Goal: Task Accomplishment & Management: Complete application form

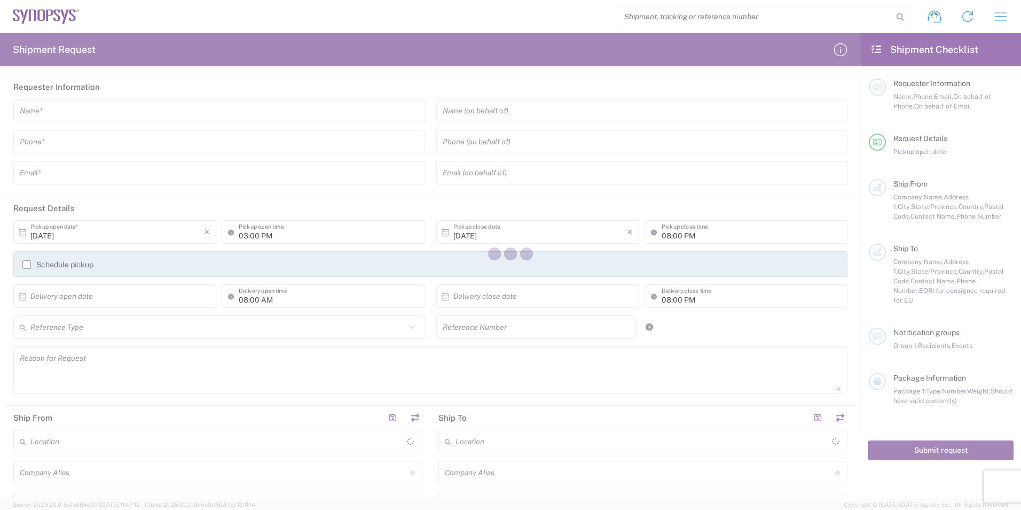
type input "[GEOGRAPHIC_DATA]"
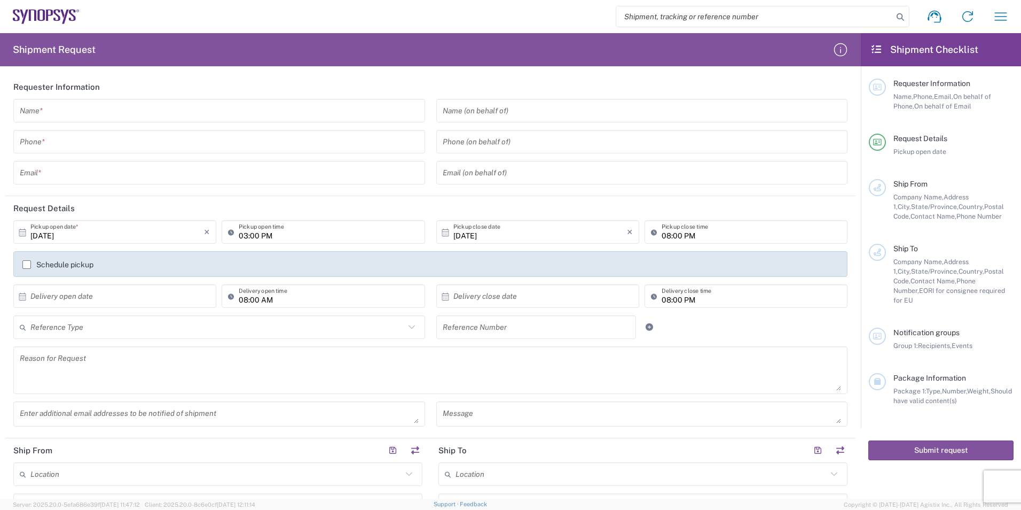
click at [128, 110] on input "text" at bounding box center [219, 111] width 399 height 19
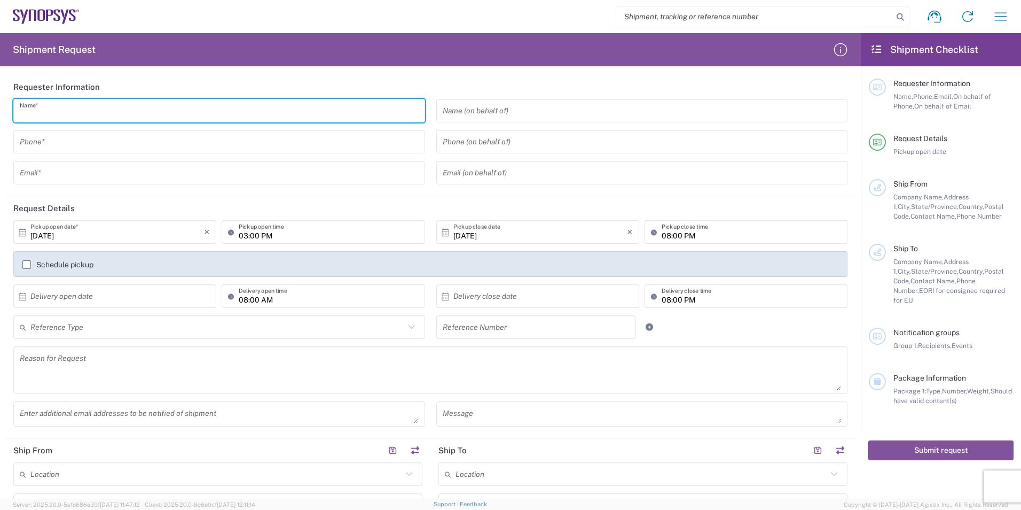
type input "[PERSON_NAME]"
type input "9495216200"
type input "[PERSON_NAME][EMAIL_ADDRESS][PERSON_NAME][DOMAIN_NAME]"
type input "EUROFINS EAG LABORATORIE"
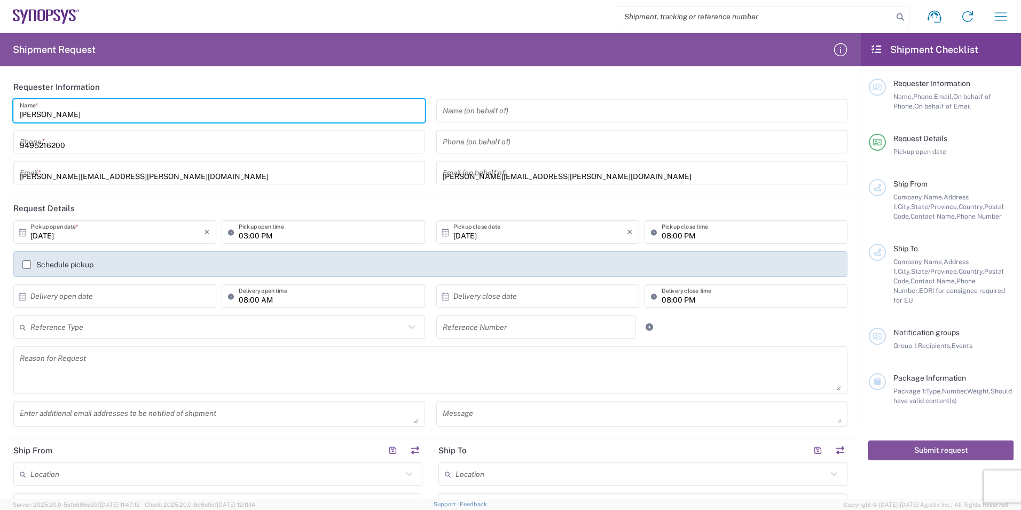
type input "EAG Laboratories"
type input "15 [PERSON_NAME]"
type input "Irvine"
type input "[US_STATE]"
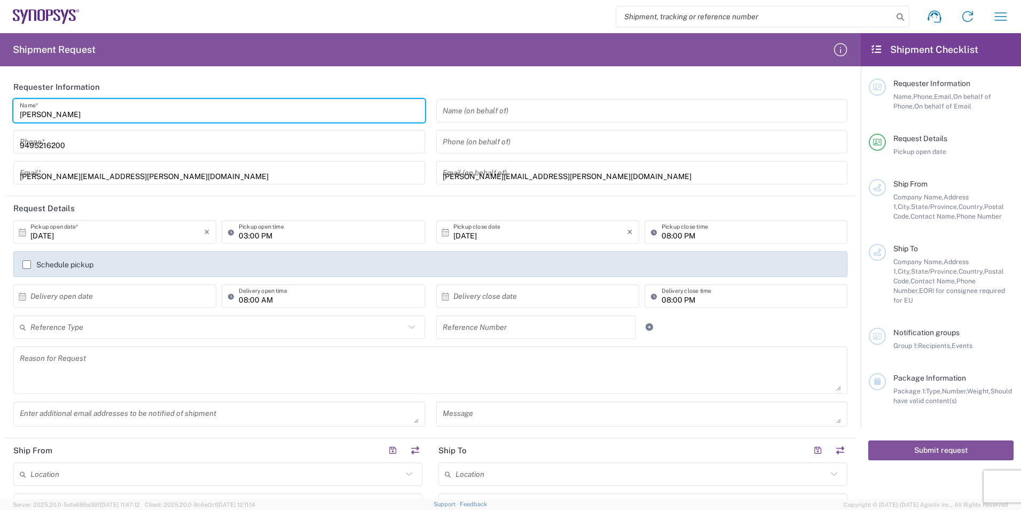
type input "92618"
type input "9495216200"
type input "[PERSON_NAME][EMAIL_ADDRESS][PERSON_NAME][DOMAIN_NAME]"
type input "SNPS [GEOGRAPHIC_DATA] UNIP. LDA. 2"
type input "SNPS [GEOGRAPHIC_DATA] UNIP. LDA."
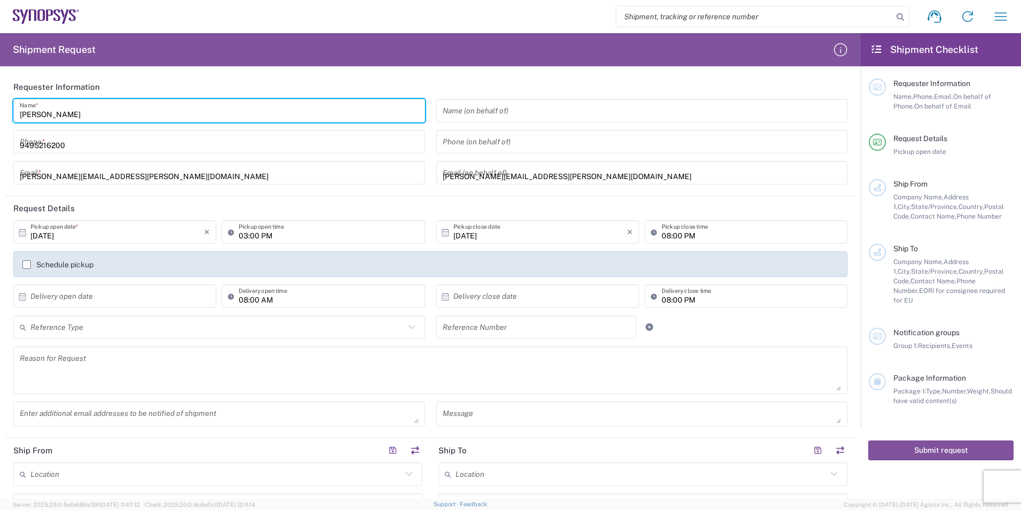
type input "[GEOGRAPHIC_DATA] EDIFICIO 4 PISO 2"
type input "[GEOGRAPHIC_DATA]"
type input "2740-267"
type input "351210440240"
type input "[PERSON_NAME][EMAIL_ADDRESS][PERSON_NAME][DOMAIN_NAME]"
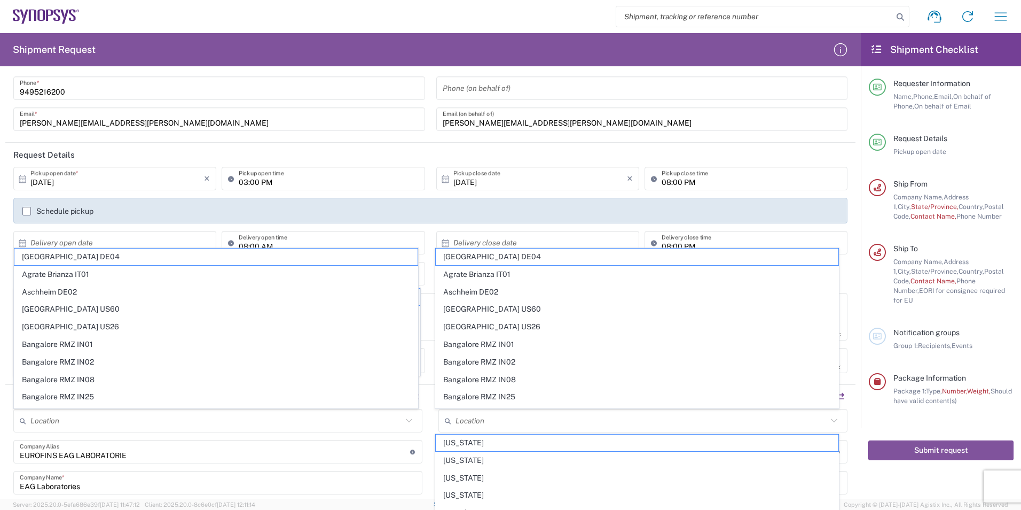
click at [360, 154] on header "Request Details" at bounding box center [430, 155] width 850 height 24
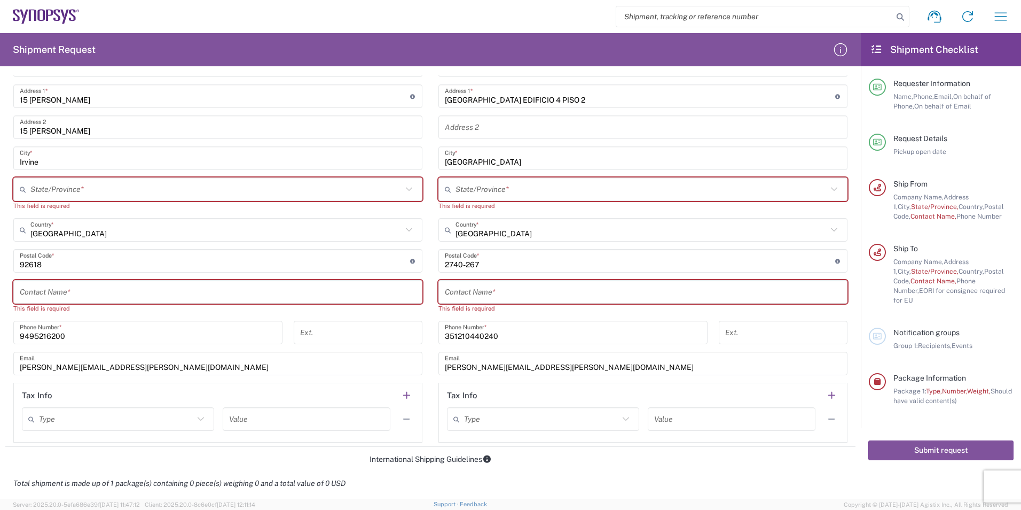
scroll to position [481, 0]
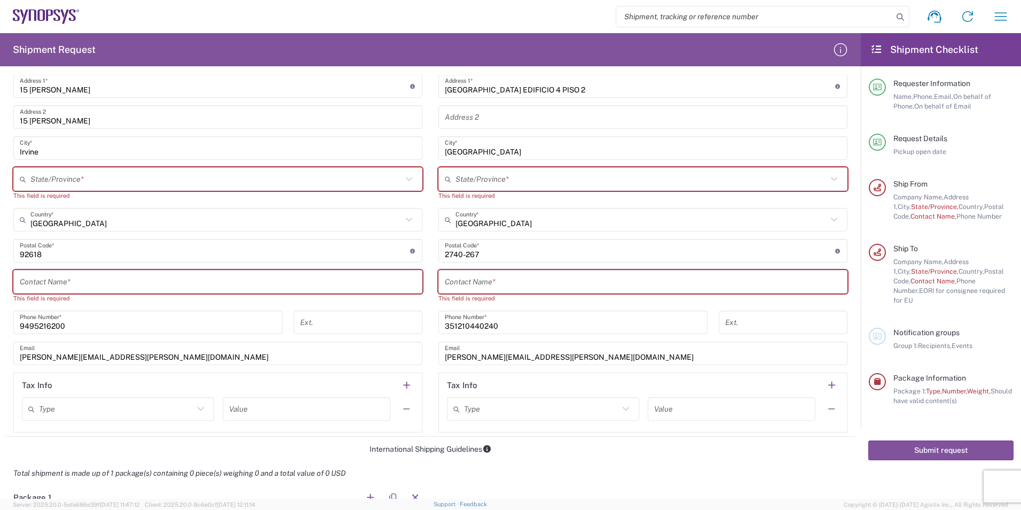
click at [164, 277] on input "text" at bounding box center [218, 281] width 396 height 19
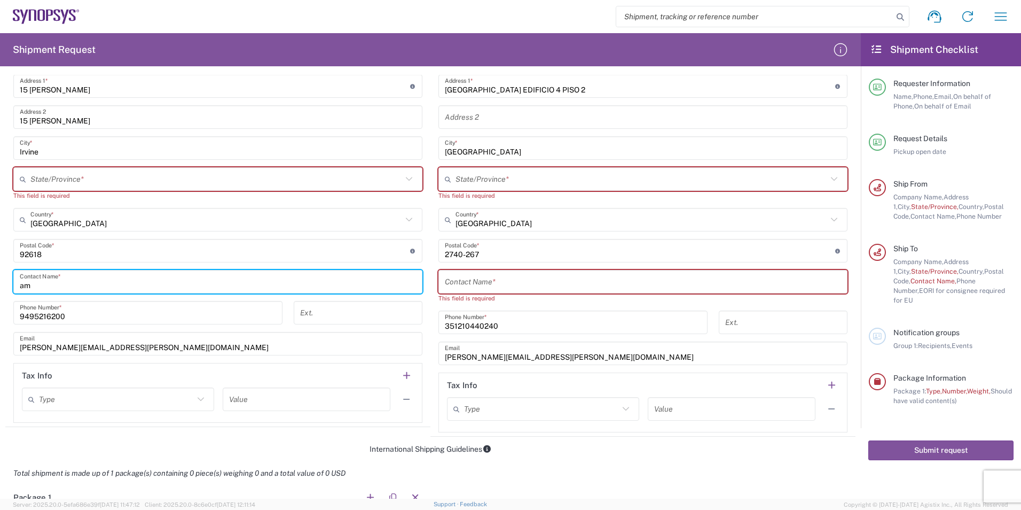
type input "a"
type input "[PERSON_NAME]"
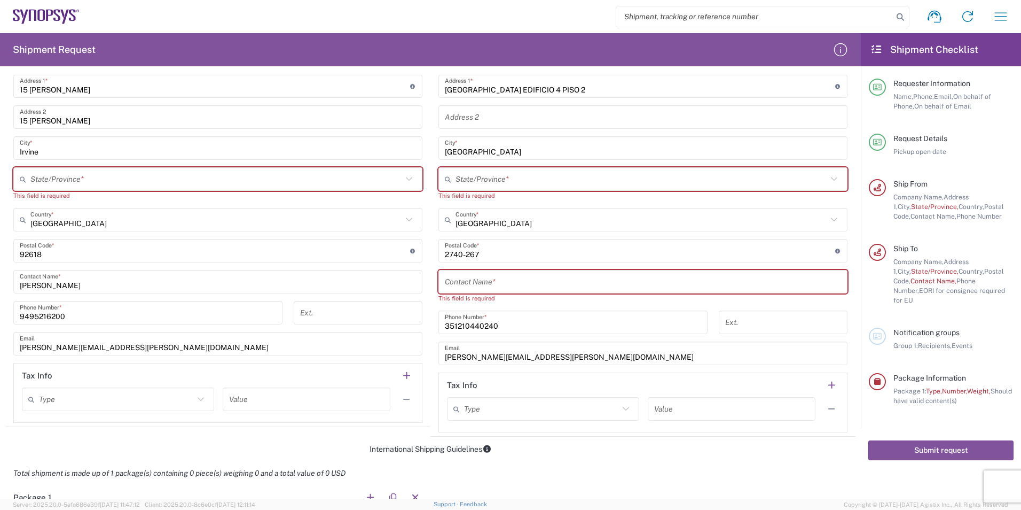
click at [464, 276] on input "text" at bounding box center [643, 281] width 396 height 19
paste input "[PERSON_NAME]"
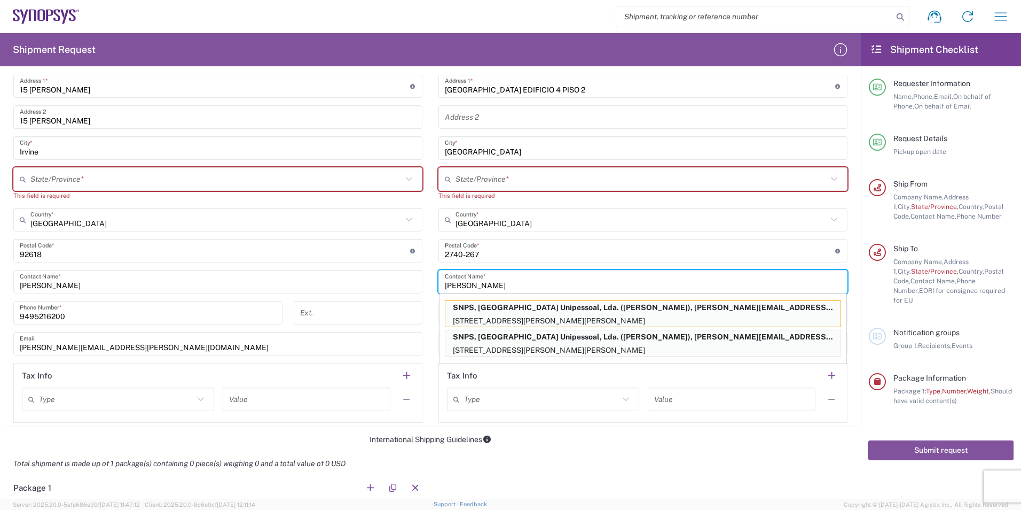
scroll to position [321, 0]
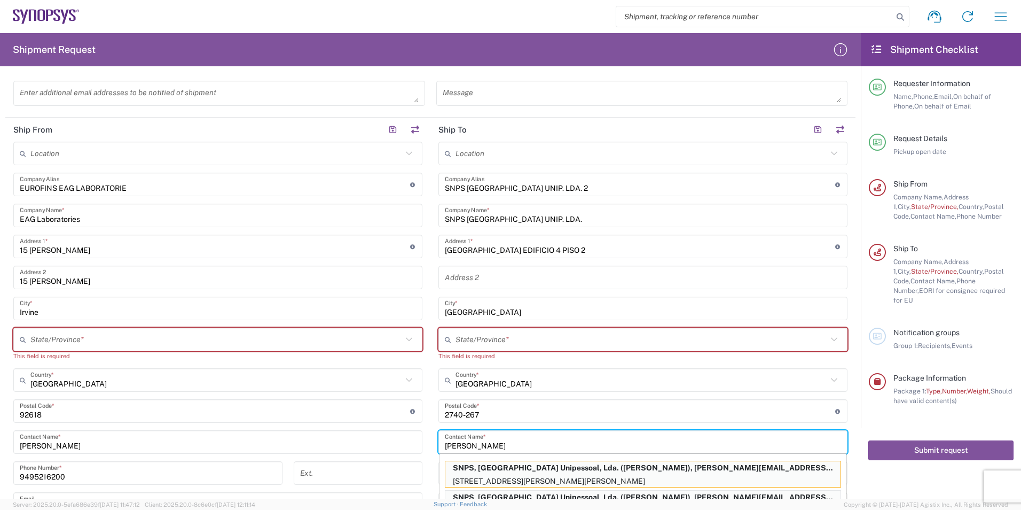
type input "[PERSON_NAME]"
click at [552, 232] on div "Location [GEOGRAPHIC_DATA] DE04 Agrate Brianza IT01 [GEOGRAPHIC_DATA] DE02 [GEO…" at bounding box center [643, 362] width 409 height 441
click at [551, 480] on p "[STREET_ADDRESS][PERSON_NAME][PERSON_NAME]" at bounding box center [643, 480] width 395 height 13
type input "SNPS PORTUGAL LDA"
type input "SNPS, [GEOGRAPHIC_DATA] Unipessoal, Lda."
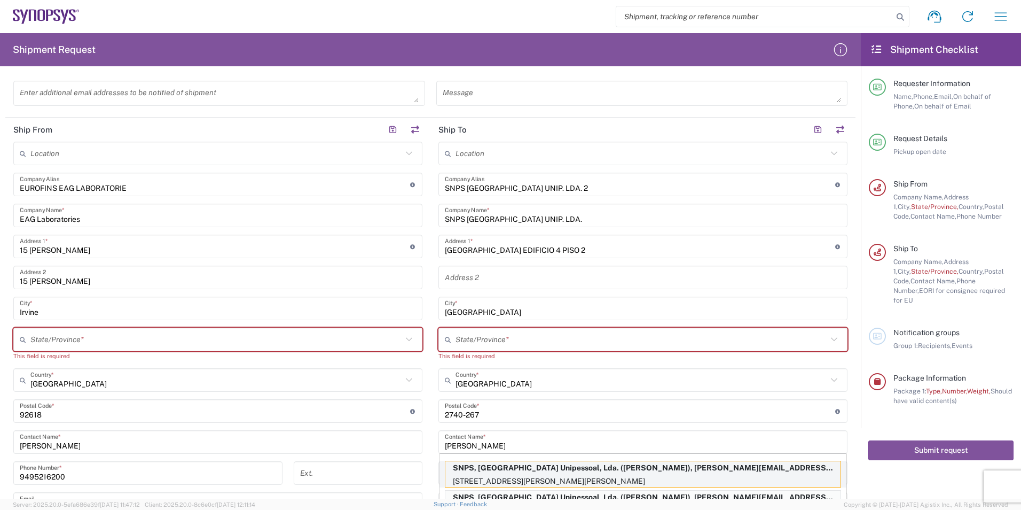
type input "[STREET_ADDRESS][PERSON_NAME]"
type input "Edificio das Technologias 3rd Floor"
type input "[PERSON_NAME]"
type input "[GEOGRAPHIC_DATA]"
type input "4470-605"
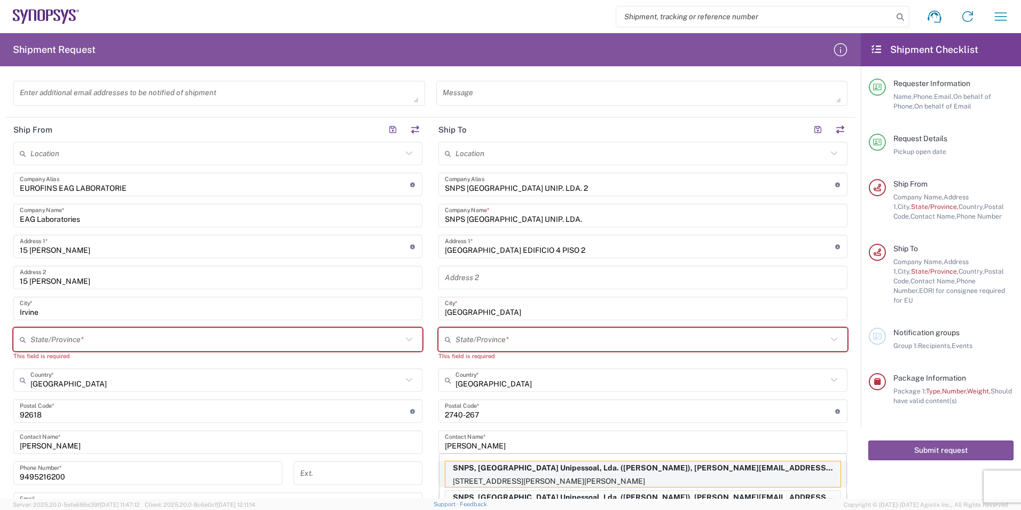
type input "[PERSON_NAME]"
type input "[PHONE_NUMBER]"
type input "[PERSON_NAME][EMAIL_ADDRESS][DOMAIN_NAME]"
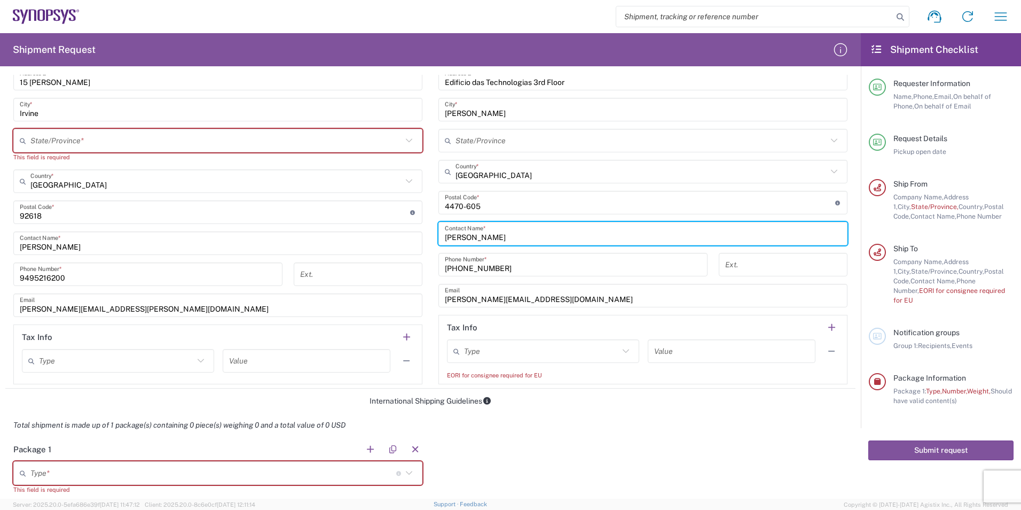
scroll to position [534, 0]
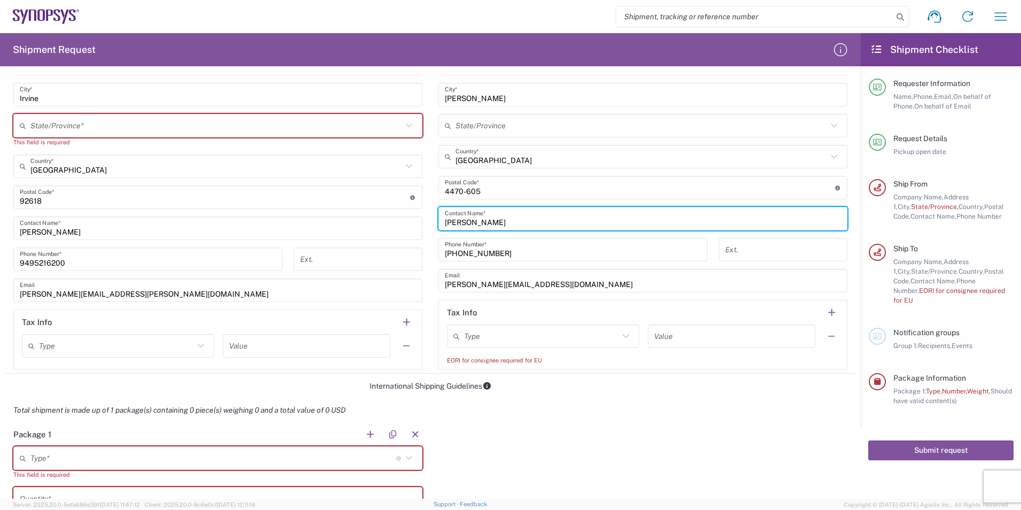
click at [76, 126] on input "text" at bounding box center [216, 125] width 372 height 19
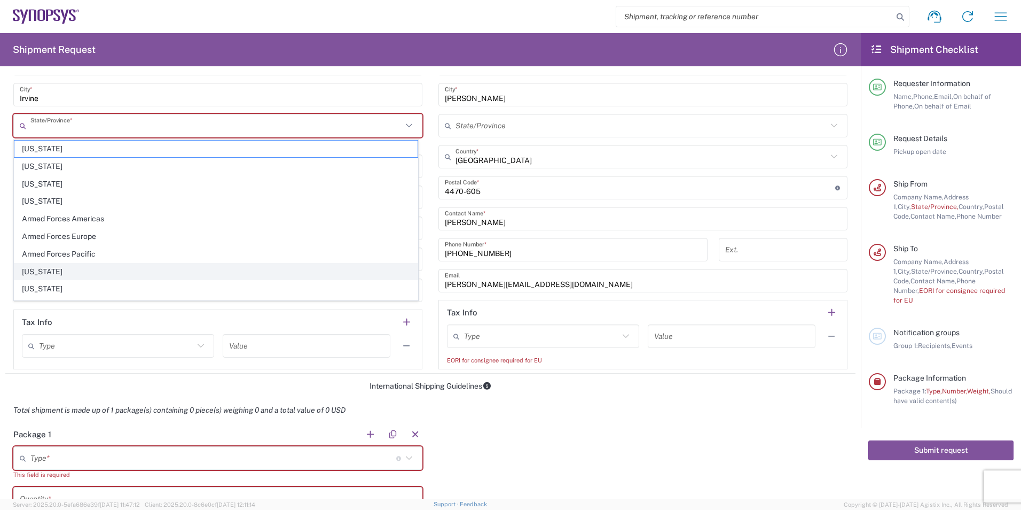
click at [51, 274] on span "[US_STATE]" at bounding box center [215, 271] width 403 height 17
type input "[US_STATE]"
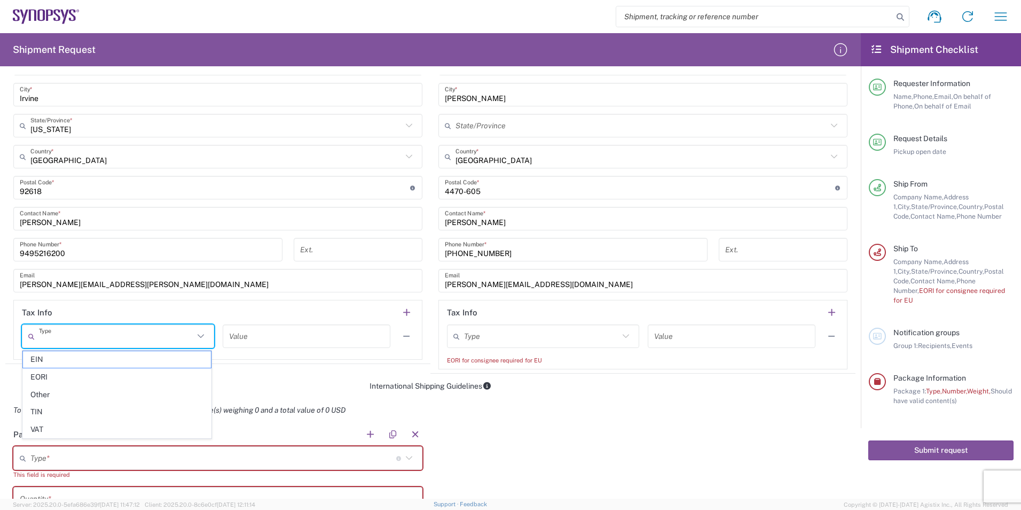
click at [61, 344] on input "text" at bounding box center [116, 336] width 155 height 19
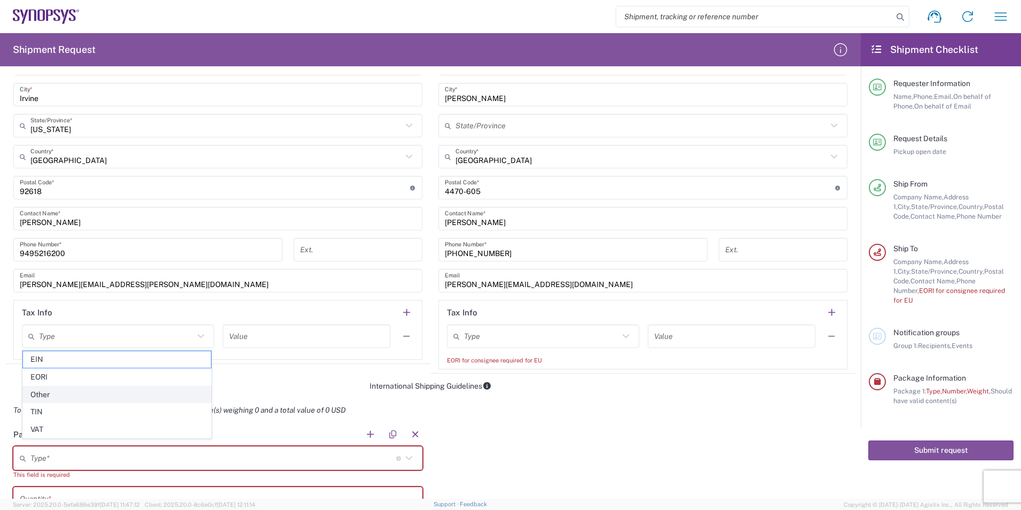
click at [47, 391] on span "Other" at bounding box center [117, 394] width 188 height 17
type input "Other"
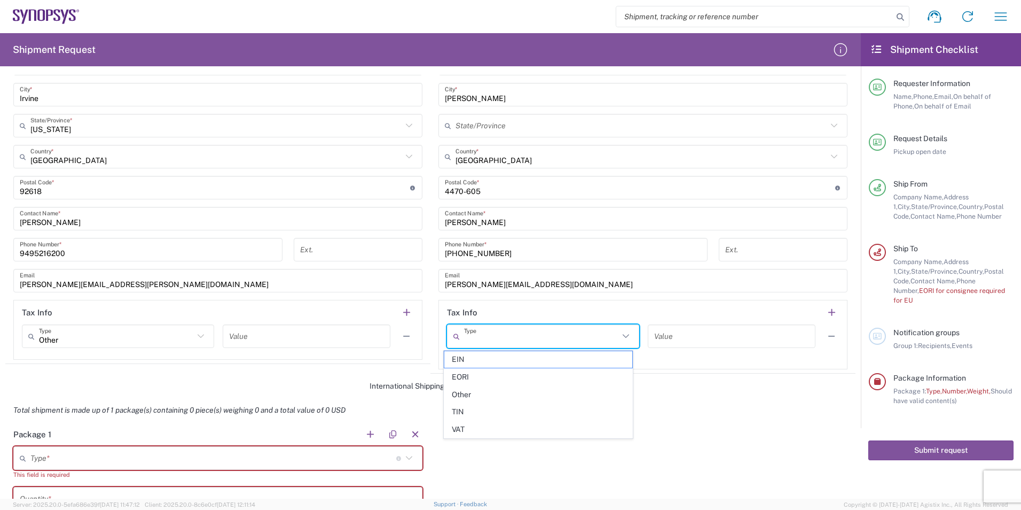
click at [470, 340] on input "text" at bounding box center [541, 336] width 155 height 19
click at [469, 379] on span "EORI" at bounding box center [538, 377] width 188 height 17
type input "EORI"
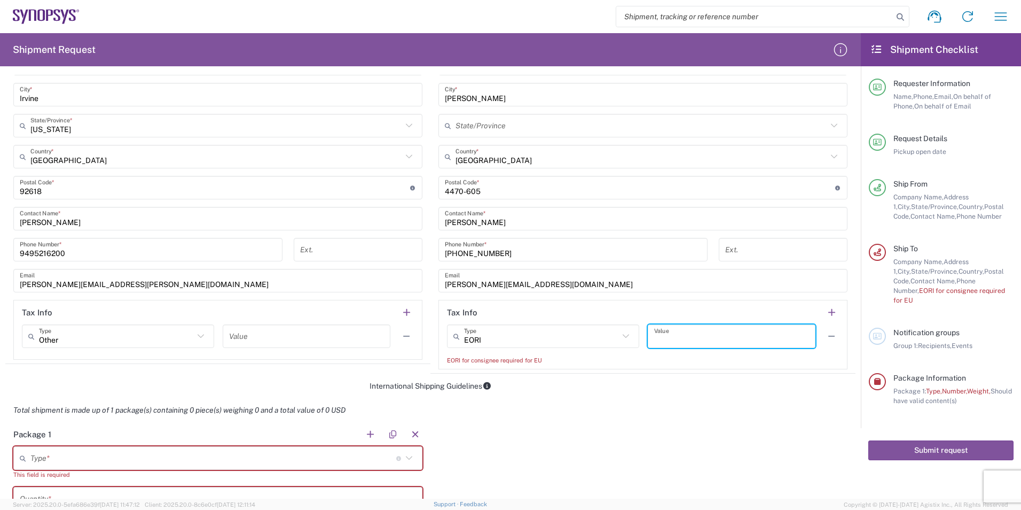
click at [667, 338] on input "text" at bounding box center [731, 336] width 155 height 19
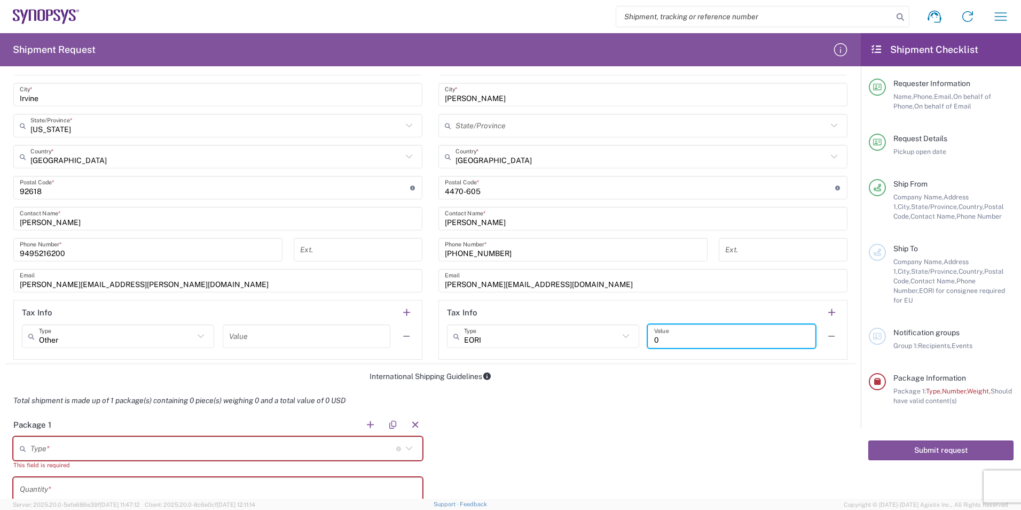
type input "0"
drag, startPoint x: 662, startPoint y: 385, endPoint x: 567, endPoint y: 392, distance: 95.9
click at [662, 385] on form "Requester Information [PERSON_NAME] Name * [PHONE_NUMBER] Phone * [PERSON_NAME]…" at bounding box center [430, 287] width 861 height 424
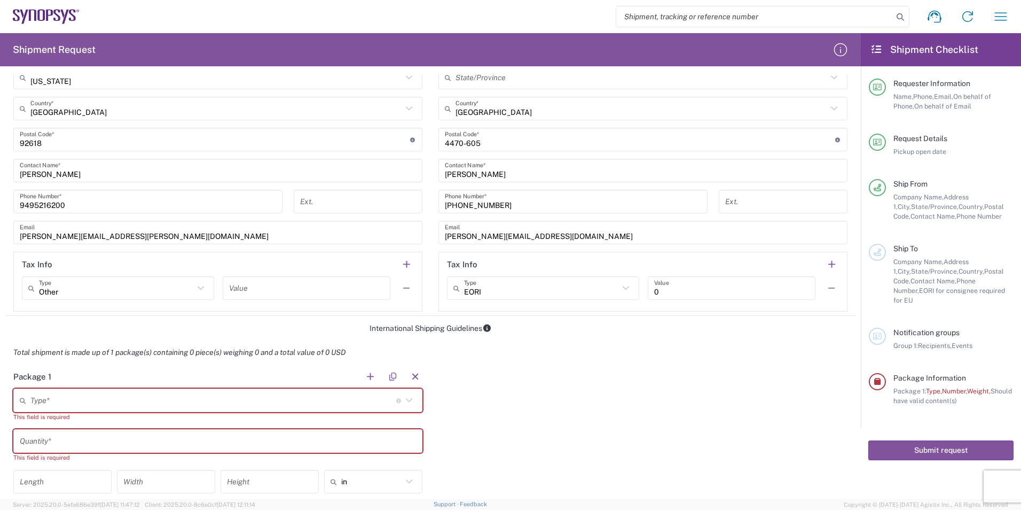
scroll to position [748, 0]
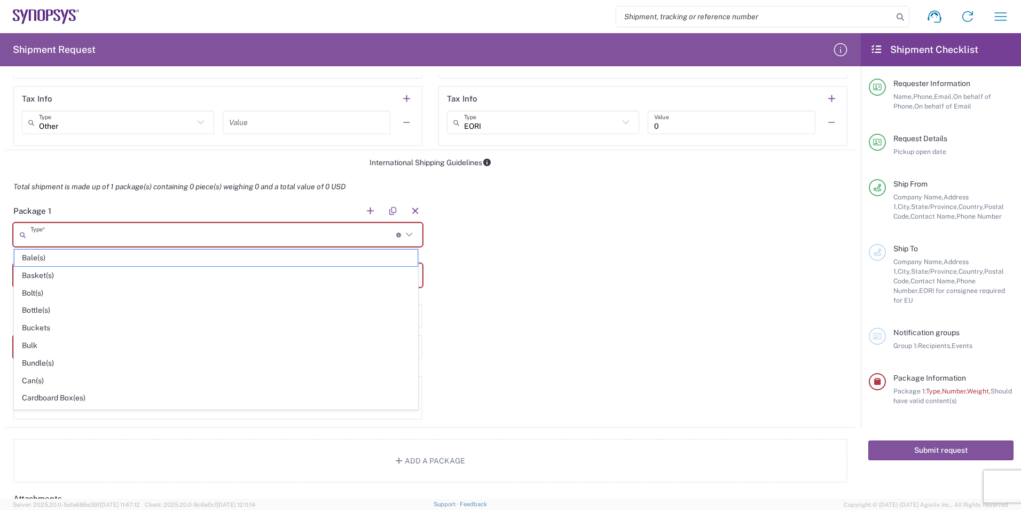
click at [52, 232] on input "text" at bounding box center [213, 234] width 366 height 19
click at [54, 401] on span "Your Packaging" at bounding box center [215, 400] width 403 height 17
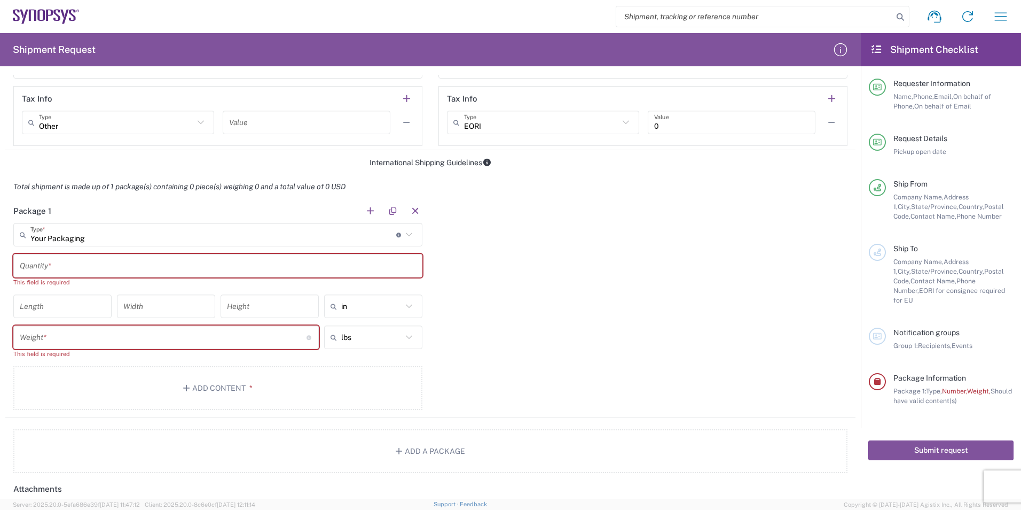
click at [66, 233] on input "Your Packaging" at bounding box center [213, 234] width 366 height 19
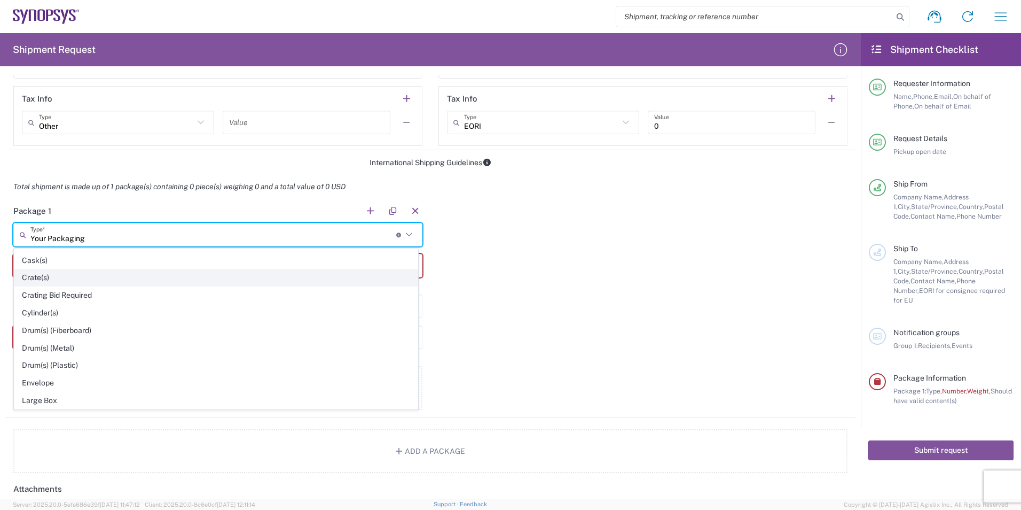
scroll to position [321, 0]
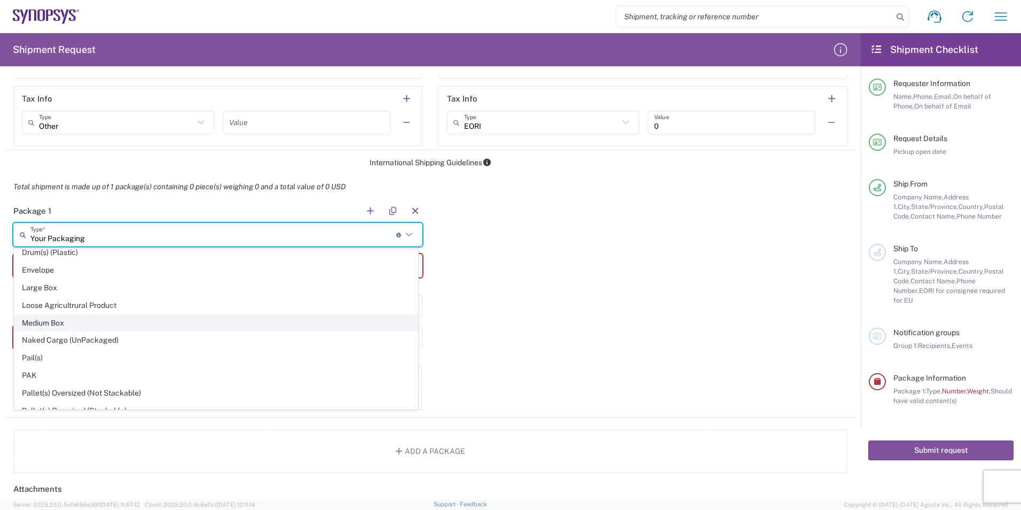
click at [56, 324] on span "Medium Box" at bounding box center [215, 323] width 403 height 17
type input "Medium Box"
type input "13"
type input "11.5"
type input "2.5"
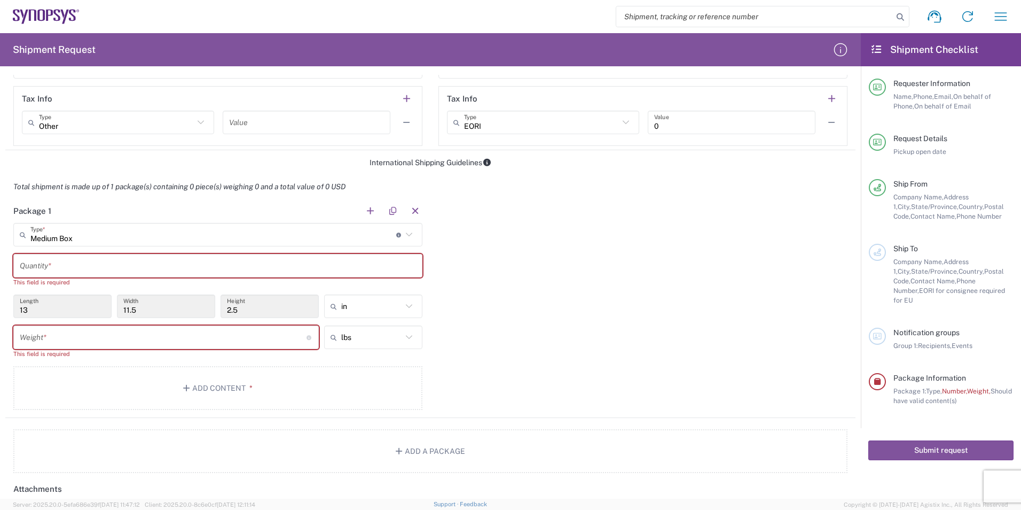
click at [144, 337] on input "number" at bounding box center [163, 337] width 287 height 19
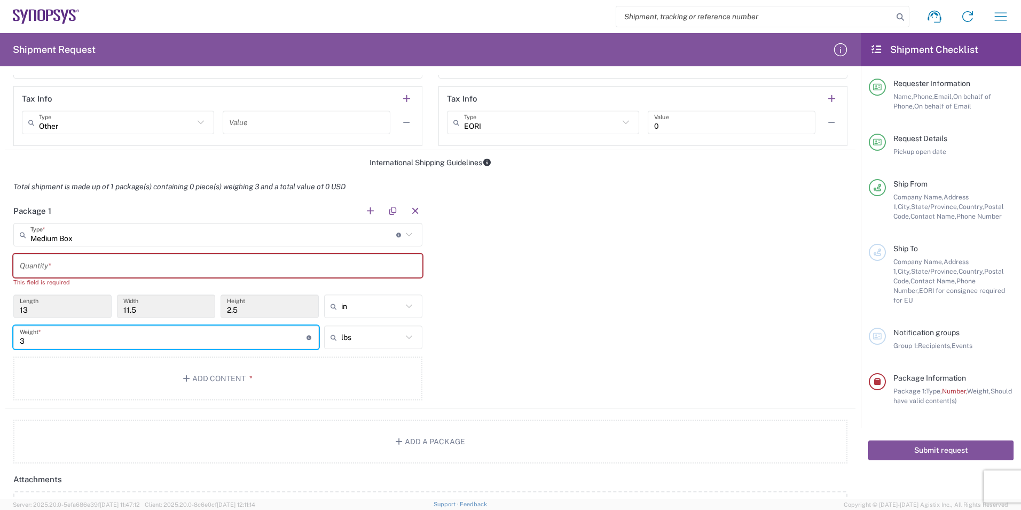
type input "3"
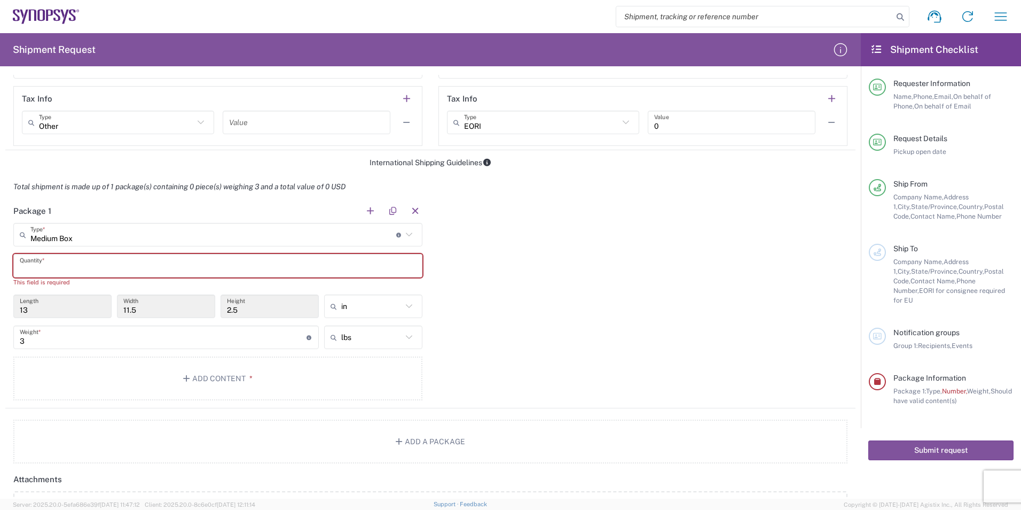
click at [89, 261] on input "text" at bounding box center [218, 265] width 396 height 19
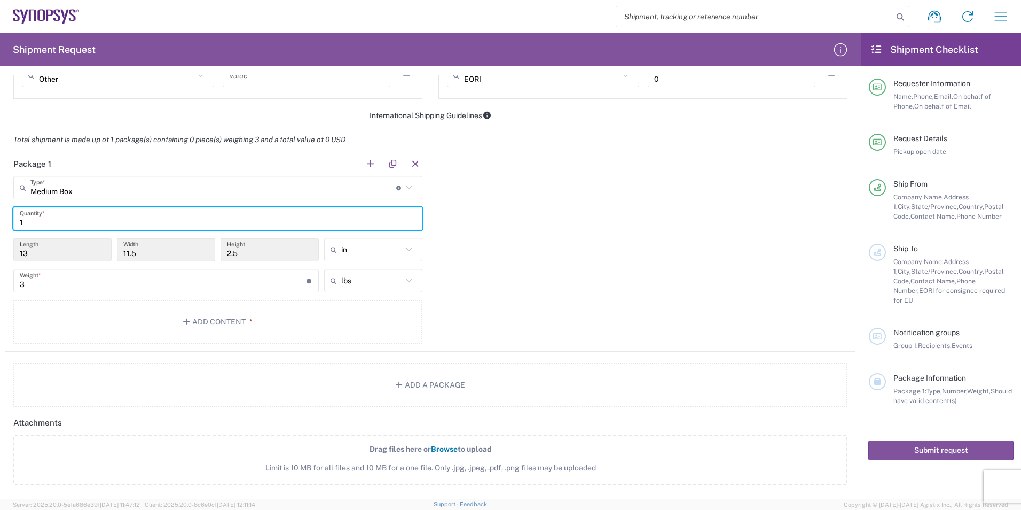
scroll to position [801, 0]
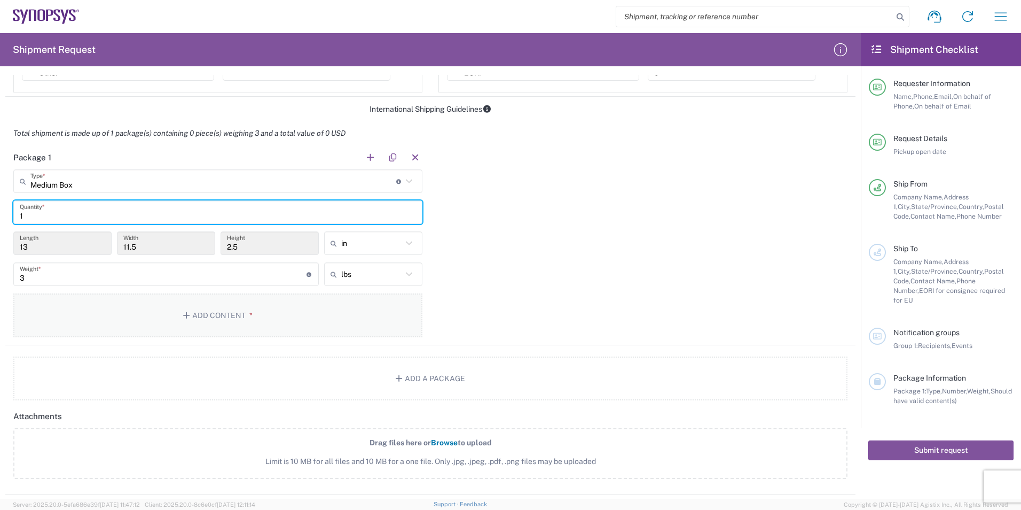
type input "1"
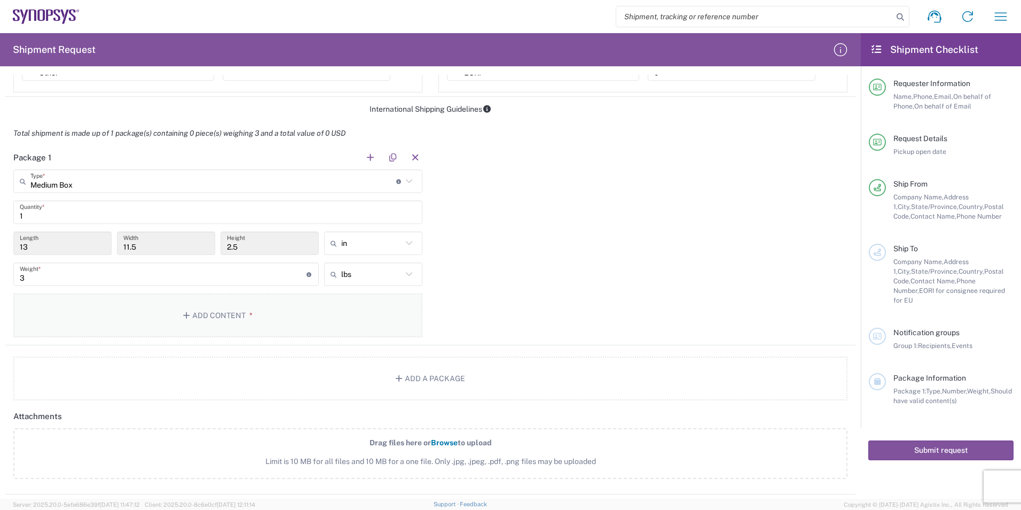
click at [183, 318] on icon "button" at bounding box center [188, 314] width 10 height 7
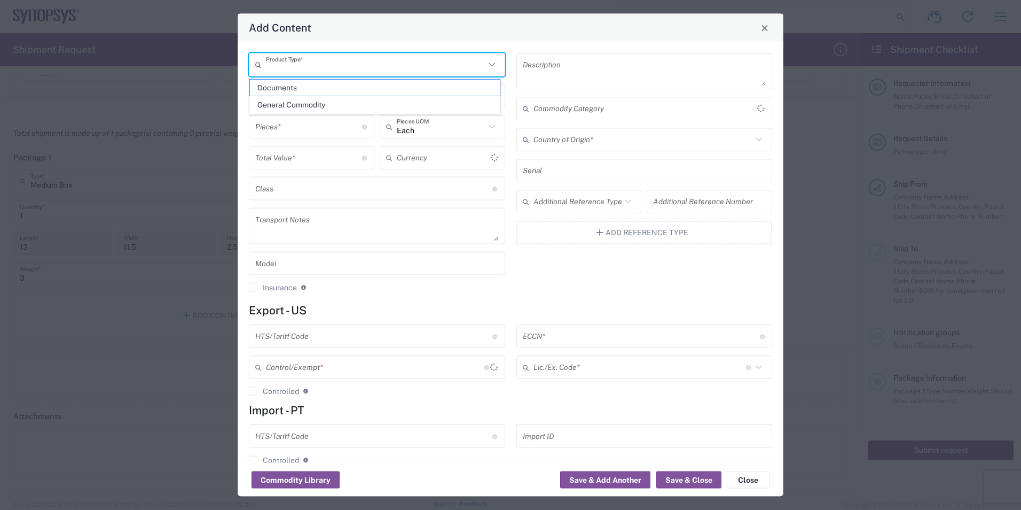
click at [312, 65] on input "text" at bounding box center [375, 64] width 219 height 19
type input "US Dollar"
click at [309, 105] on span "General Commodity" at bounding box center [375, 105] width 250 height 17
type input "General Commodity"
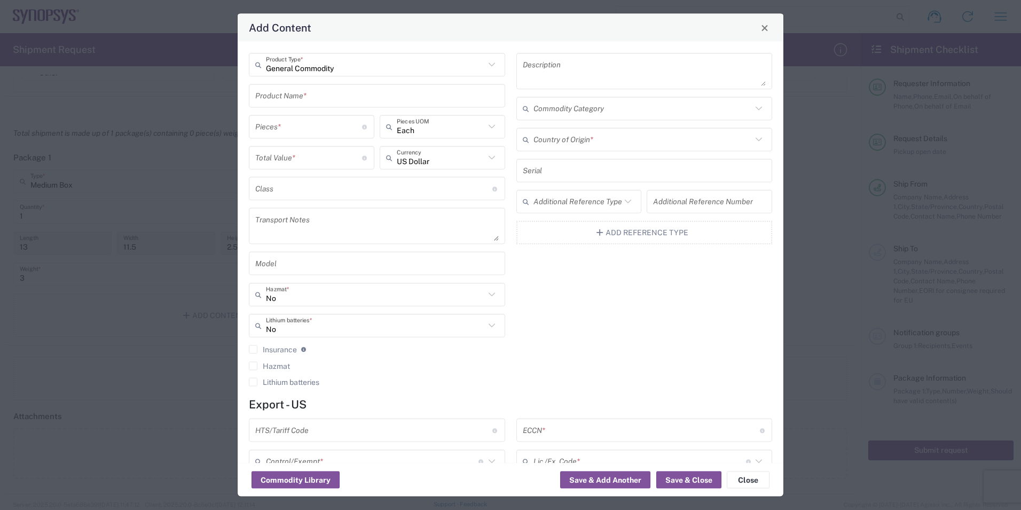
click at [285, 128] on input "number" at bounding box center [308, 126] width 107 height 19
type input "30"
click at [272, 161] on input "number" at bounding box center [308, 157] width 107 height 19
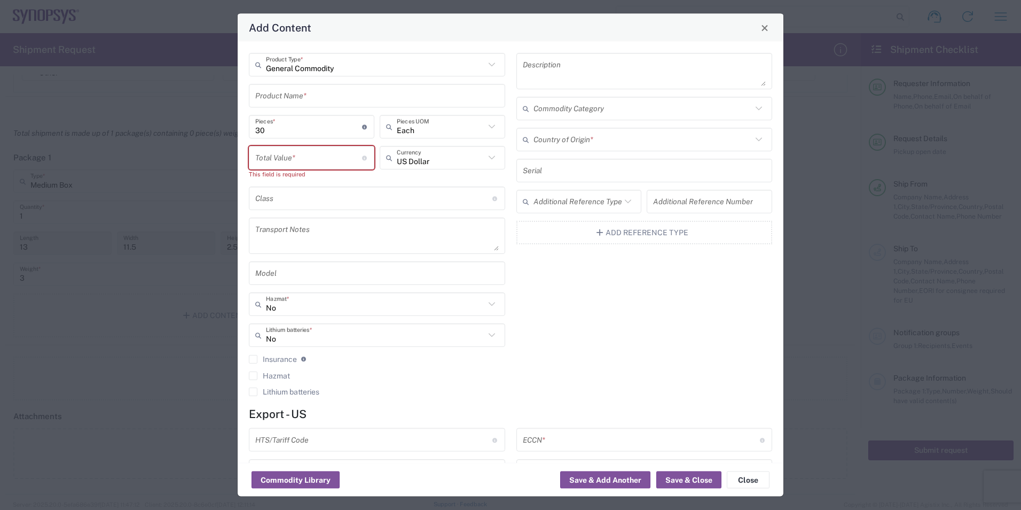
click at [283, 159] on input "number" at bounding box center [308, 157] width 107 height 19
paste input "13978.3"
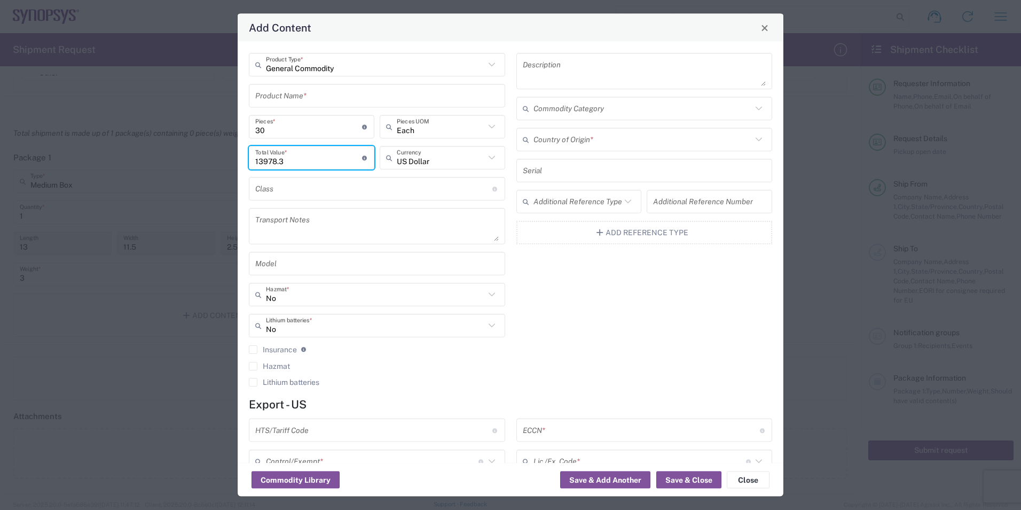
type input "13978.3"
click at [306, 186] on input "text" at bounding box center [373, 188] width 237 height 19
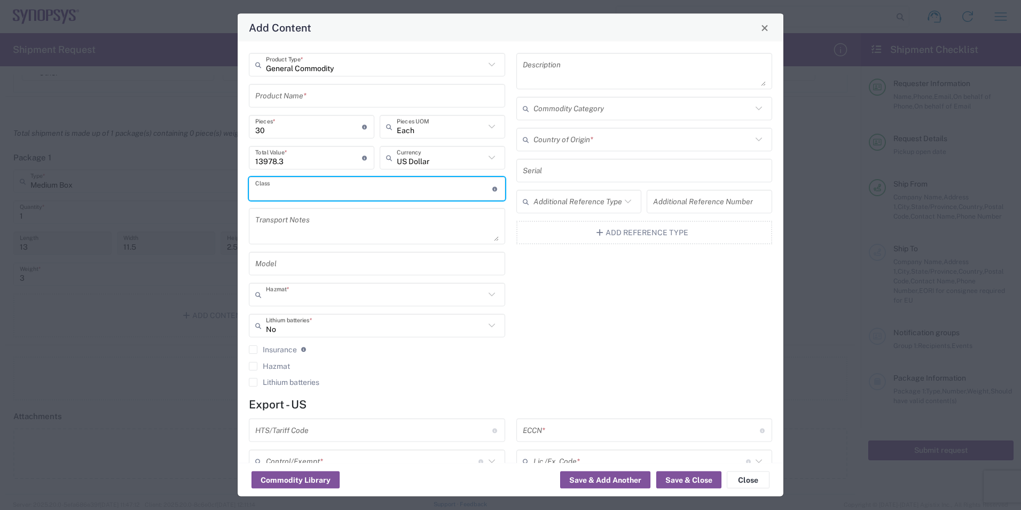
click at [311, 299] on input "Hazmat" at bounding box center [375, 294] width 219 height 19
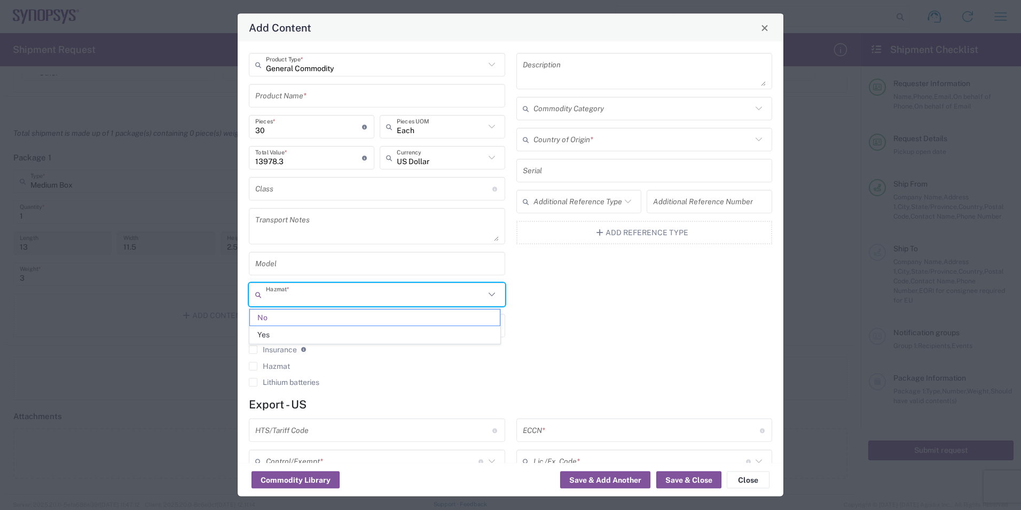
click at [412, 392] on div "General Commodity Product Type * Product Name * 30 Pieces * Number of pieces in…" at bounding box center [378, 223] width 268 height 341
type input "No"
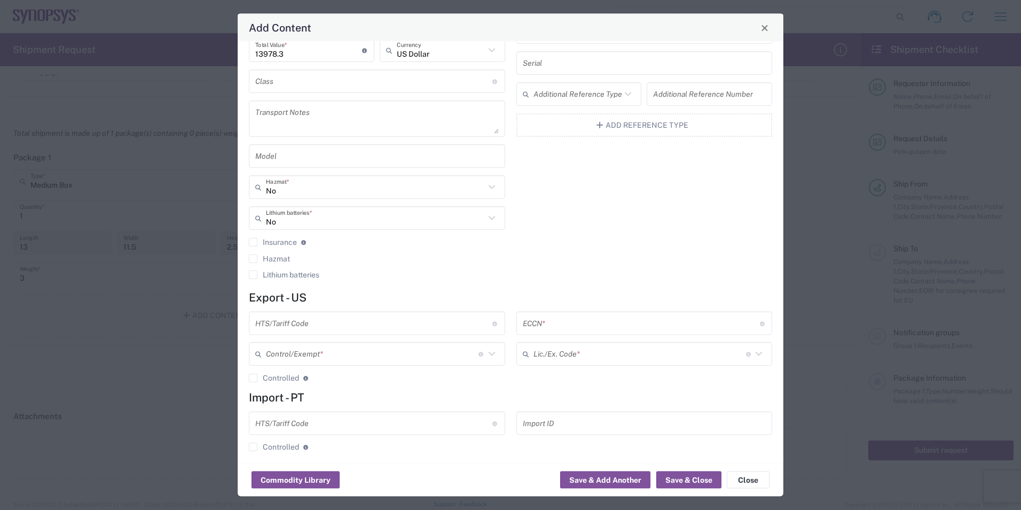
scroll to position [115, 0]
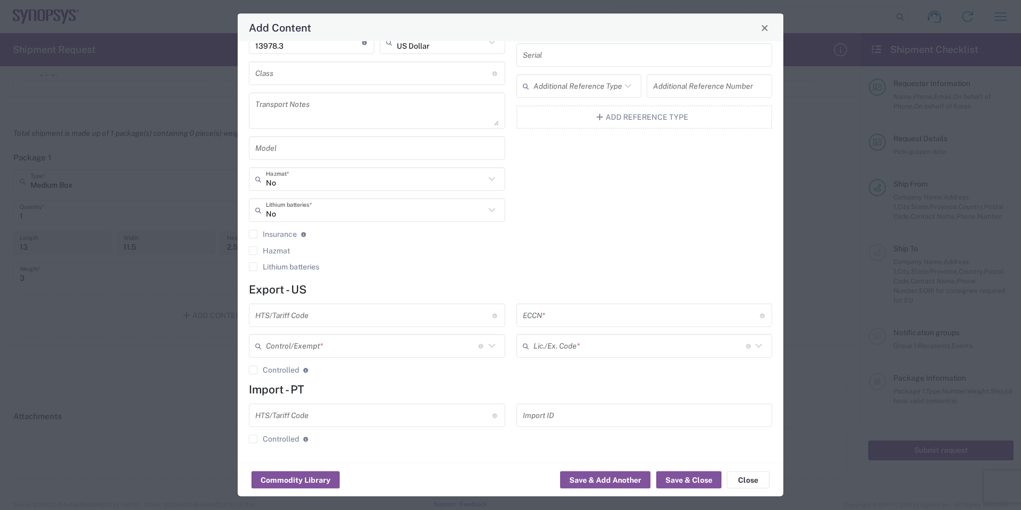
click at [327, 321] on input "text" at bounding box center [373, 315] width 237 height 19
paste input "8542.39.0010"
type input "8542.39.0010"
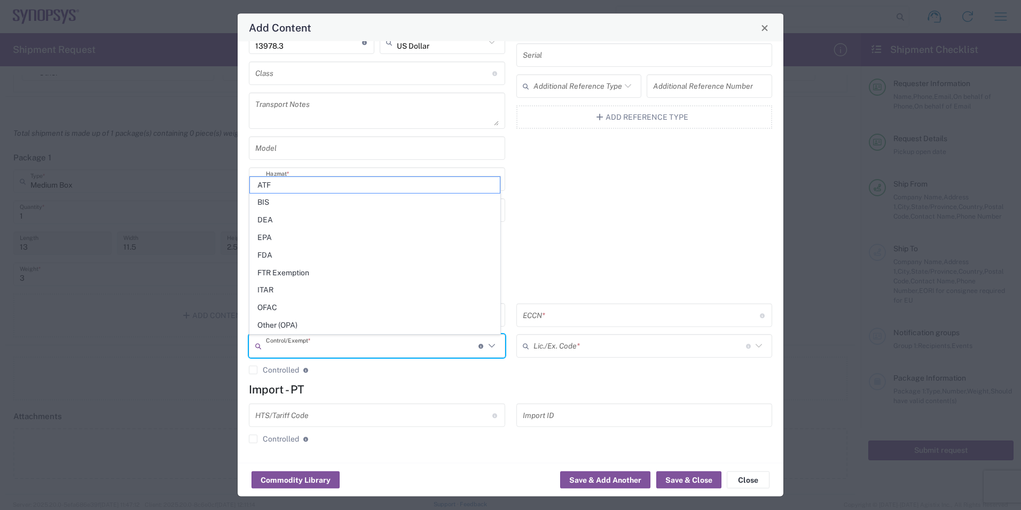
click at [325, 348] on input "text" at bounding box center [372, 346] width 213 height 19
click at [274, 199] on span "BIS" at bounding box center [375, 202] width 250 height 17
type input "BIS"
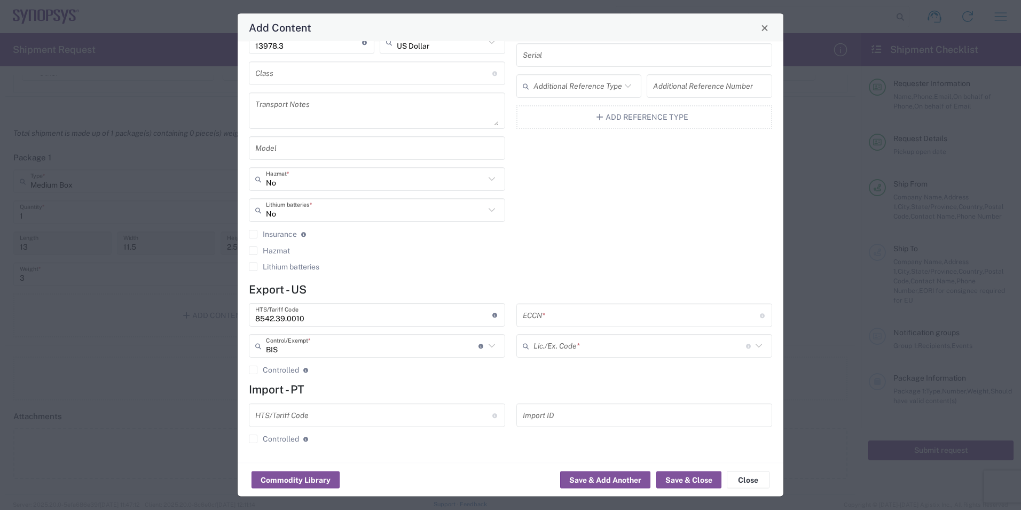
drag, startPoint x: 576, startPoint y: 313, endPoint x: 571, endPoint y: 313, distance: 5.4
click at [576, 313] on input "text" at bounding box center [641, 315] width 237 height 19
paste input "3A991"
type input "3A991"
click at [564, 351] on input "text" at bounding box center [640, 346] width 213 height 19
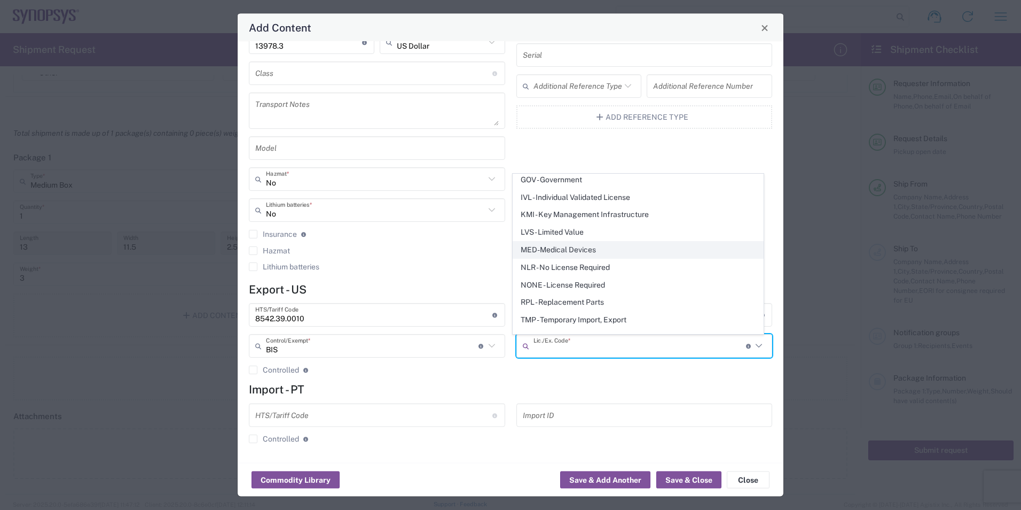
scroll to position [207, 0]
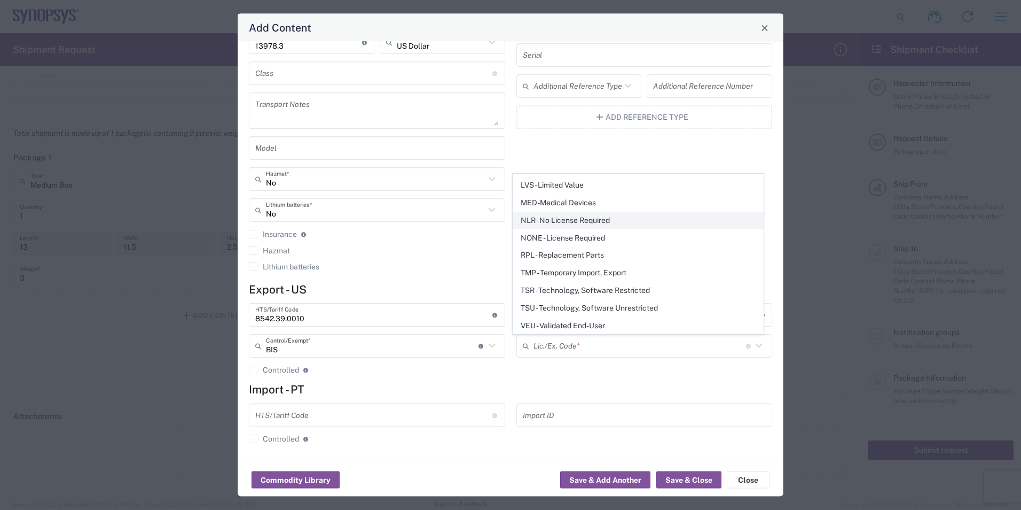
click at [540, 217] on span "NLR - No License Required" at bounding box center [638, 220] width 250 height 17
type input "NLR - No License Required"
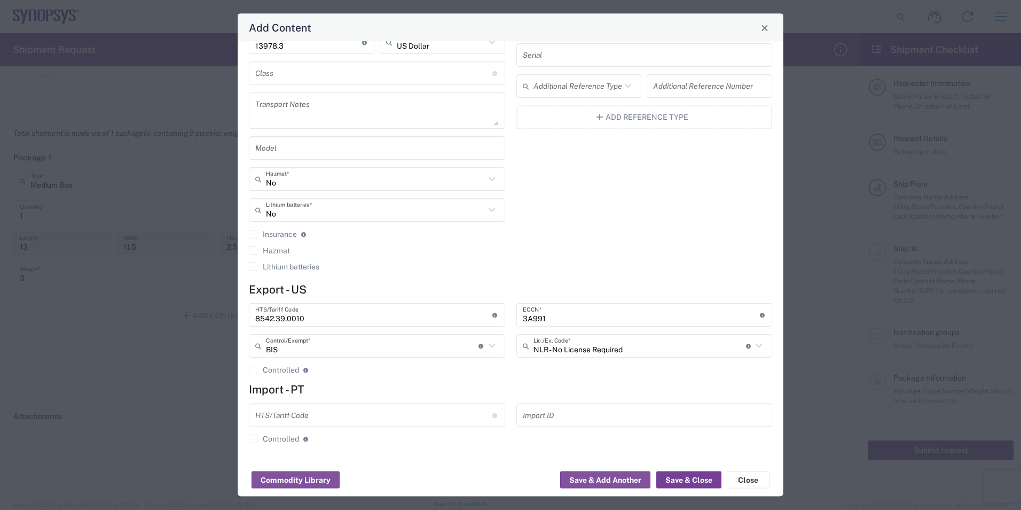
drag, startPoint x: 700, startPoint y: 479, endPoint x: 611, endPoint y: 220, distance: 274.0
click at [670, 137] on agx-package-content-widget "General Commodity Product Type * Product Name * 30 Pieces * Number of pieces in…" at bounding box center [511, 269] width 546 height 455
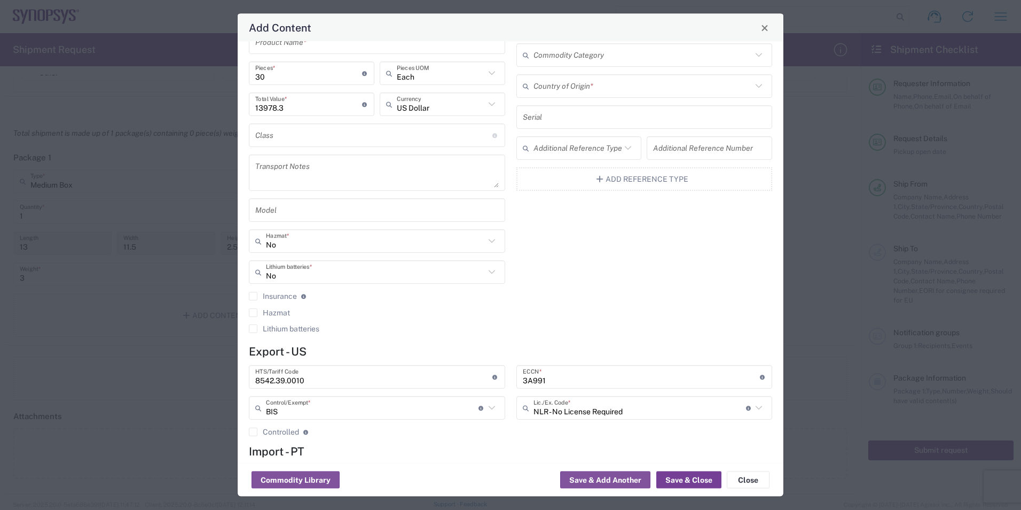
scroll to position [0, 0]
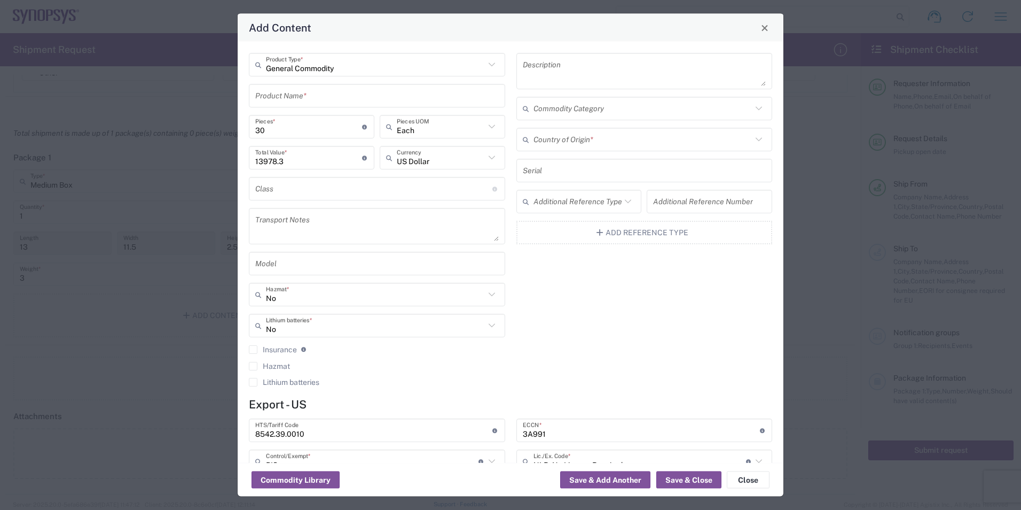
click at [603, 76] on textarea at bounding box center [645, 71] width 244 height 30
click at [631, 72] on textarea at bounding box center [645, 71] width 244 height 30
paste textarea "- 30 x CDPHY Testchip"
drag, startPoint x: 534, startPoint y: 66, endPoint x: 455, endPoint y: 77, distance: 79.4
click at [455, 77] on div "General Commodity Product Type * Product Name * 30 Pieces * Number of pieces in…" at bounding box center [511, 223] width 535 height 341
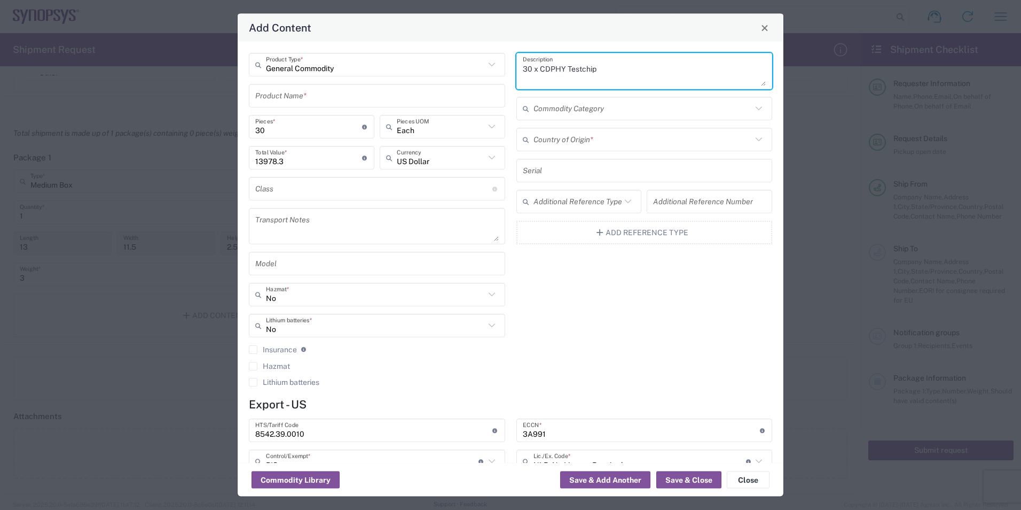
type textarea "30 x CDPHY Testchip"
click at [661, 344] on div "30 x CDPHY Testchip Description Commodity Category Country of Origin * Serial A…" at bounding box center [645, 223] width 268 height 341
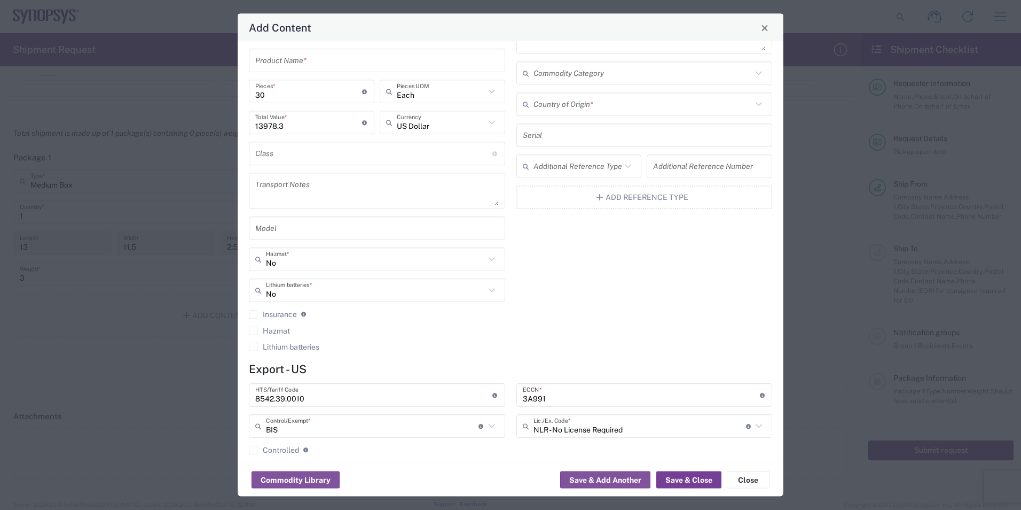
scroll to position [53, 0]
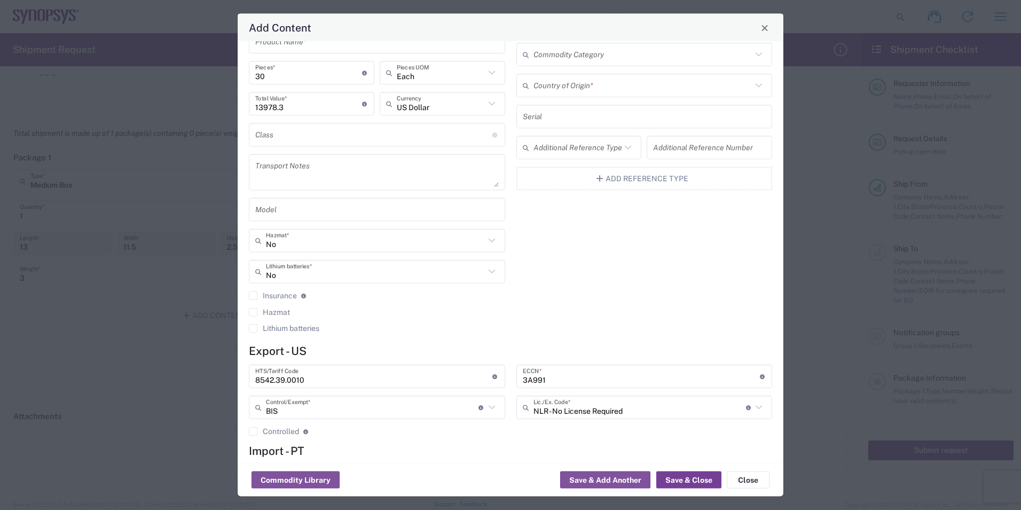
click at [689, 485] on button "Save & Close" at bounding box center [689, 479] width 65 height 17
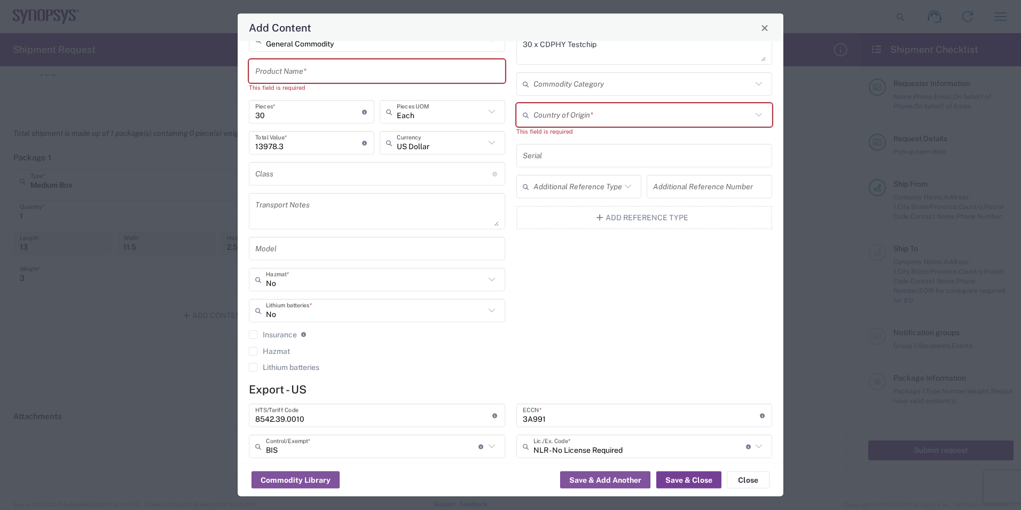
scroll to position [0, 0]
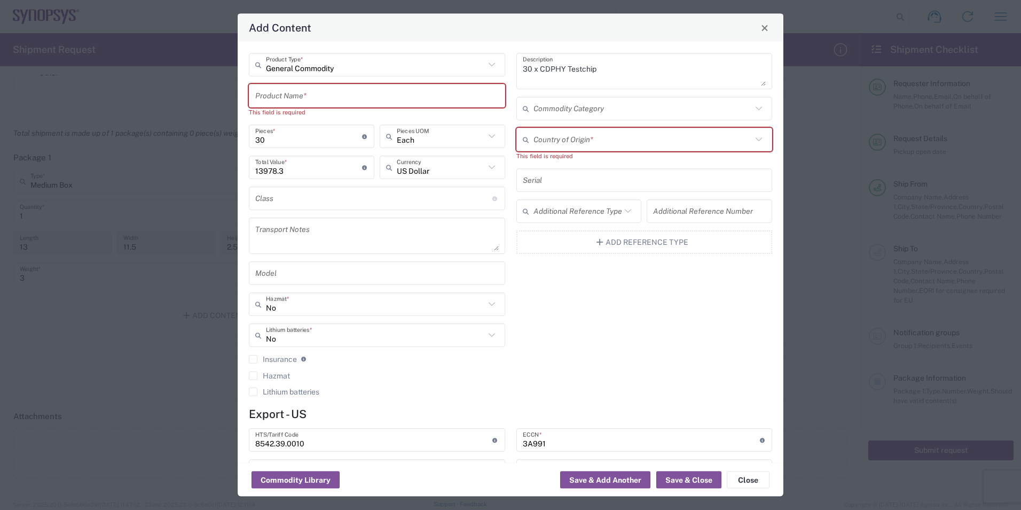
click at [293, 95] on input "text" at bounding box center [377, 95] width 244 height 19
click at [343, 92] on input "text" at bounding box center [377, 95] width 244 height 19
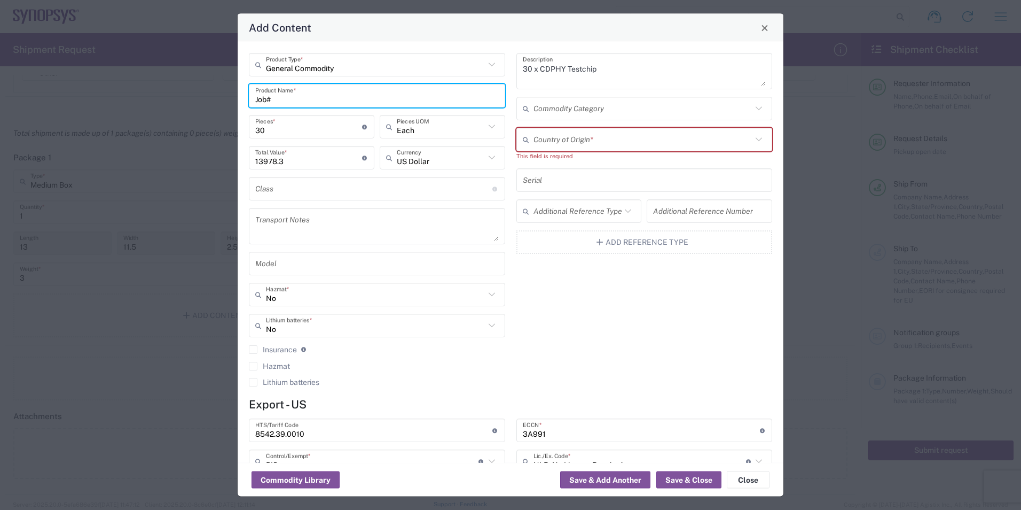
paste input "M0QZC826"
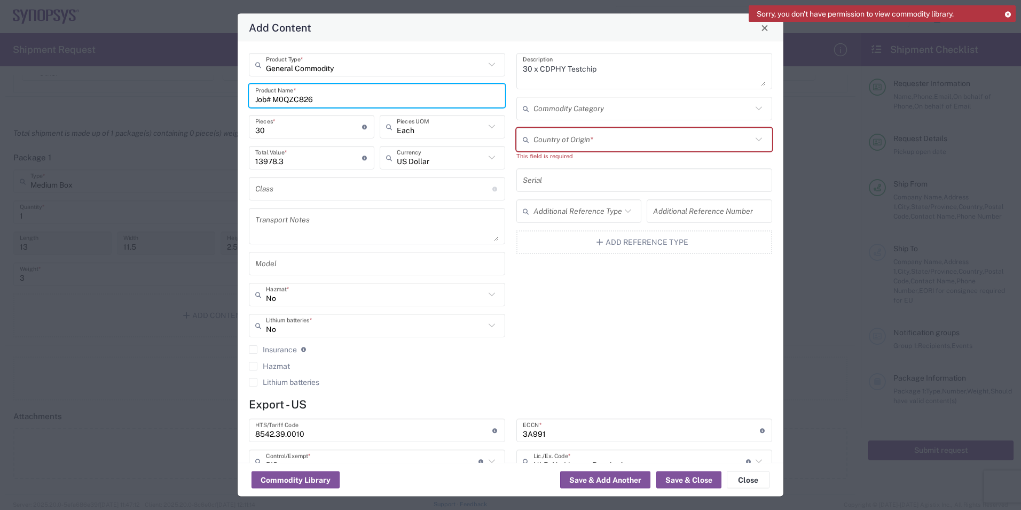
type input "Job# M0QZC826"
click at [586, 139] on input "text" at bounding box center [643, 139] width 219 height 19
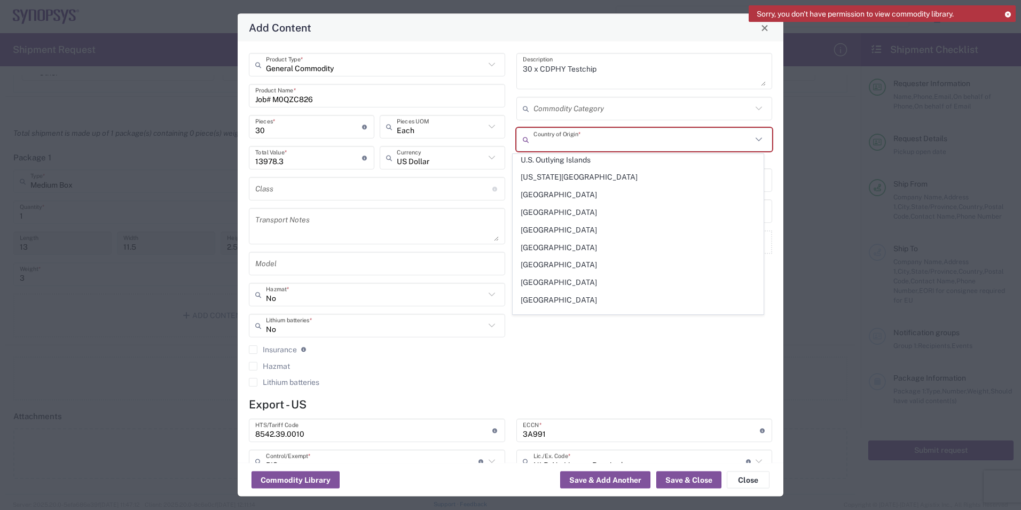
scroll to position [4042, 0]
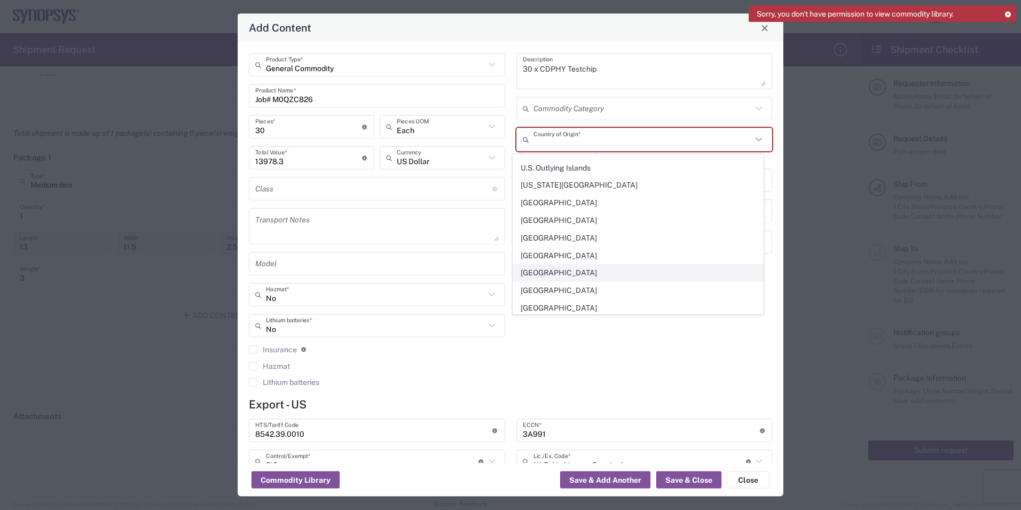
click at [548, 272] on span "[GEOGRAPHIC_DATA]" at bounding box center [638, 272] width 250 height 17
type input "[GEOGRAPHIC_DATA]"
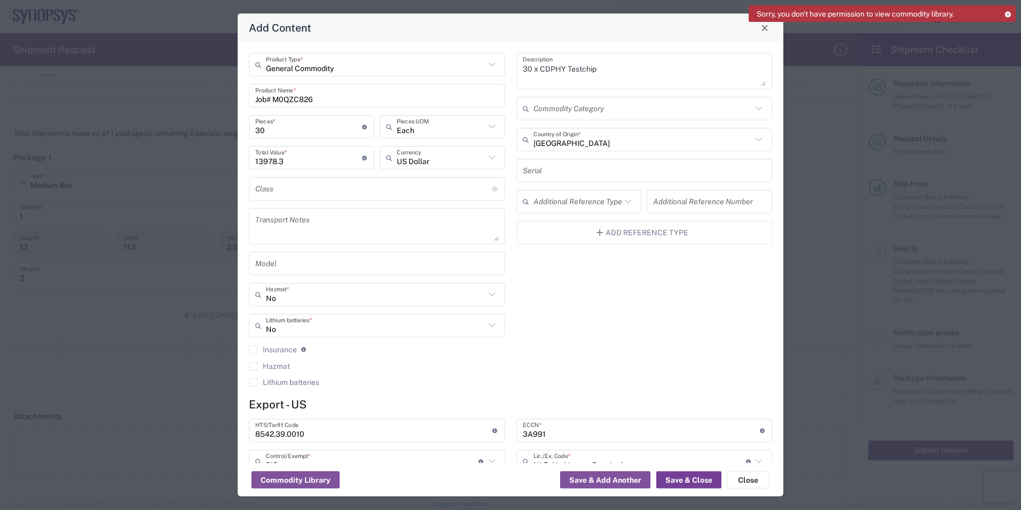
click at [686, 479] on button "Save & Close" at bounding box center [689, 479] width 65 height 17
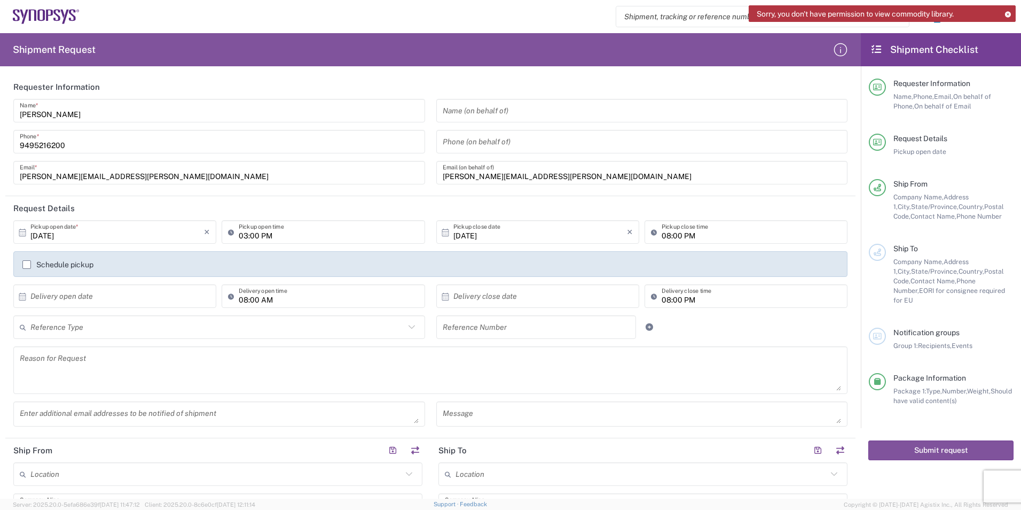
scroll to position [160, 0]
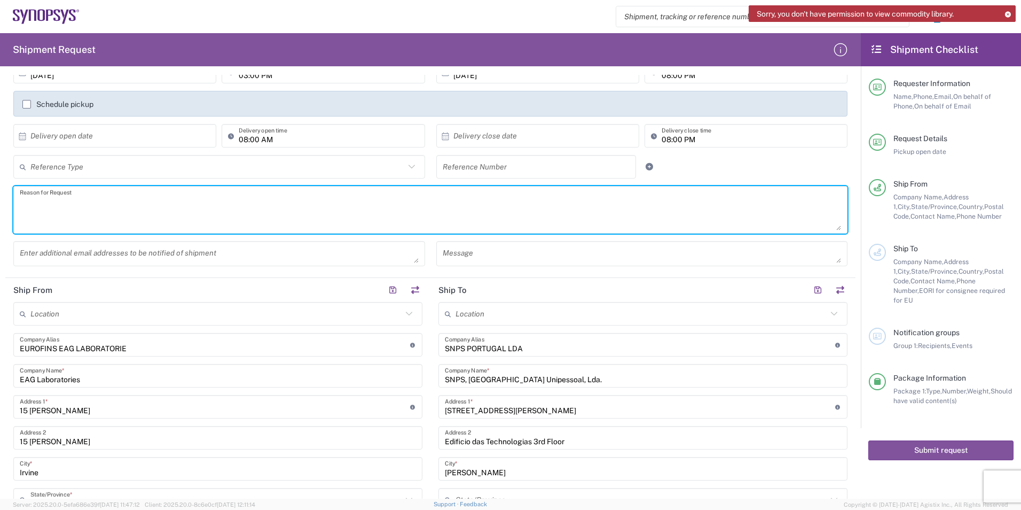
click at [121, 194] on textarea at bounding box center [431, 209] width 822 height 41
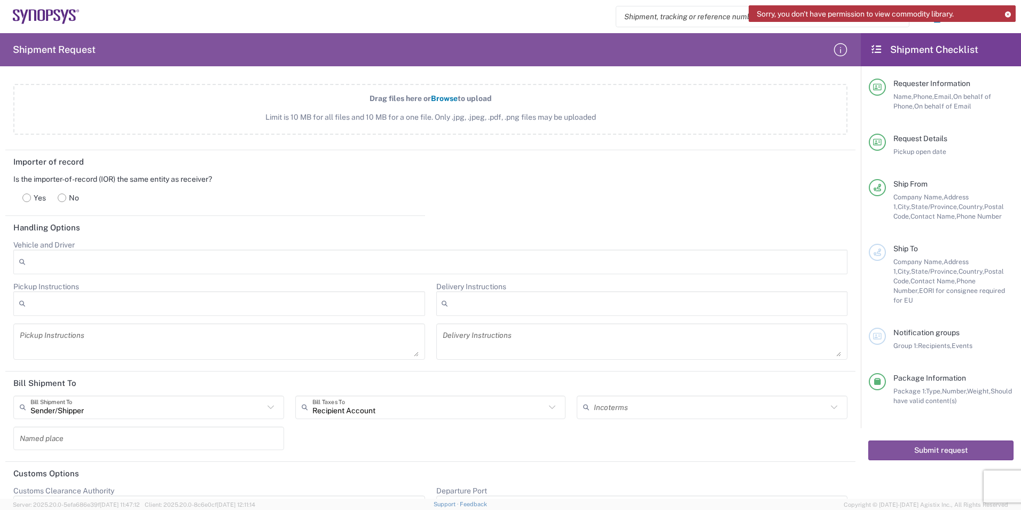
scroll to position [1240, 0]
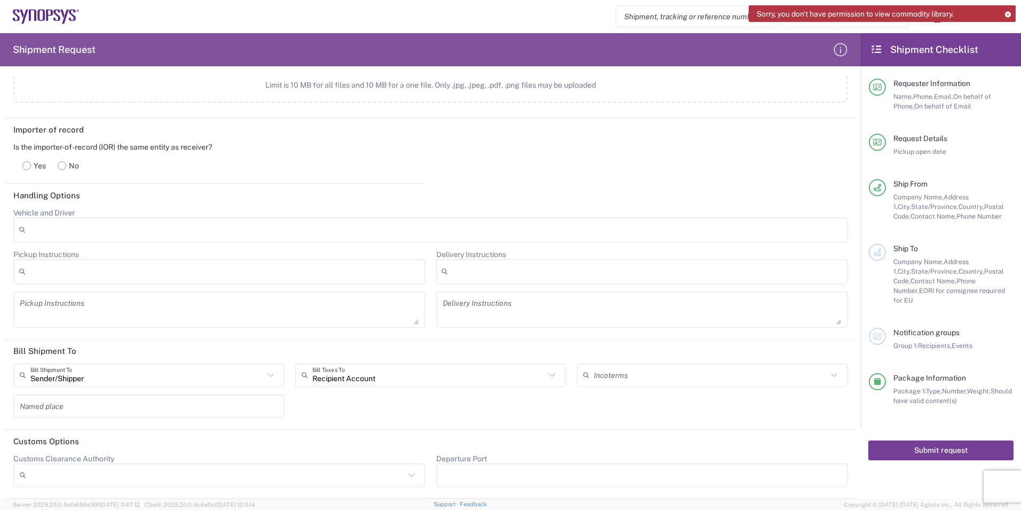
click at [957, 440] on button "Submit request" at bounding box center [941, 450] width 145 height 20
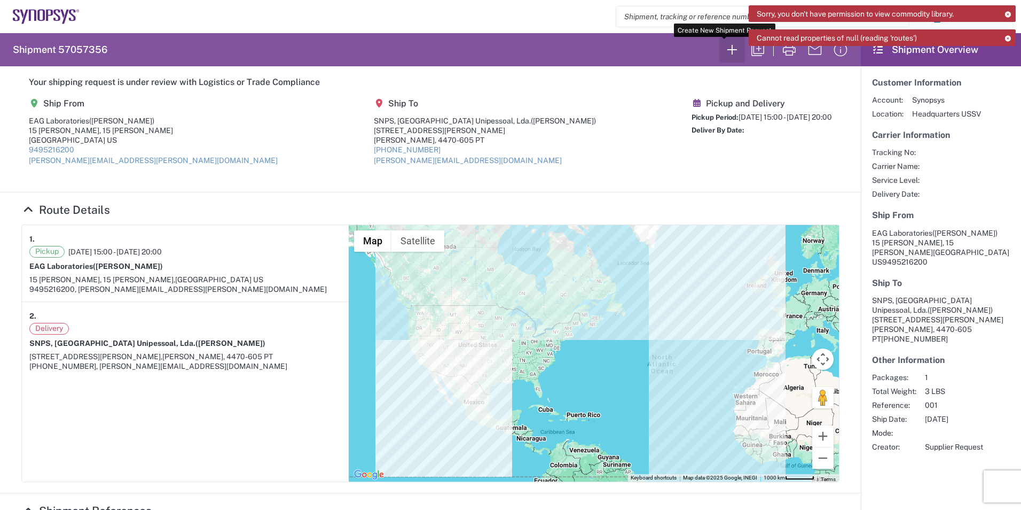
click at [724, 56] on icon "button" at bounding box center [732, 49] width 17 height 17
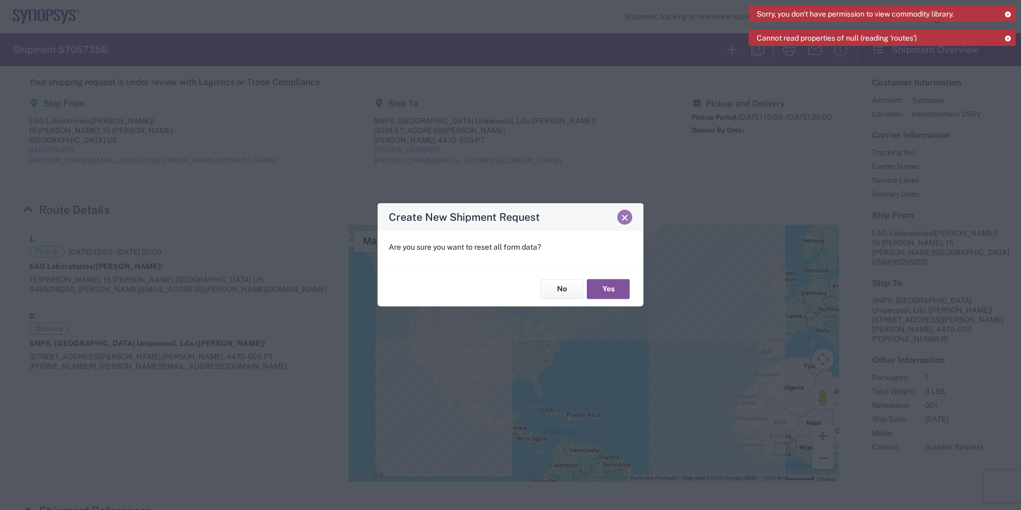
click at [627, 217] on span "Close" at bounding box center [624, 217] width 7 height 7
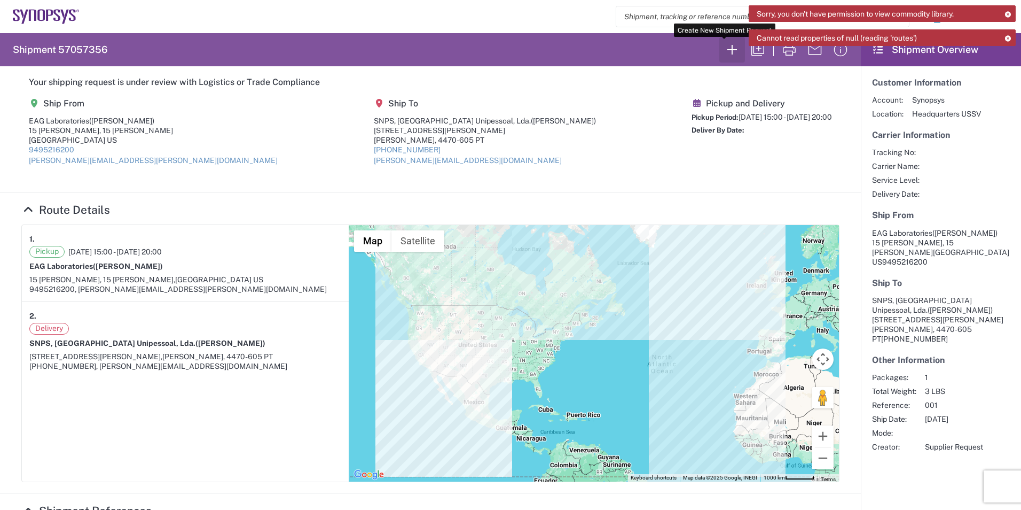
click at [724, 51] on icon "button" at bounding box center [732, 49] width 17 height 17
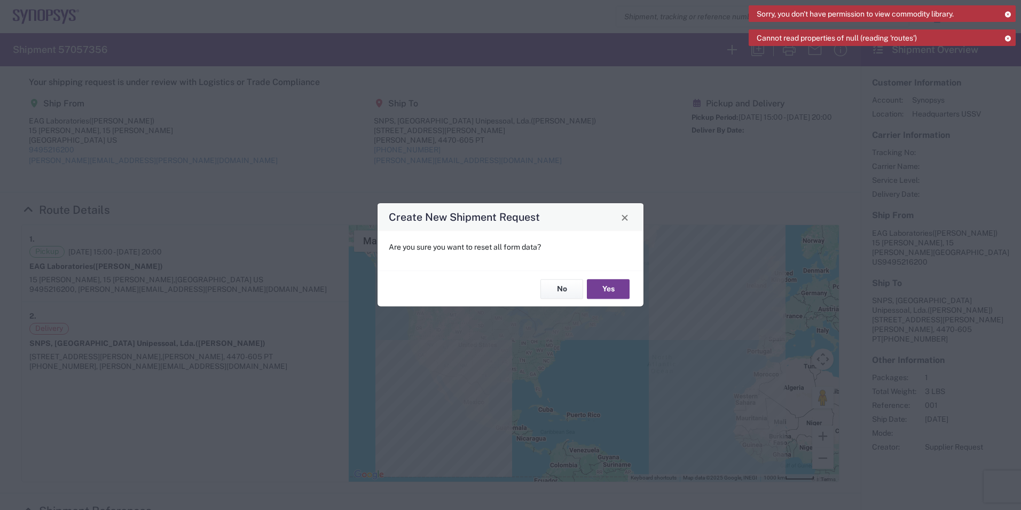
click at [611, 291] on button "Yes" at bounding box center [608, 289] width 43 height 20
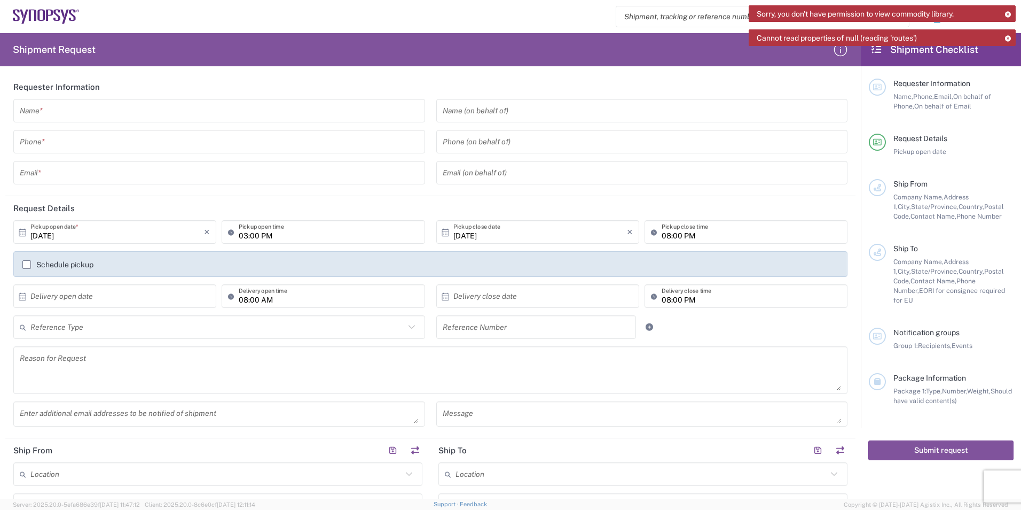
click at [60, 108] on input "text" at bounding box center [219, 111] width 399 height 19
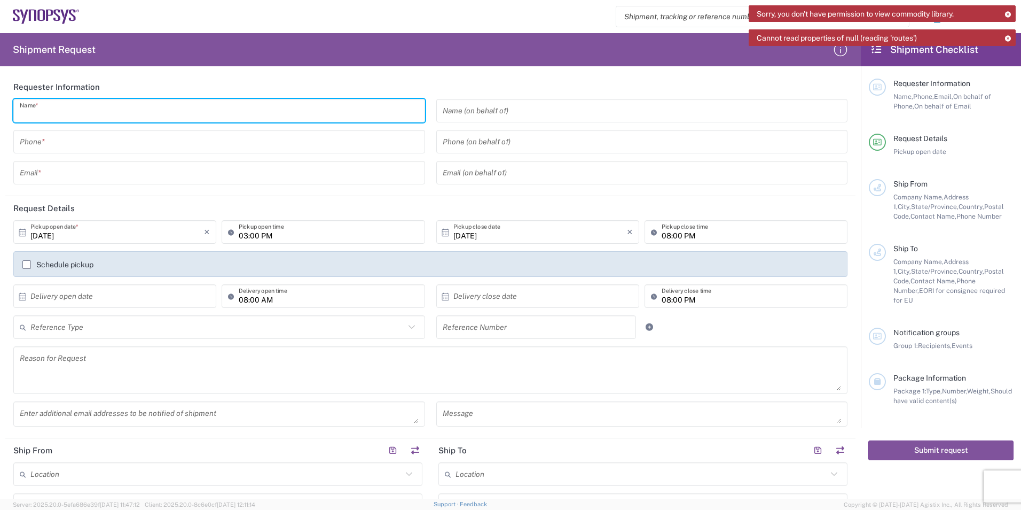
type input "[PERSON_NAME]"
type input "9495216200"
type input "[PERSON_NAME][EMAIL_ADDRESS][PERSON_NAME][DOMAIN_NAME]"
type input "EUROFINS EAG LABORATORIE"
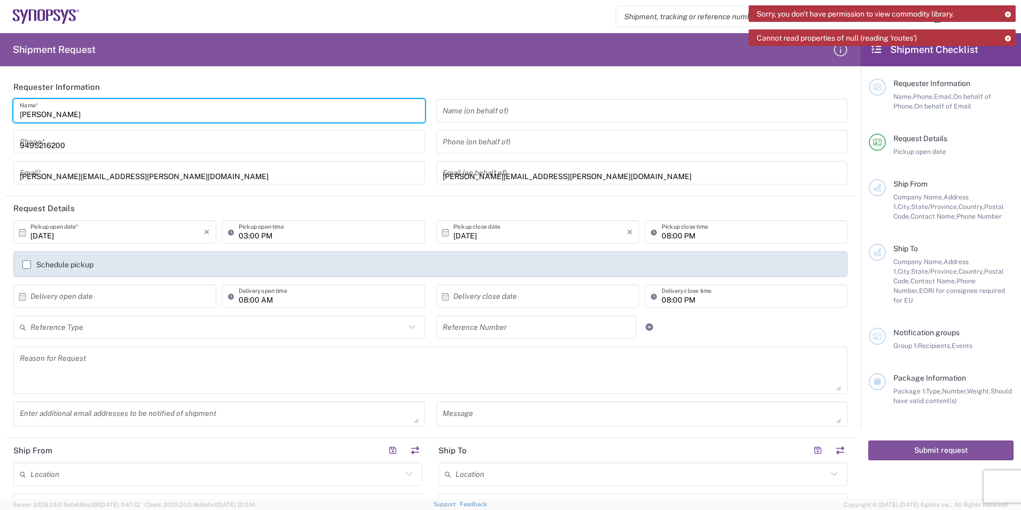
type input "EAG Laboratories"
type input "15 [PERSON_NAME]"
type input "Irvine"
type input "[US_STATE]"
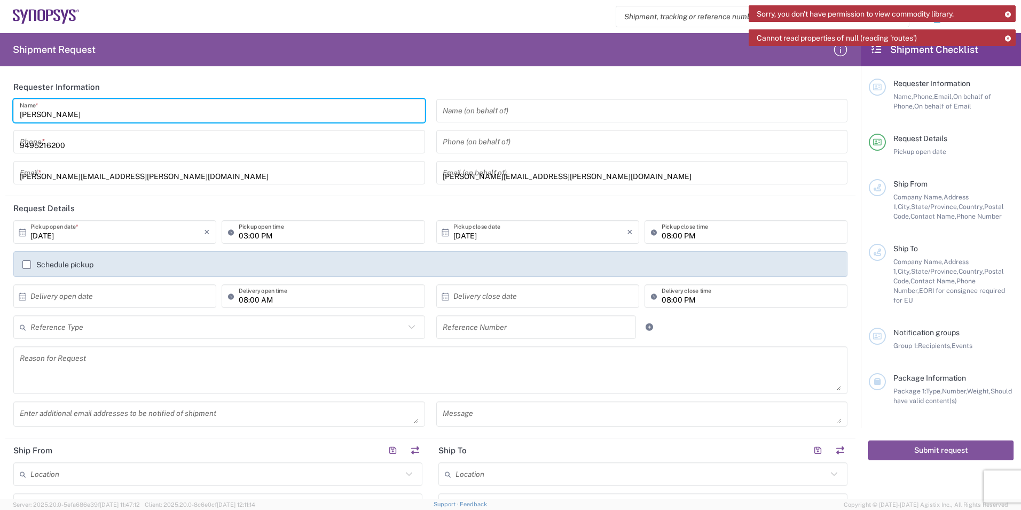
type input "92618"
type input "9495216200"
type input "[PERSON_NAME][EMAIL_ADDRESS][PERSON_NAME][DOMAIN_NAME]"
type input "SNPS PORTUGAL LDA"
type input "SNPS, [GEOGRAPHIC_DATA] Unipessoal, Lda."
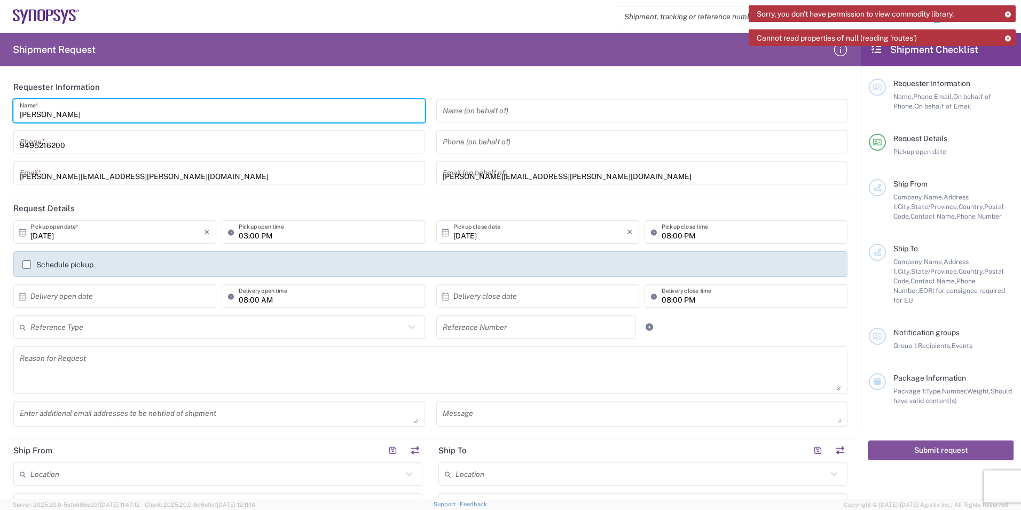
type input "[STREET_ADDRESS][PERSON_NAME]"
type input "Edificio das Technologias 3rd Floor"
type input "[PERSON_NAME]"
type input "4470-605"
type input "[PHONE_NUMBER]"
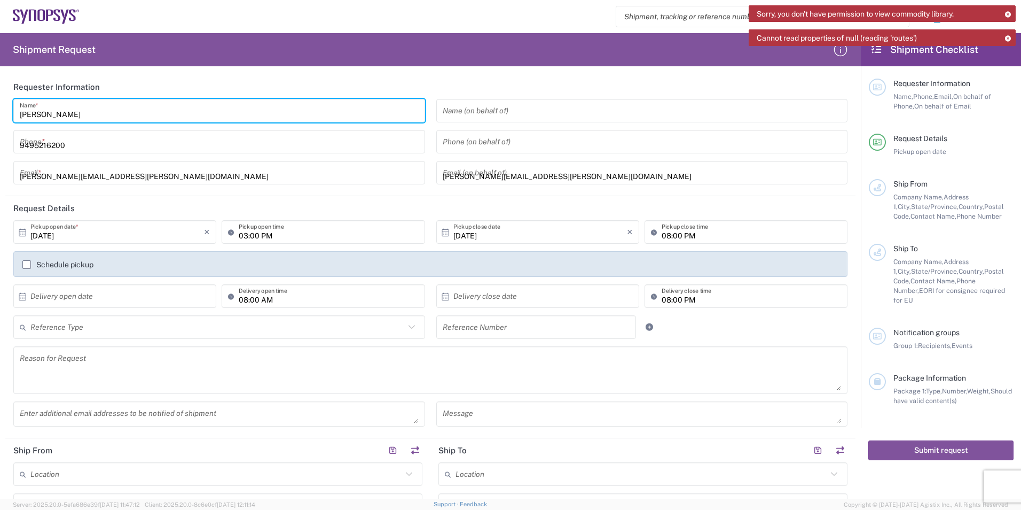
type input "[PERSON_NAME][EMAIL_ADDRESS][DOMAIN_NAME]"
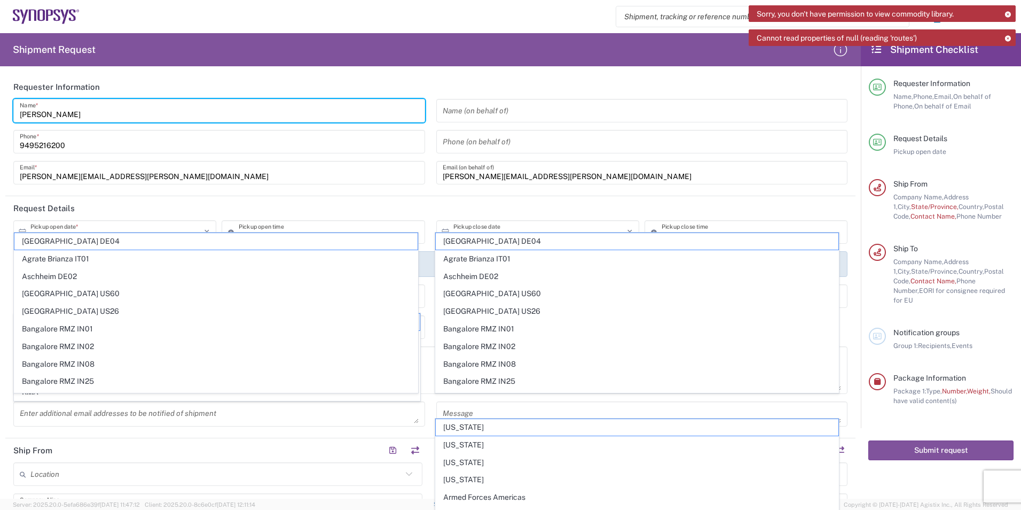
scroll to position [107, 0]
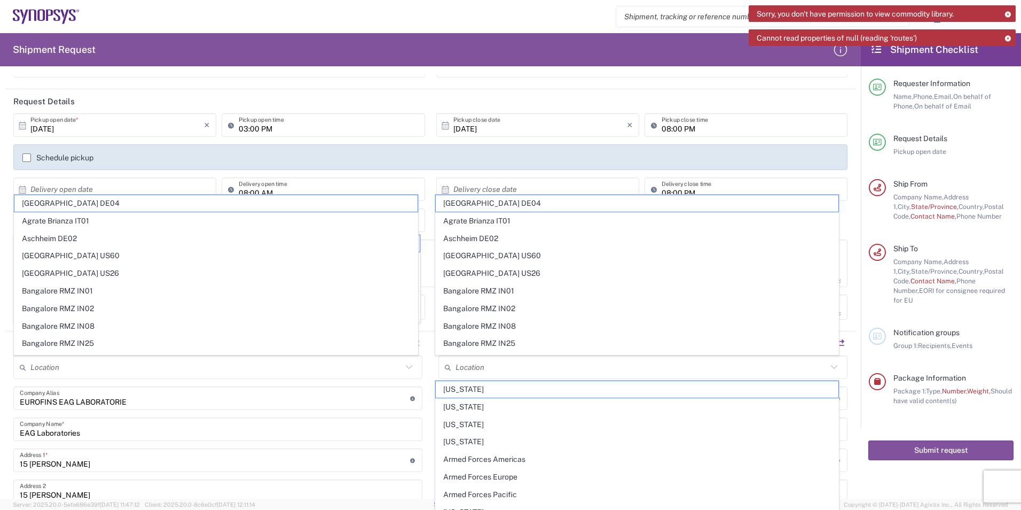
click at [5, 176] on main "[DATE] × Pickup open date * Cancel Apply 03:00 PM Pickup open time [DATE] × Pic…" at bounding box center [430, 220] width 850 height 214
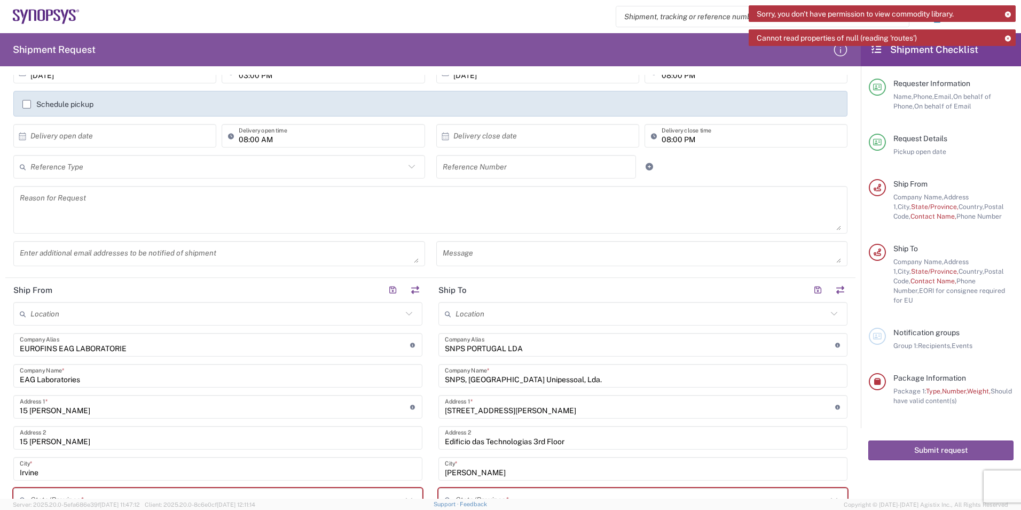
scroll to position [267, 0]
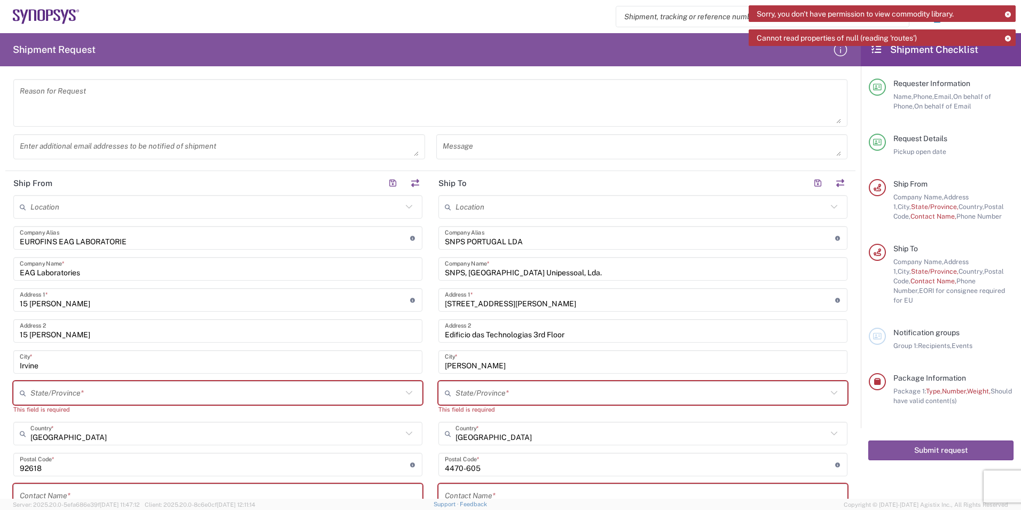
click at [56, 392] on input "text" at bounding box center [216, 393] width 372 height 19
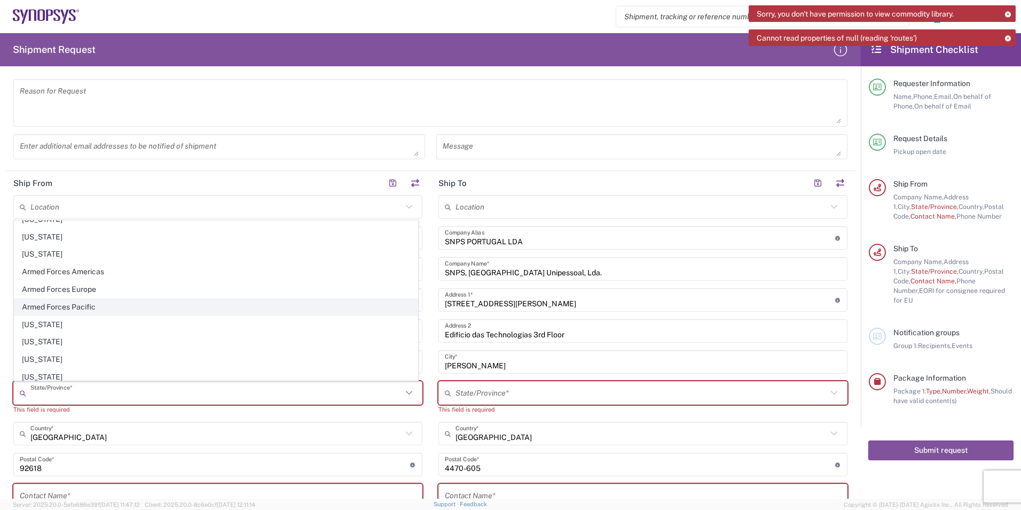
scroll to position [53, 0]
click at [46, 294] on span "[US_STATE]" at bounding box center [215, 298] width 403 height 17
type input "[US_STATE]"
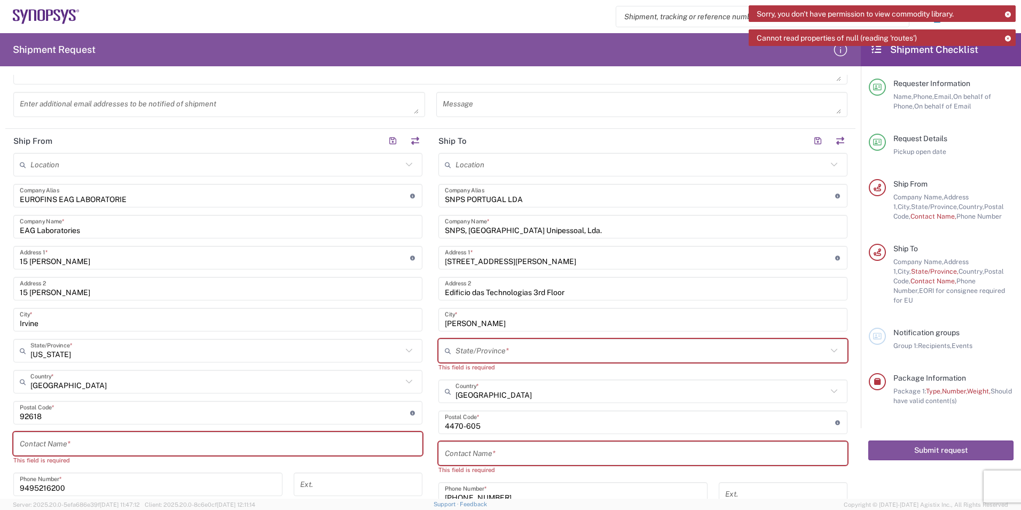
scroll to position [321, 0]
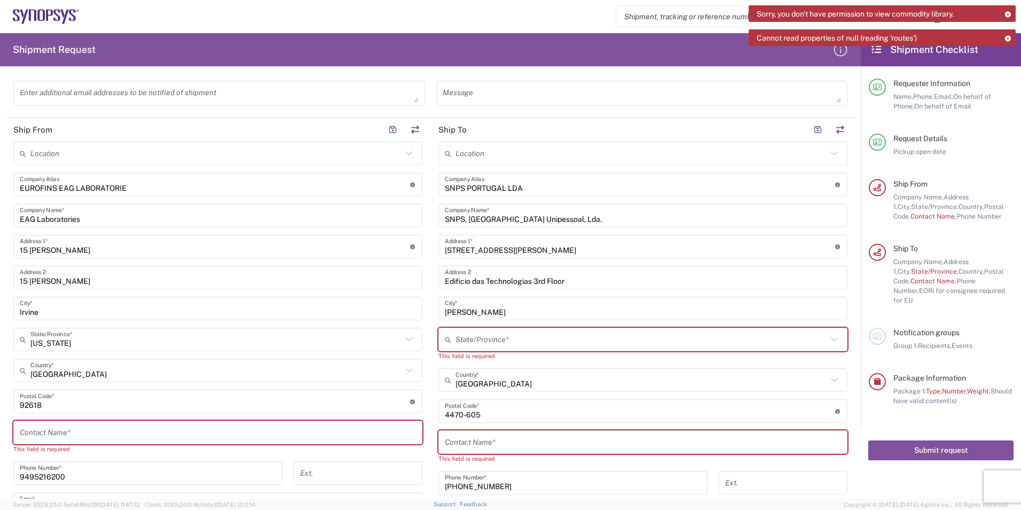
click at [98, 436] on input "text" at bounding box center [218, 432] width 396 height 19
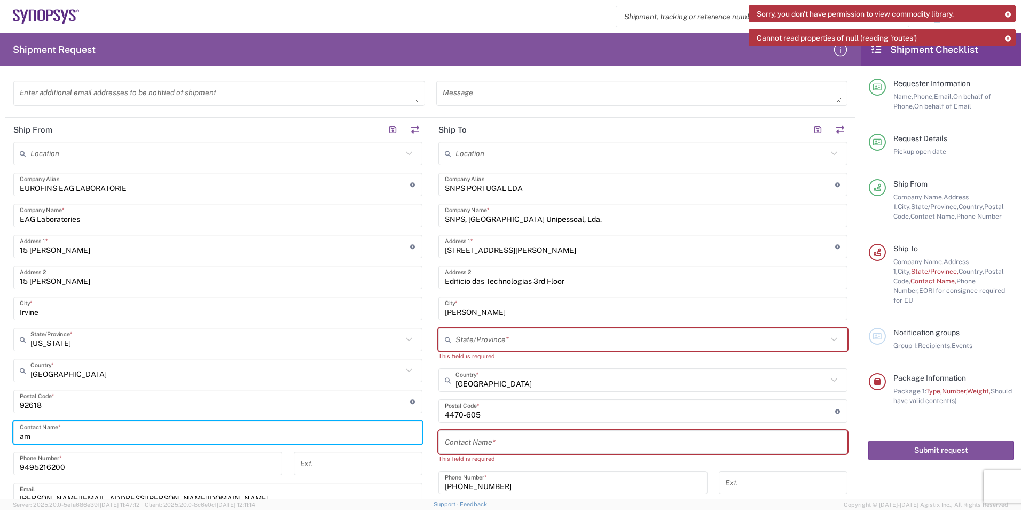
type input "a"
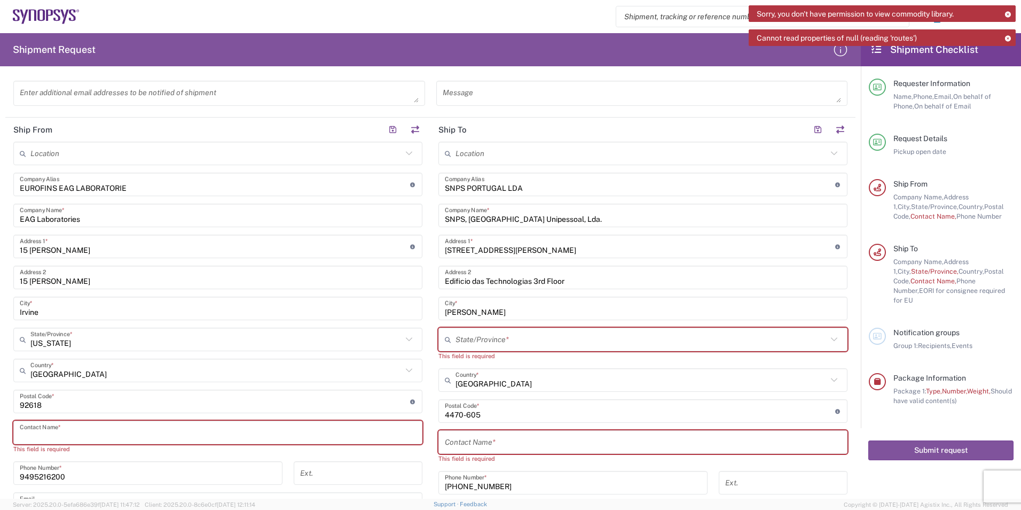
type input "S"
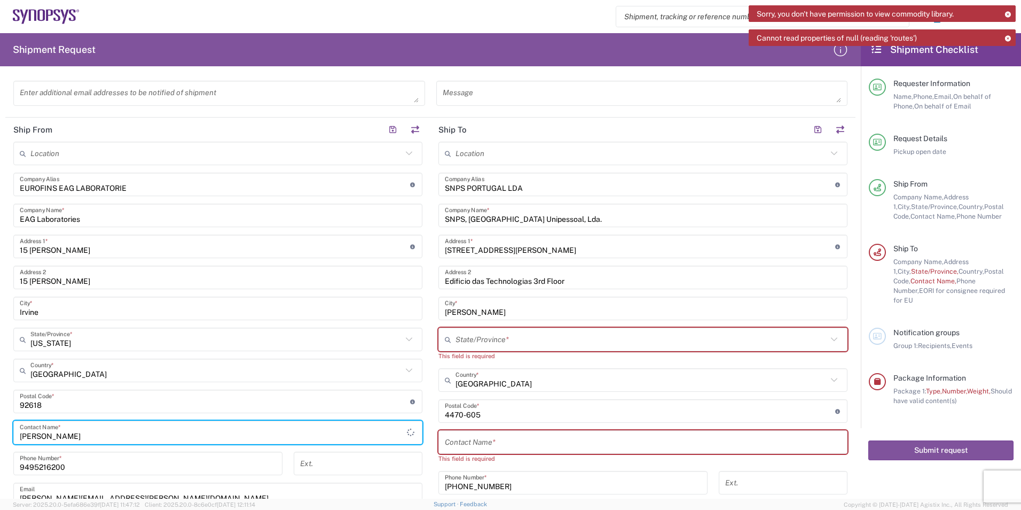
type input "[PERSON_NAME]"
click at [541, 339] on input "text" at bounding box center [642, 339] width 372 height 19
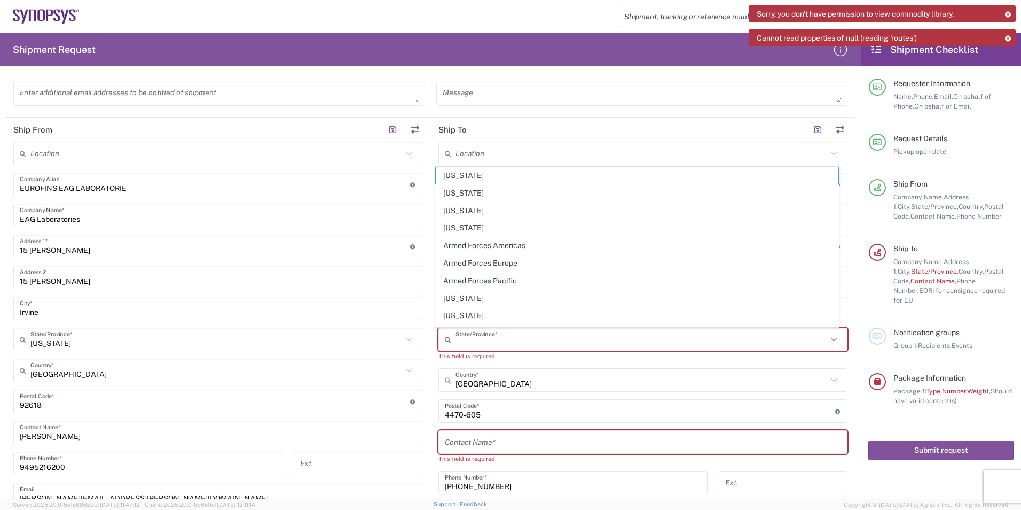
drag, startPoint x: 707, startPoint y: 374, endPoint x: 649, endPoint y: 371, distance: 58.9
click at [707, 374] on input "[GEOGRAPHIC_DATA]" at bounding box center [642, 380] width 372 height 19
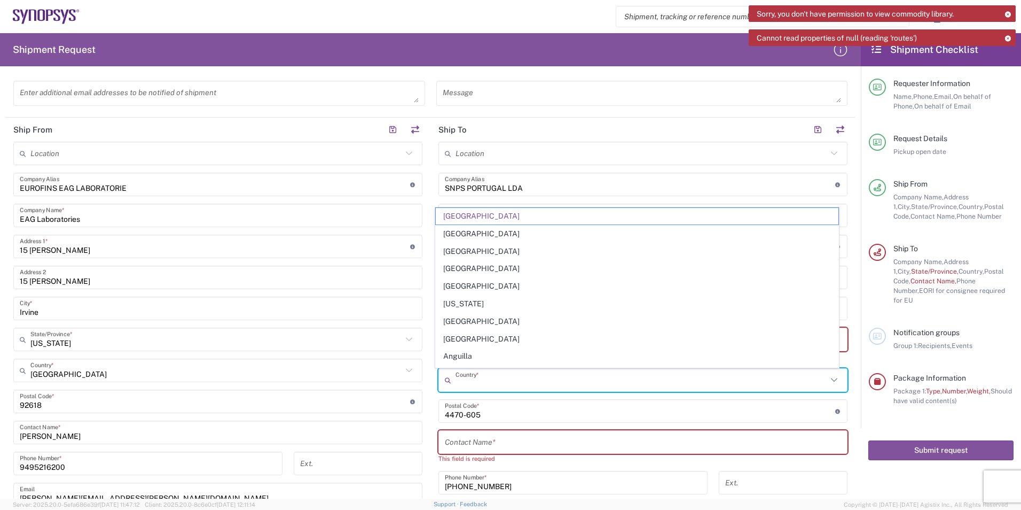
click at [608, 121] on header "Ship To" at bounding box center [643, 130] width 425 height 24
type input "[GEOGRAPHIC_DATA]"
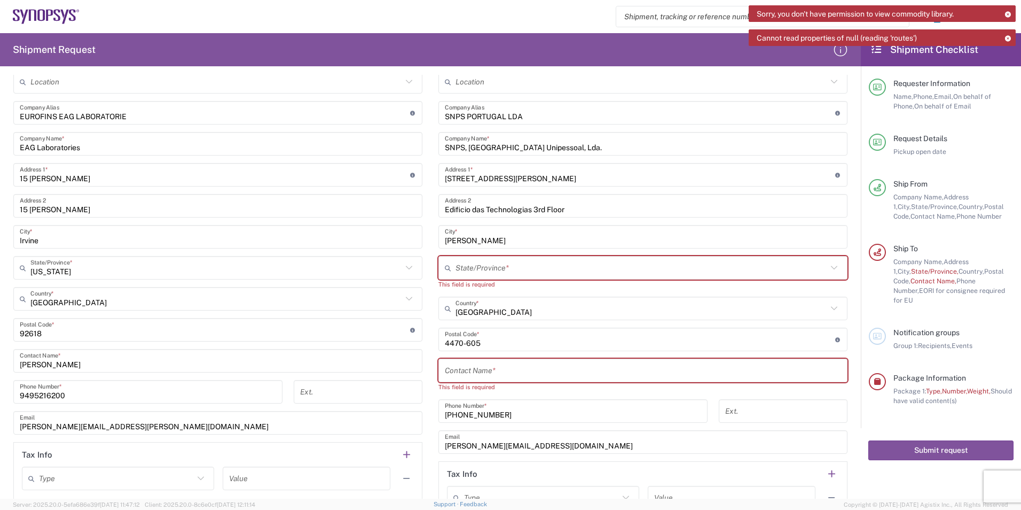
scroll to position [427, 0]
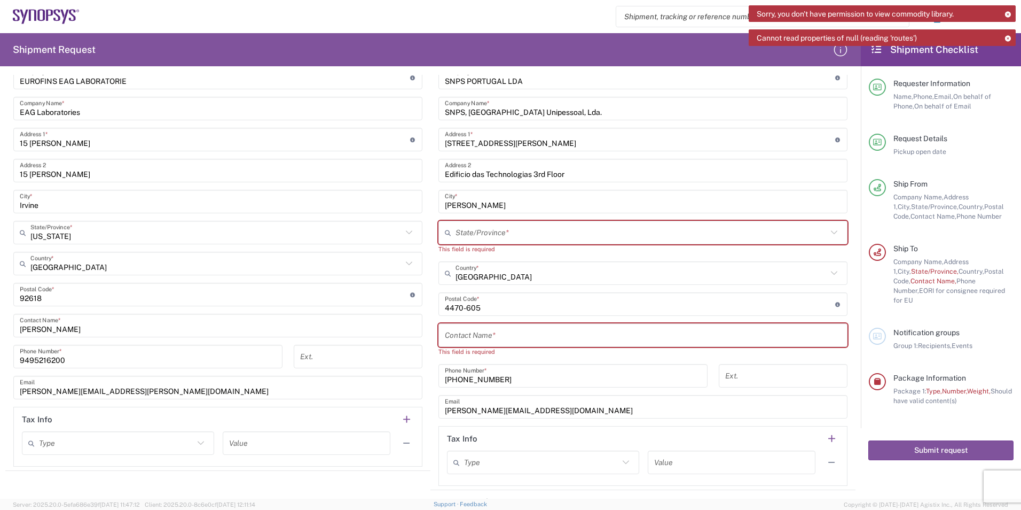
click at [466, 332] on input "text" at bounding box center [643, 335] width 396 height 19
paste input "[PERSON_NAME]"
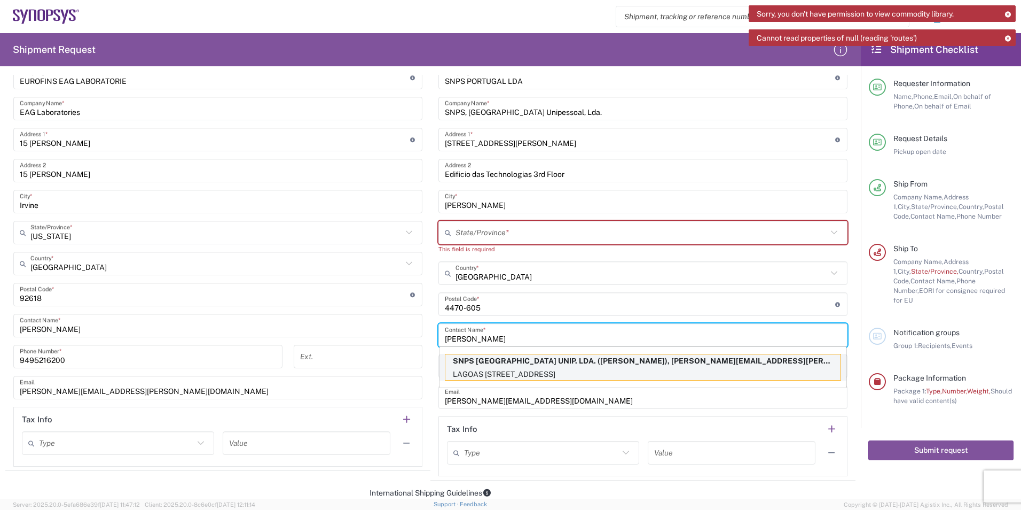
type input "[PERSON_NAME]"
click at [532, 367] on p "SNPS [GEOGRAPHIC_DATA] UNIP. LDA. ([PERSON_NAME]), [PERSON_NAME][EMAIL_ADDRESS]…" at bounding box center [643, 360] width 395 height 13
type input "SNPS [GEOGRAPHIC_DATA] UNIP. LDA. 2"
type input "SNPS [GEOGRAPHIC_DATA] UNIP. LDA."
type input "[GEOGRAPHIC_DATA] EDIFICIO 4 PISO 2"
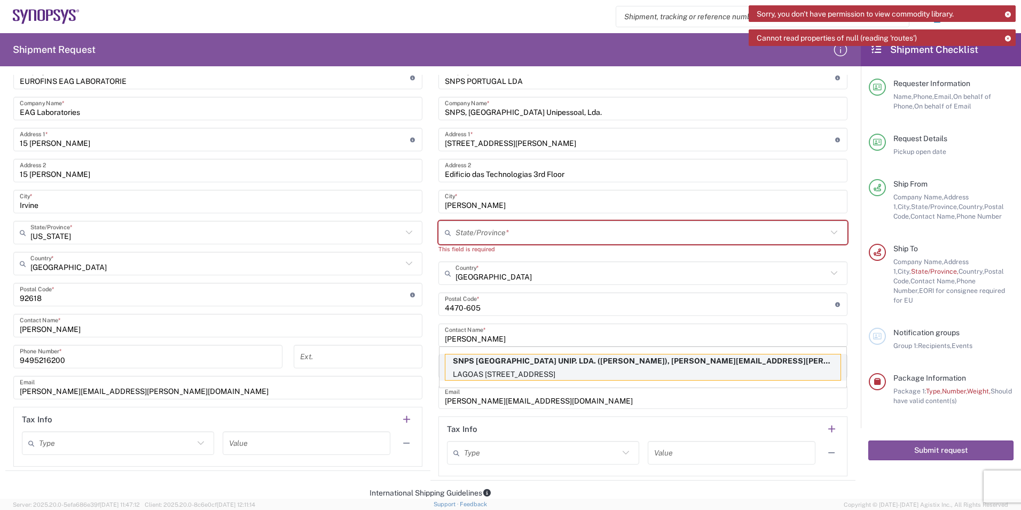
type input "[GEOGRAPHIC_DATA]"
type input "2740-267"
type input "351210440240"
type input "[PERSON_NAME][EMAIL_ADDRESS][PERSON_NAME][DOMAIN_NAME]"
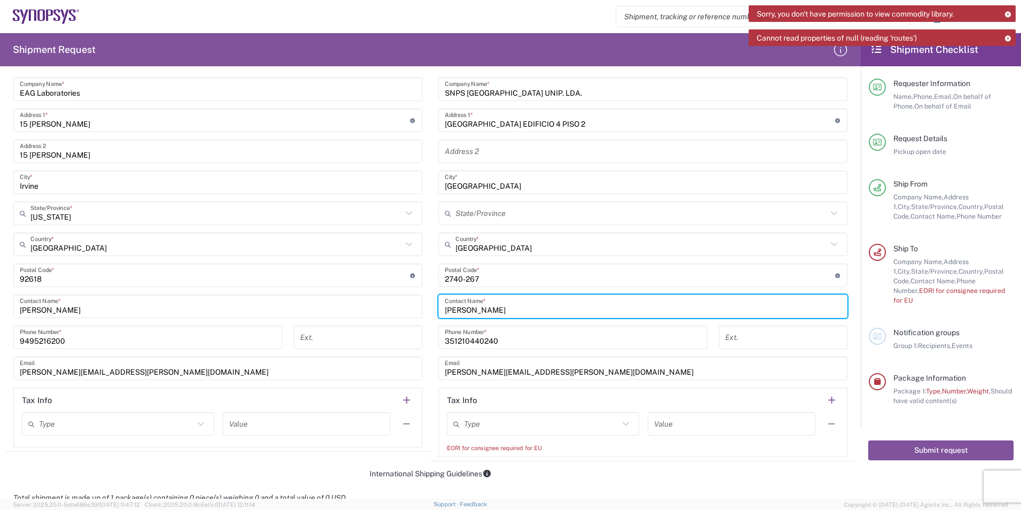
scroll to position [534, 0]
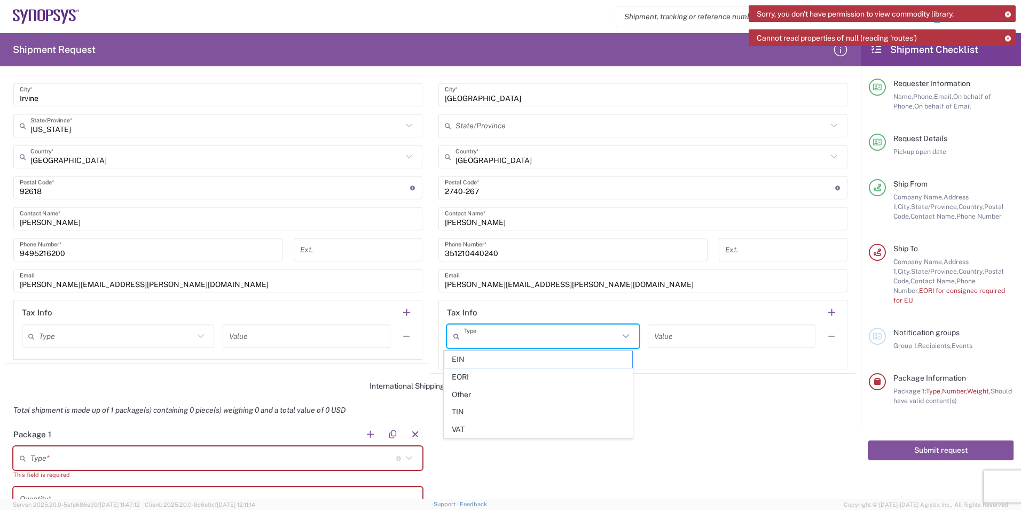
click at [510, 335] on input "text" at bounding box center [541, 336] width 155 height 19
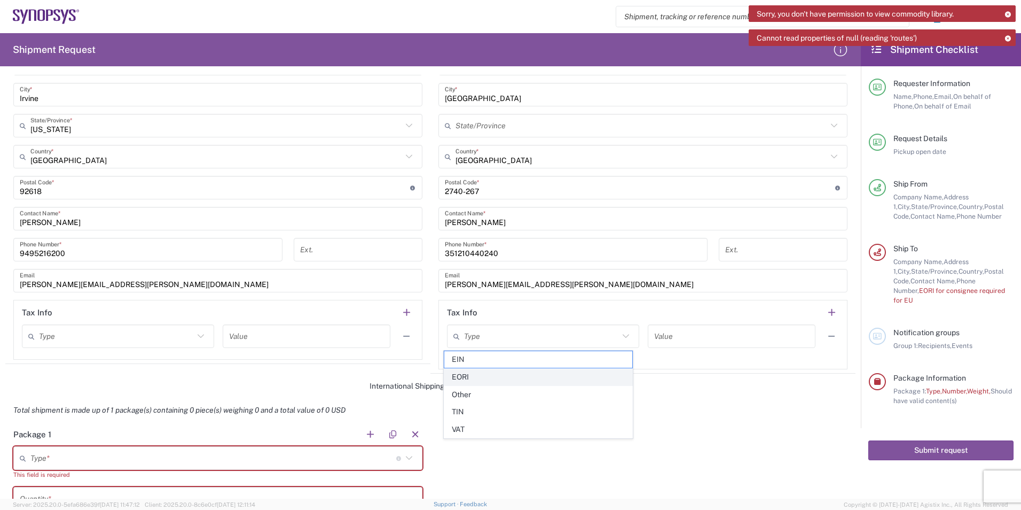
click at [483, 377] on span "EORI" at bounding box center [538, 377] width 188 height 17
type input "EORI"
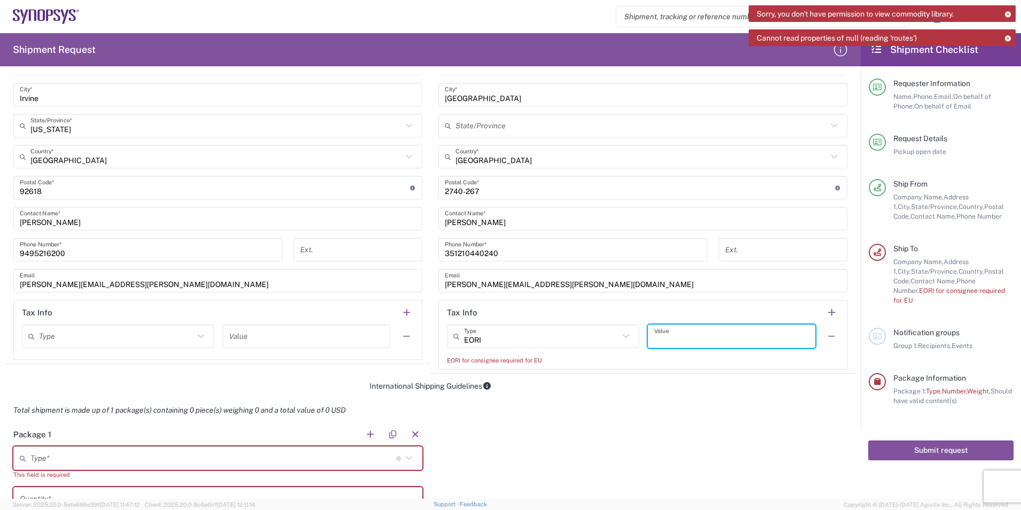
click at [680, 337] on input "text" at bounding box center [731, 336] width 155 height 19
type input "1"
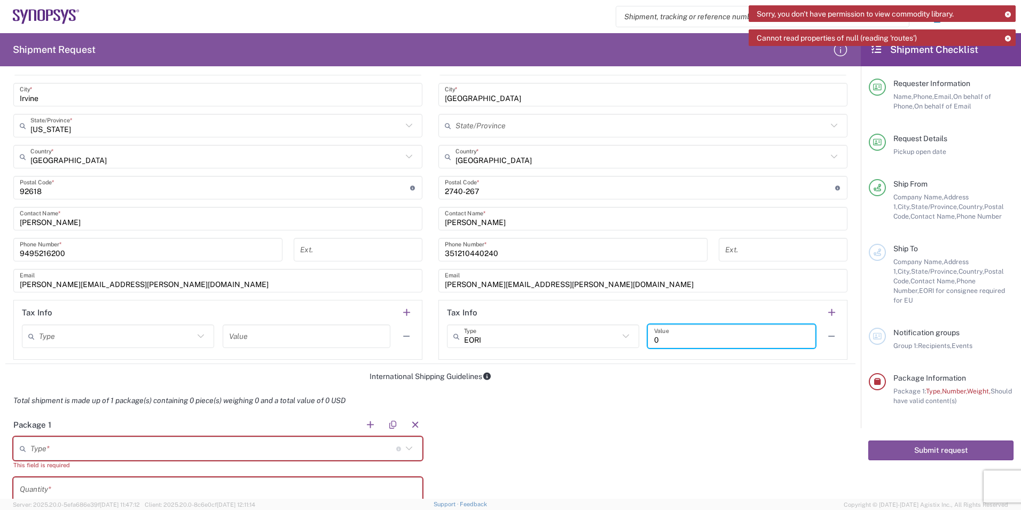
type input "0"
click at [497, 400] on div "Total shipment is made up of 1 package(s) containing 0 piece(s) weighing 0 and …" at bounding box center [431, 400] width 862 height 24
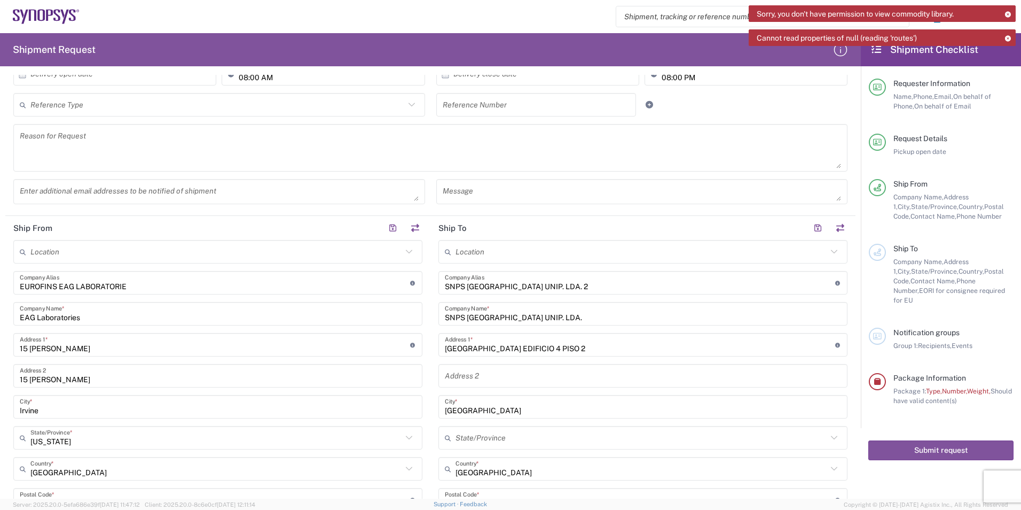
scroll to position [107, 0]
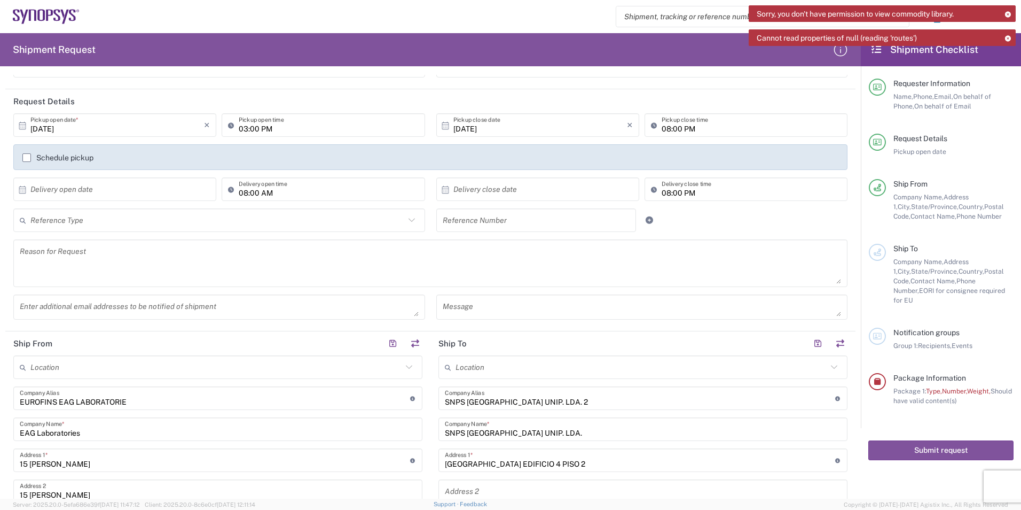
click at [470, 223] on input "text" at bounding box center [537, 220] width 188 height 19
paste input "PO4800024524"
type input "PO4800024524"
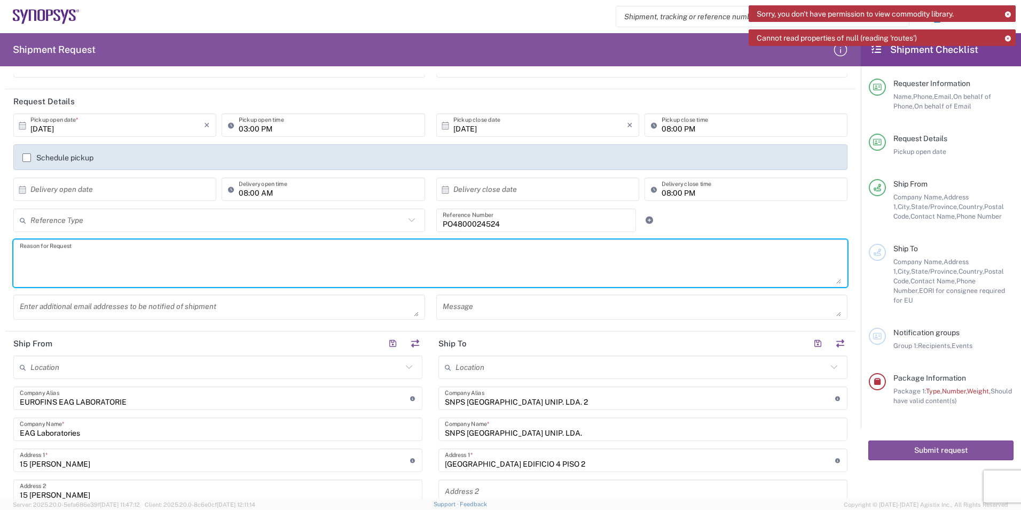
click at [641, 278] on textarea at bounding box center [431, 263] width 822 height 41
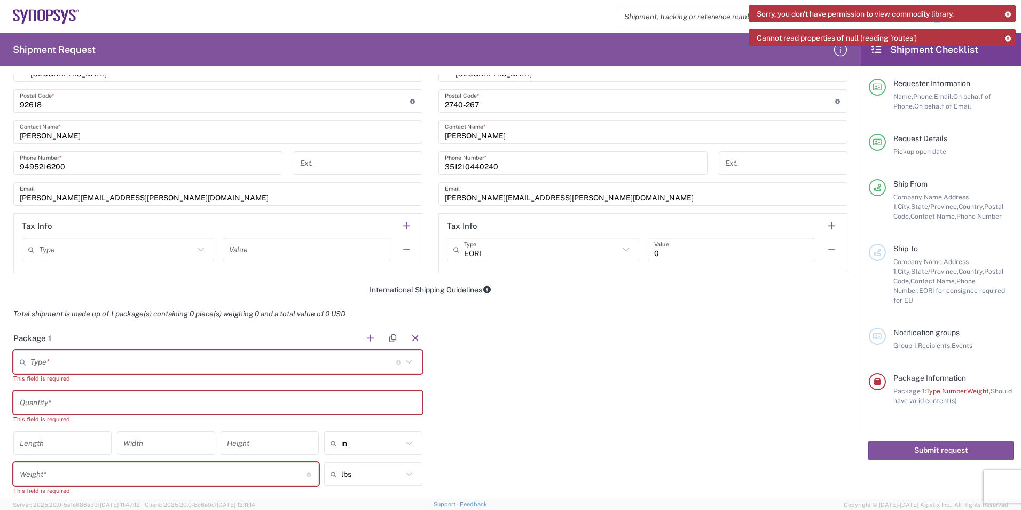
scroll to position [641, 0]
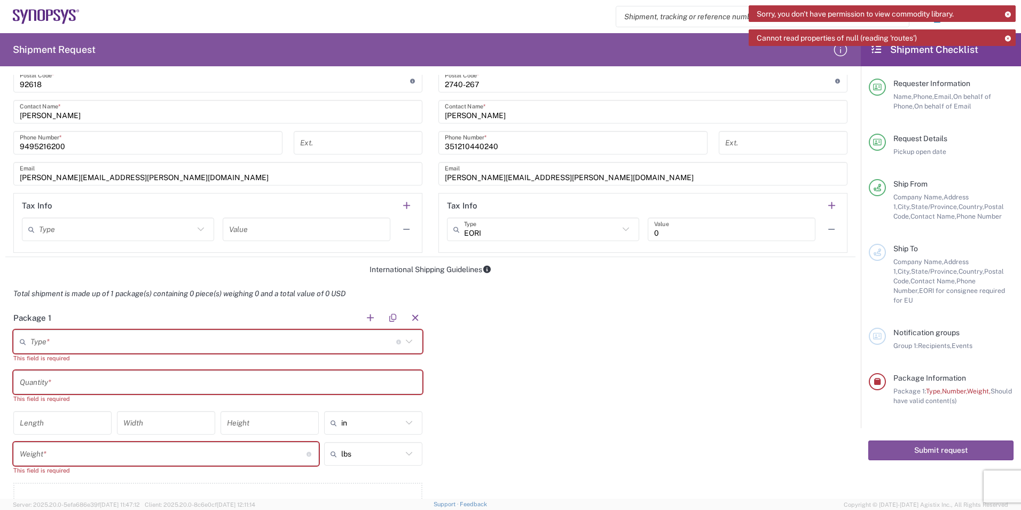
click at [63, 337] on input "text" at bounding box center [213, 341] width 366 height 19
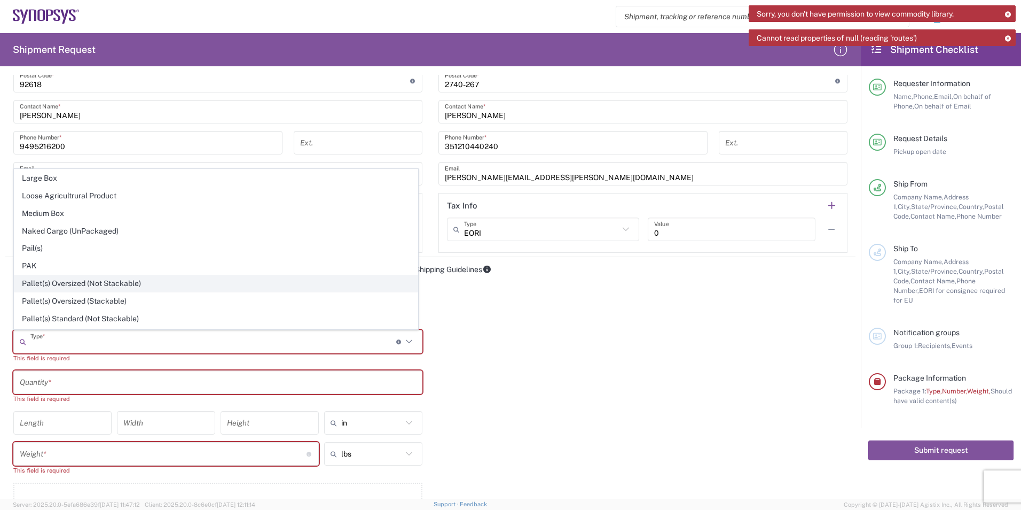
scroll to position [321, 0]
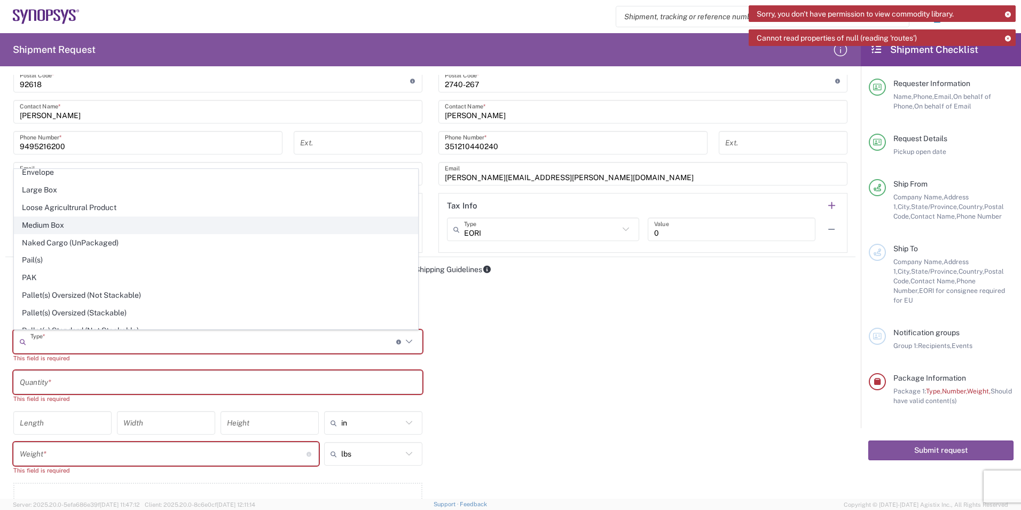
click at [74, 230] on span "Medium Box" at bounding box center [215, 225] width 403 height 17
type input "Medium Box"
type input "13"
type input "11.5"
type input "2.5"
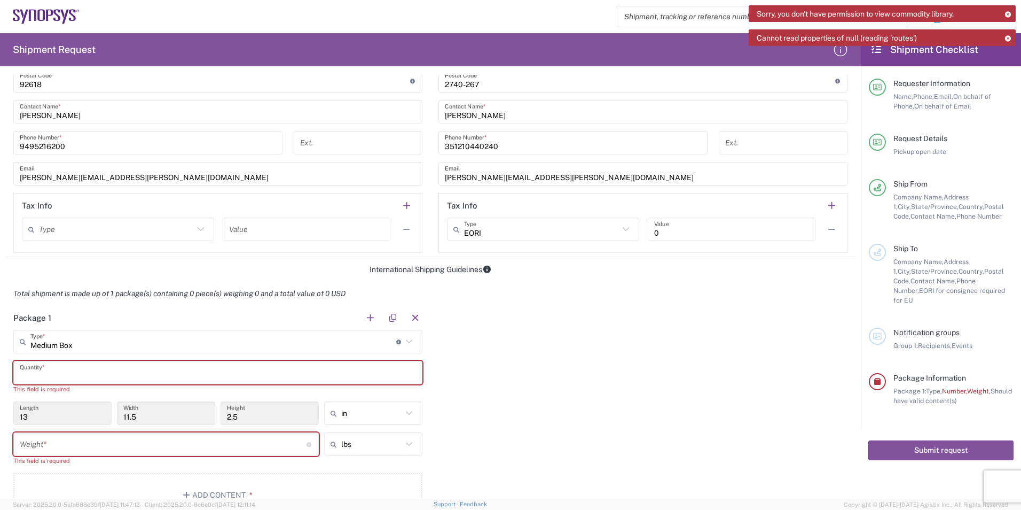
click at [43, 373] on input "text" at bounding box center [218, 372] width 396 height 19
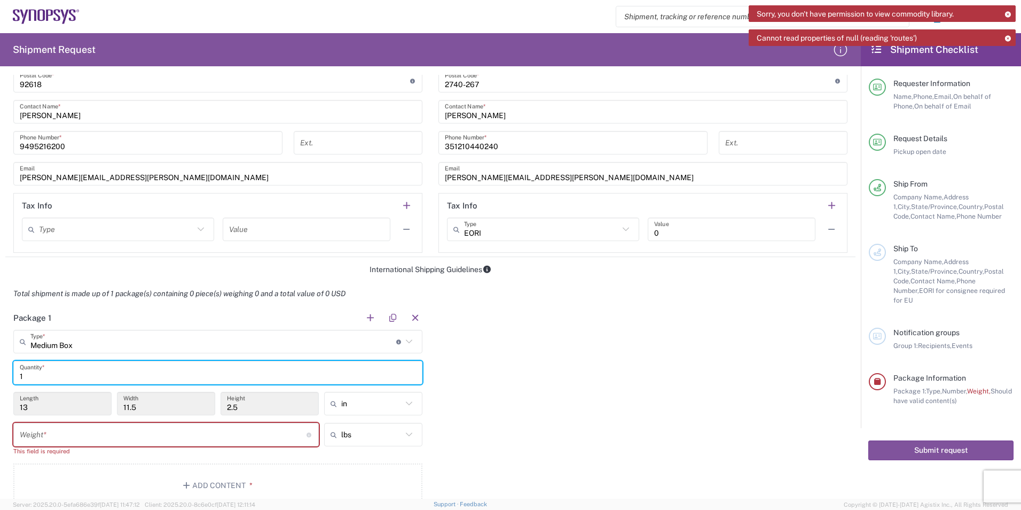
type input "1"
click at [36, 440] on input "number" at bounding box center [163, 434] width 287 height 19
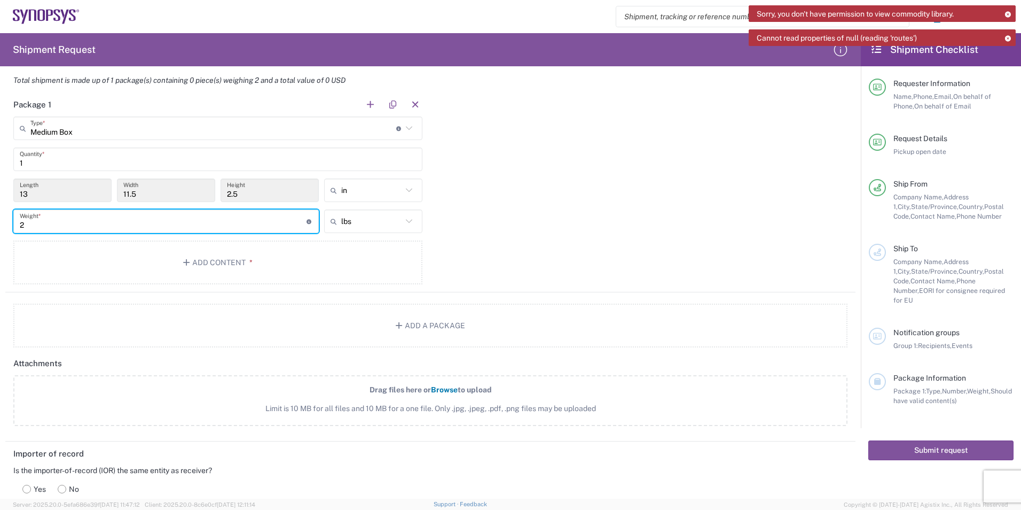
scroll to position [855, 0]
type input "2"
click at [197, 257] on button "Add Content *" at bounding box center [217, 262] width 409 height 44
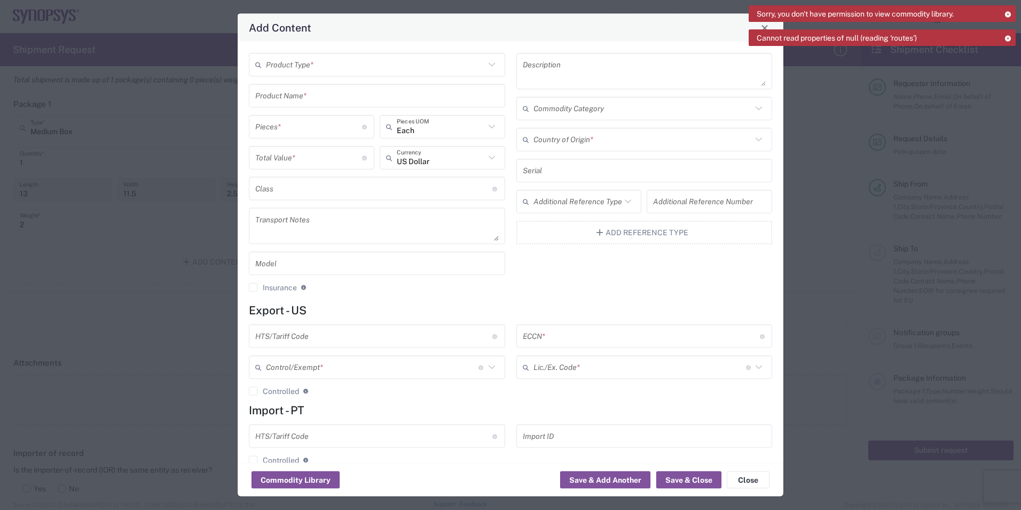
click at [342, 85] on div "Product Name *" at bounding box center [377, 96] width 256 height 24
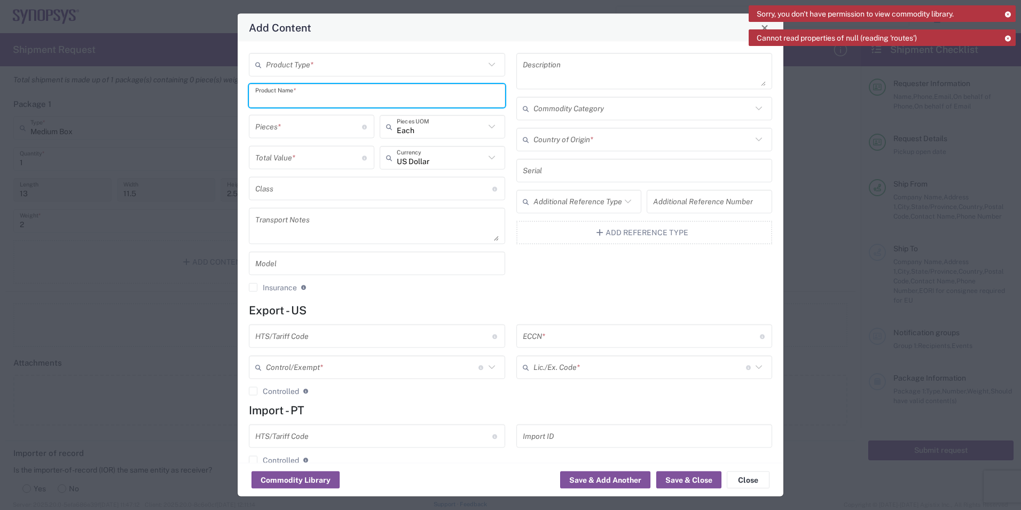
paste input "PO4800024524"
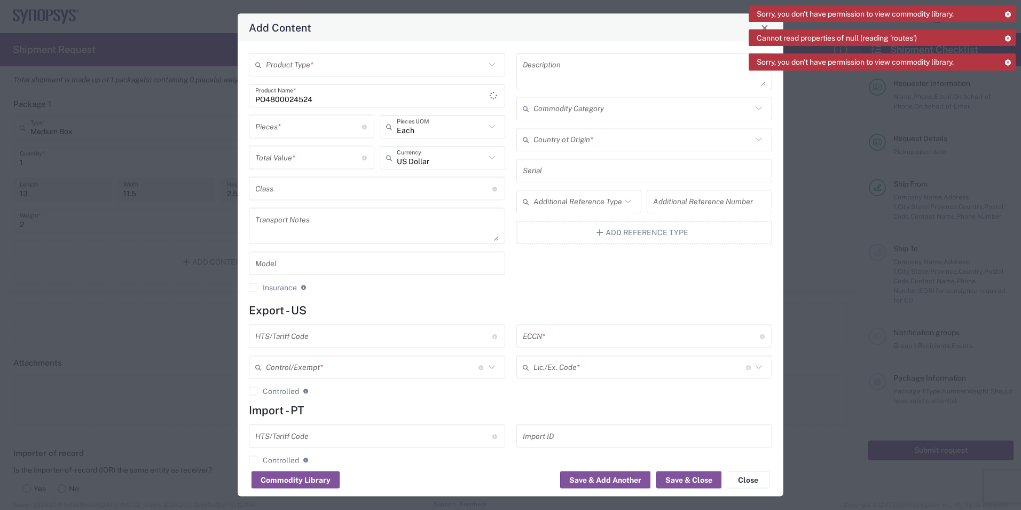
click at [256, 98] on input "PO4800024524" at bounding box center [372, 95] width 235 height 19
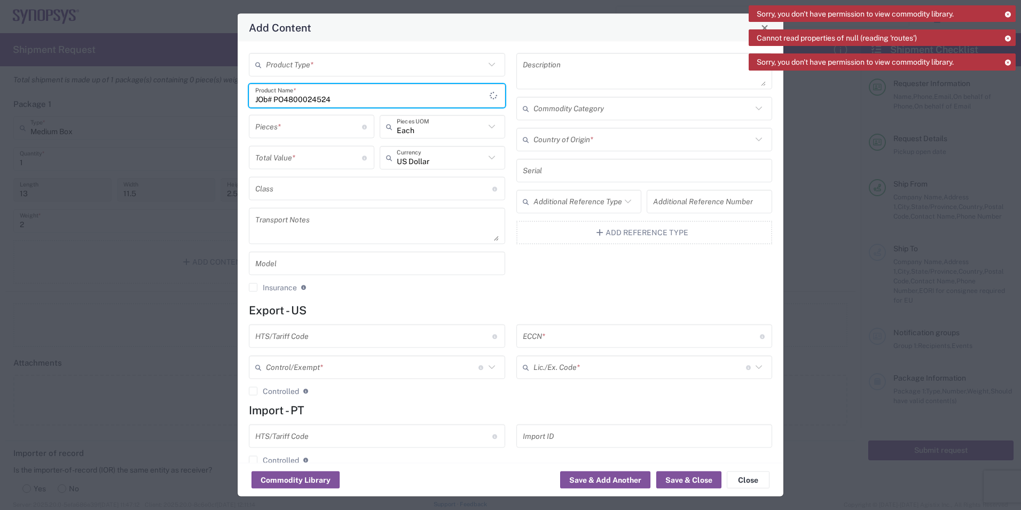
paste input "M0QYZ022"
click at [311, 98] on input "Job# M0QYZ022PO4800024524" at bounding box center [372, 95] width 235 height 19
type input "Job# M0QYZ022 PO4800024524"
click at [279, 126] on input "number" at bounding box center [308, 126] width 107 height 19
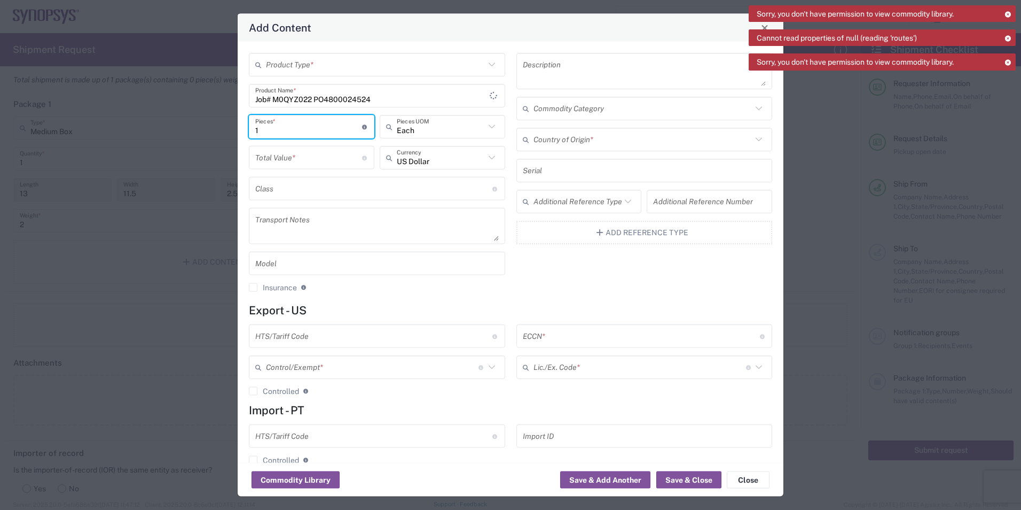
type input "1"
click at [305, 65] on input "text" at bounding box center [375, 64] width 219 height 19
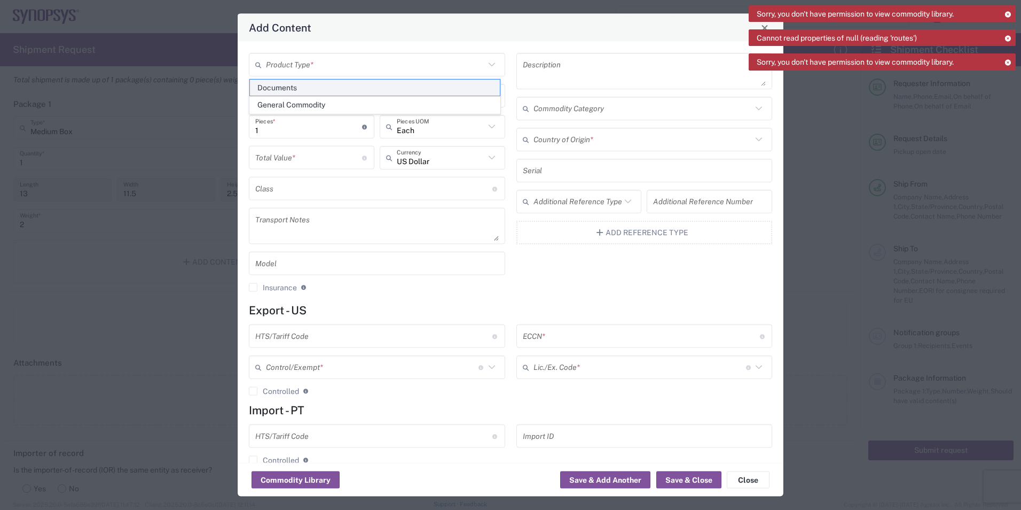
click at [305, 88] on span "Documents" at bounding box center [375, 88] width 250 height 17
type input "Documents"
type input "1"
type textarea "Documents"
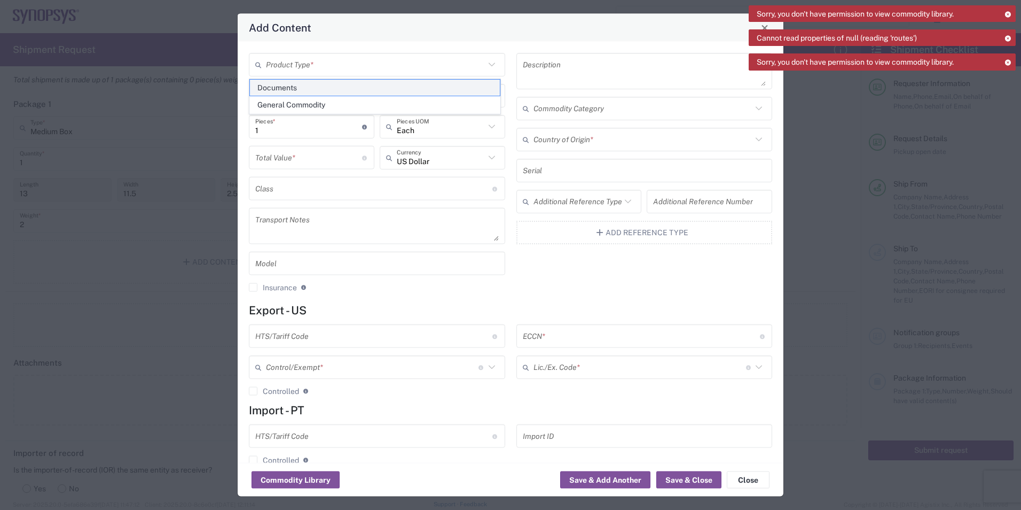
type input "[GEOGRAPHIC_DATA]"
type input "0000.00.0000"
type input "FTR Exemption"
type input "0000"
type input "0000.00.0000"
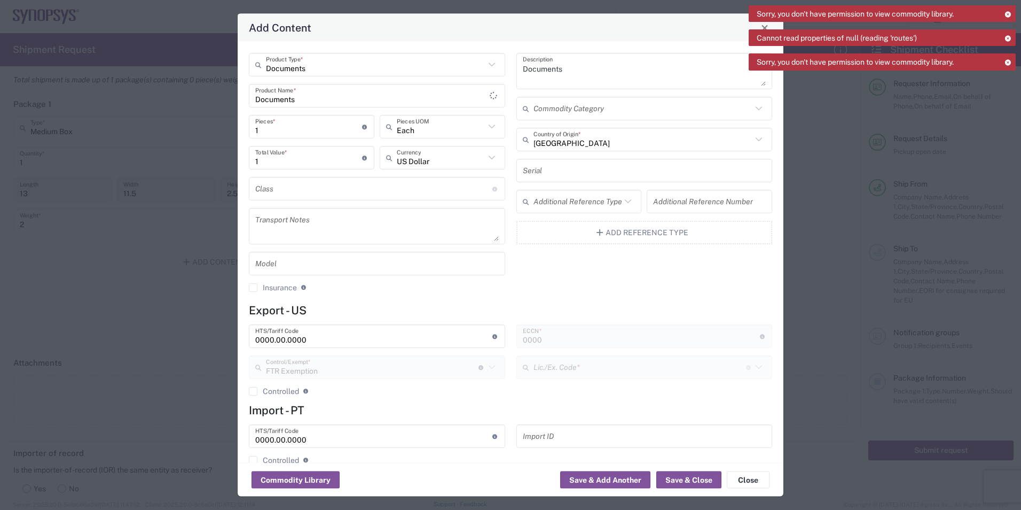
type input "30.37(a)"
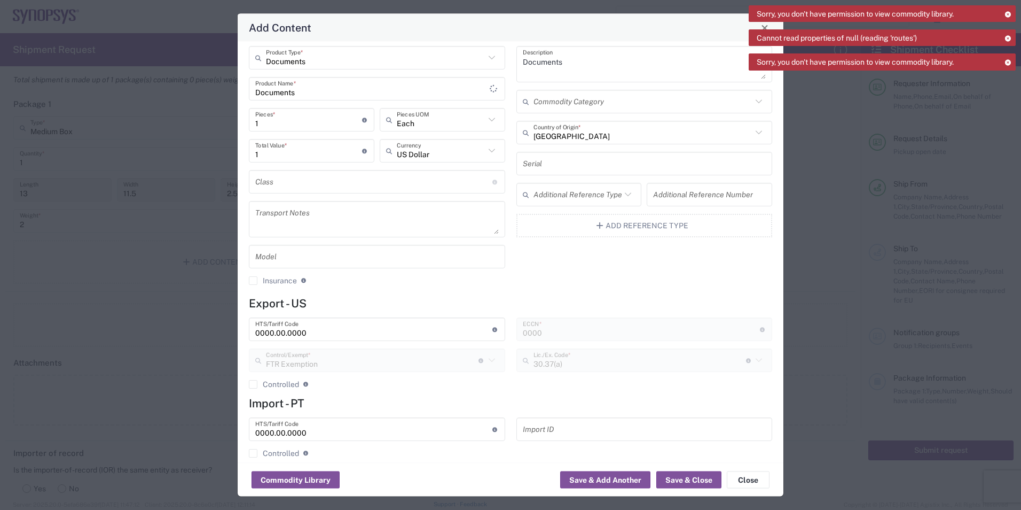
scroll to position [0, 0]
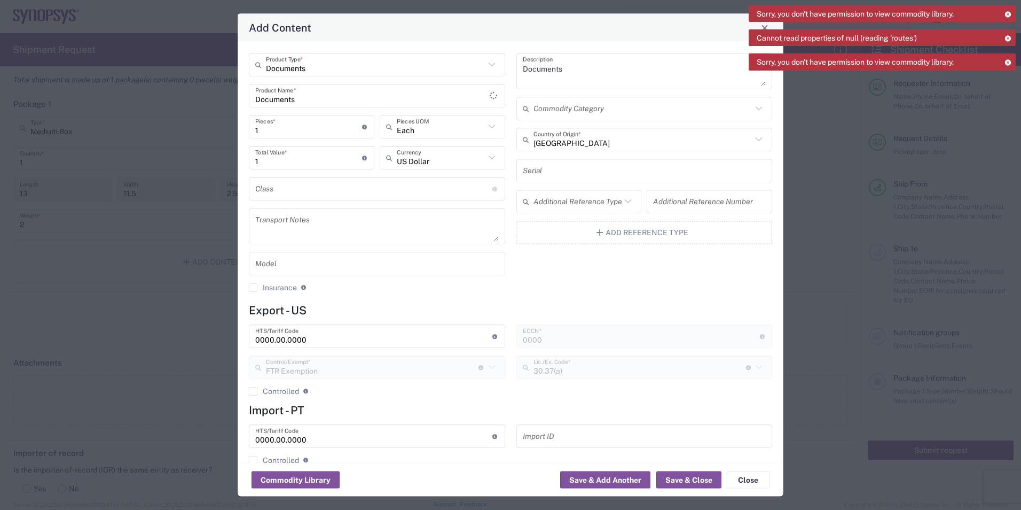
click at [283, 103] on input "Documents" at bounding box center [372, 95] width 235 height 19
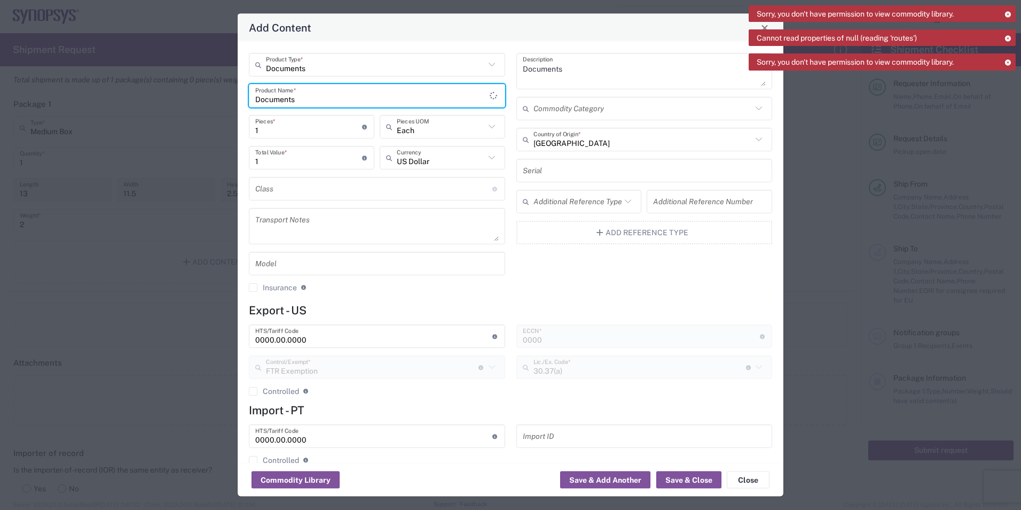
click at [284, 96] on input "Documents" at bounding box center [372, 95] width 235 height 19
click at [389, 101] on input "Documents" at bounding box center [372, 95] width 235 height 19
click at [358, 64] on input "Documents" at bounding box center [375, 64] width 219 height 19
click at [297, 106] on span "General Commodity" at bounding box center [375, 105] width 250 height 17
type input "General Commodity"
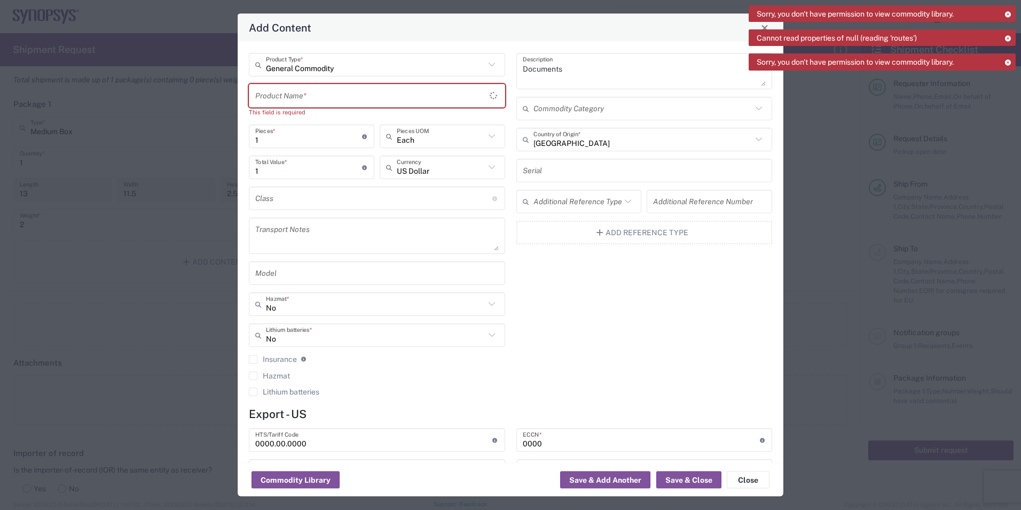
click at [298, 96] on input "text" at bounding box center [372, 95] width 235 height 19
click at [290, 93] on input "text" at bounding box center [372, 95] width 235 height 19
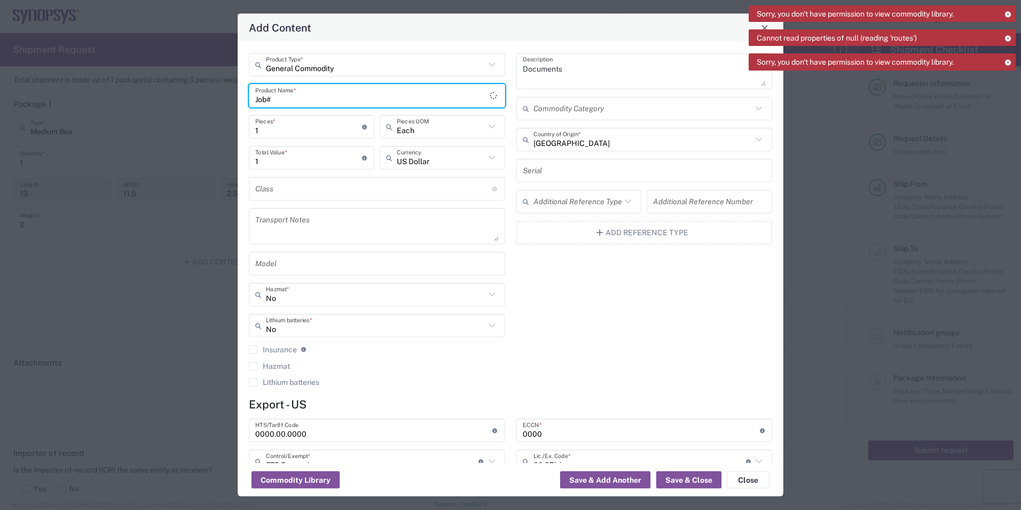
paste input "M0QYZ022"
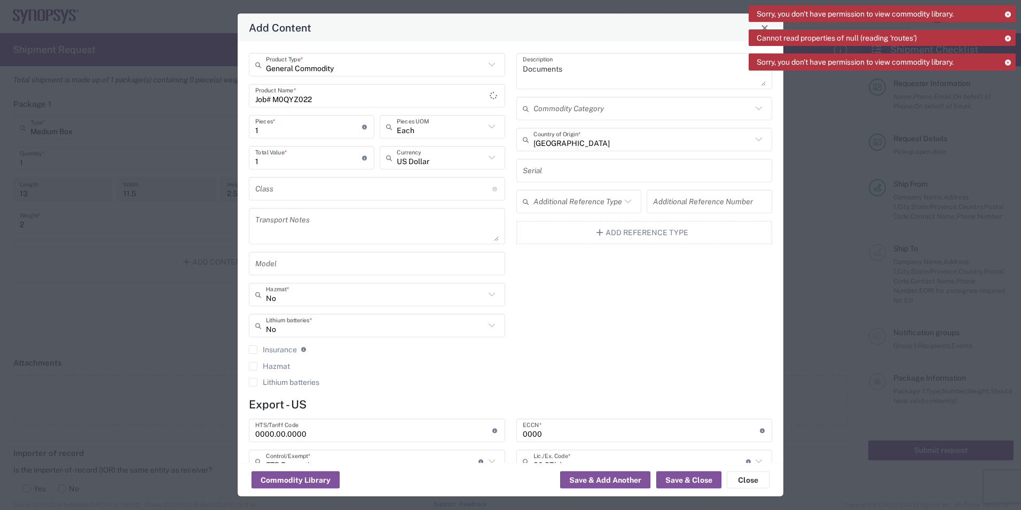
click at [360, 98] on input "Job# M0QYZ022" at bounding box center [372, 95] width 235 height 19
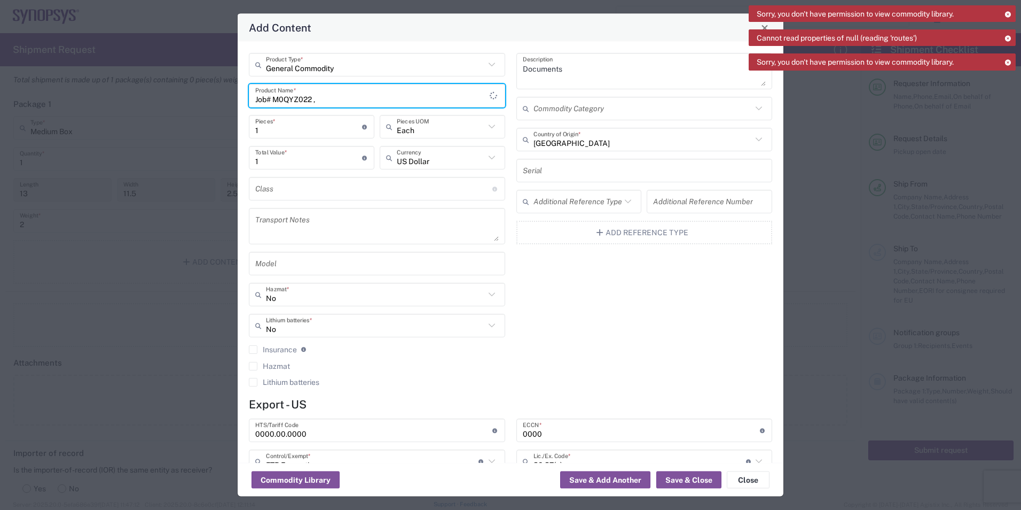
paste input "PO4800024524"
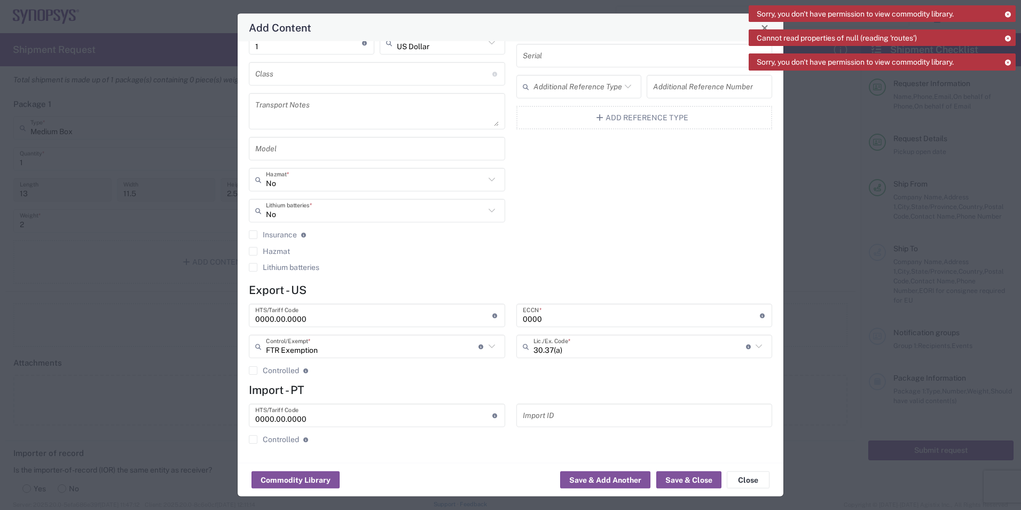
scroll to position [115, 0]
type input "Job# M0QYZ022 , PO4800024524"
drag, startPoint x: 375, startPoint y: 313, endPoint x: 113, endPoint y: 303, distance: 261.9
click at [113, 303] on div "Add Content General Commodity Product Type * Job# M0QYZ022 , PO4800024524 Produ…" at bounding box center [510, 255] width 1021 height 510
paste input "8542.39.001"
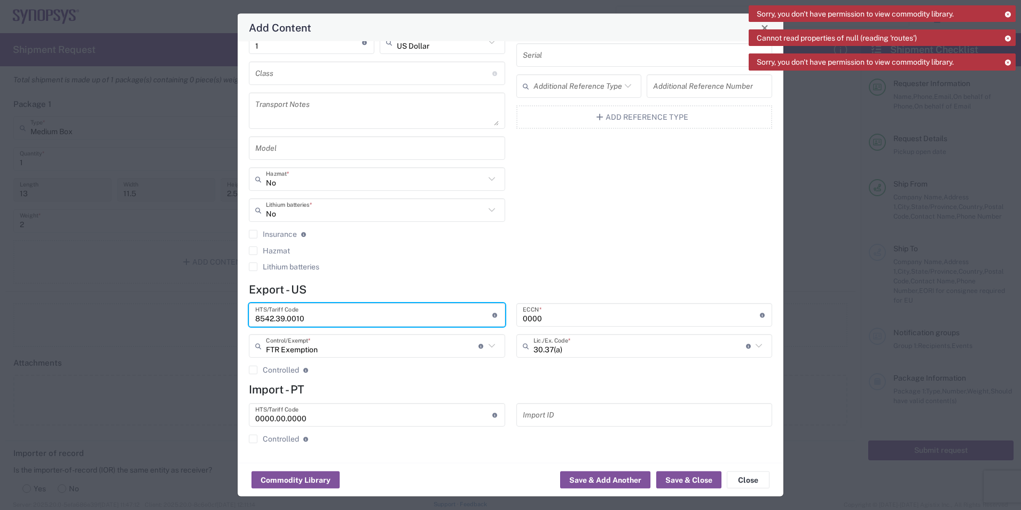
type input "8542.39.0010"
click at [580, 311] on input "0000" at bounding box center [641, 315] width 237 height 19
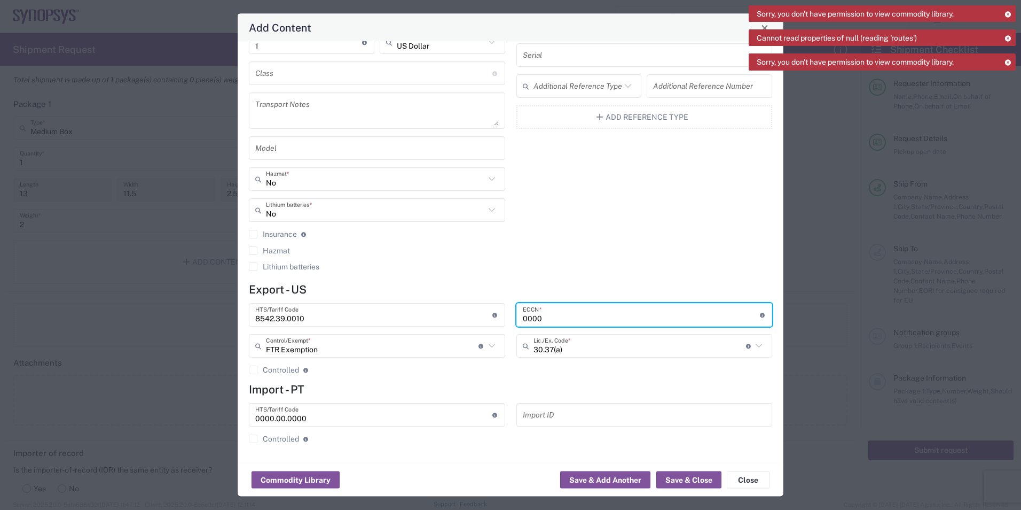
drag, startPoint x: 549, startPoint y: 314, endPoint x: 350, endPoint y: 305, distance: 199.0
click at [392, 303] on div "8542.39.0010 HTS/Tariff Code 10-digit U.S. import and export statistical classi…" at bounding box center [511, 342] width 535 height 79
paste input "3A991"
type input "3A991"
click at [371, 346] on input "text" at bounding box center [372, 346] width 213 height 19
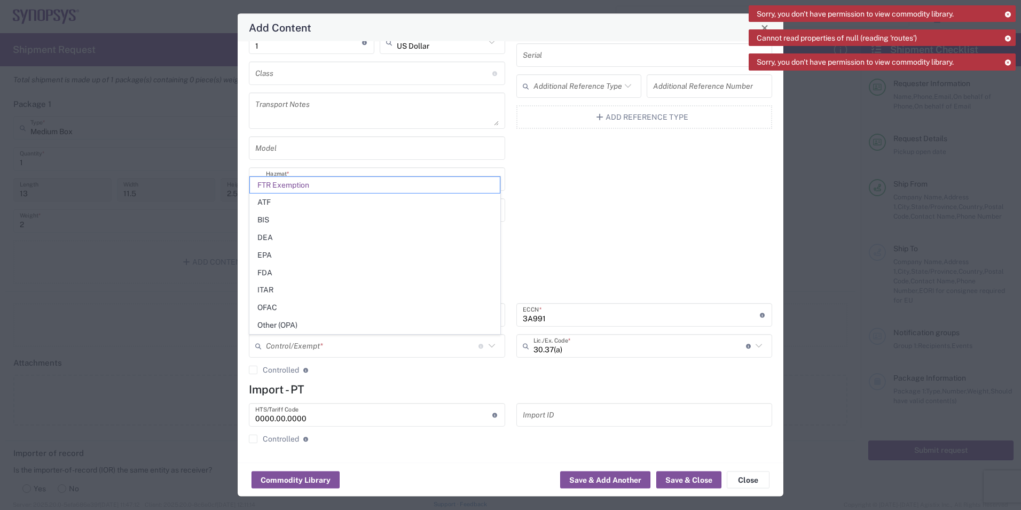
click at [611, 250] on div "Documents Description Commodity Category [GEOGRAPHIC_DATA] Country of Origin * …" at bounding box center [645, 108] width 268 height 341
type input "FTR Exemption"
click at [317, 348] on input "text" at bounding box center [372, 346] width 213 height 19
click at [276, 217] on span "BIS" at bounding box center [375, 220] width 250 height 17
type input "BIS"
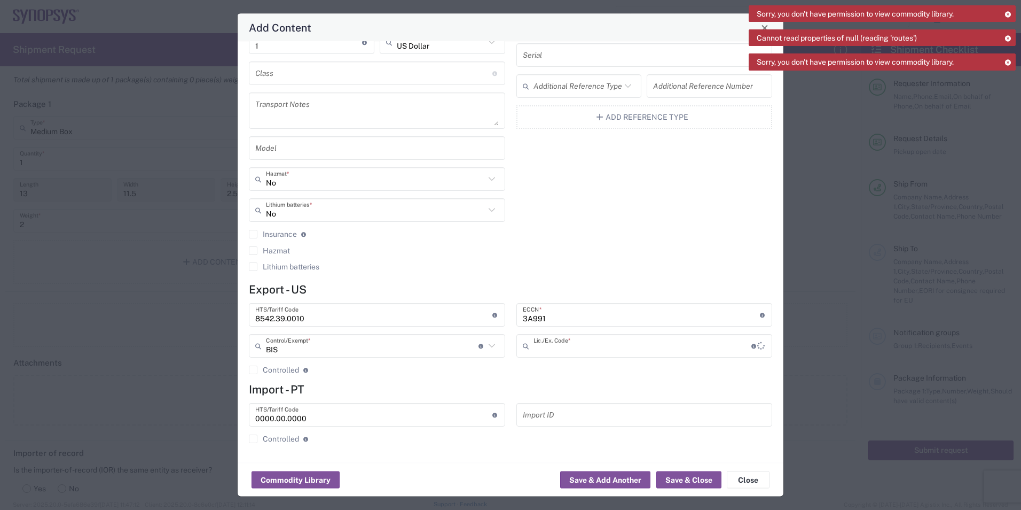
click at [551, 352] on input "text" at bounding box center [643, 346] width 218 height 19
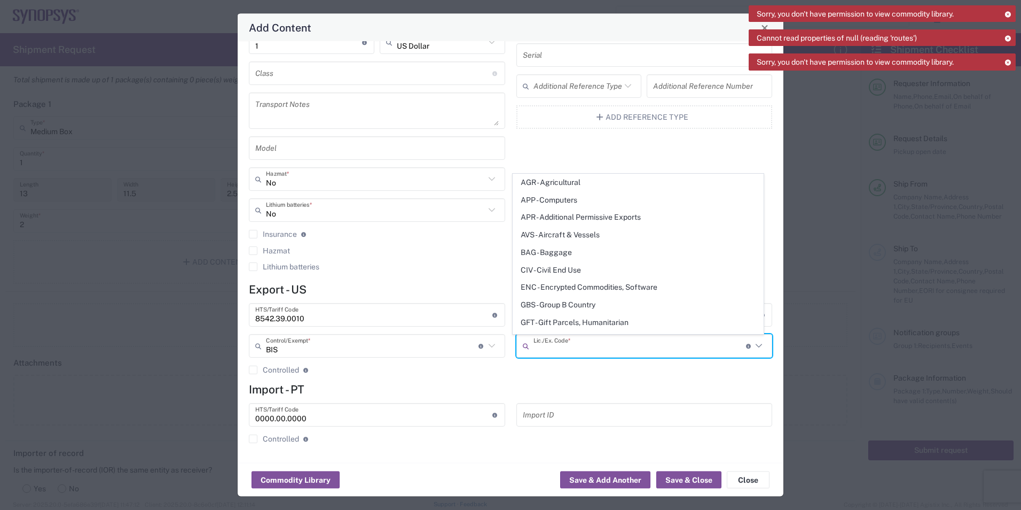
drag, startPoint x: 568, startPoint y: 349, endPoint x: 556, endPoint y: 396, distance: 48.6
click at [568, 349] on input "text" at bounding box center [640, 346] width 213 height 19
click at [551, 386] on h4 "Import - PT" at bounding box center [511, 389] width 524 height 13
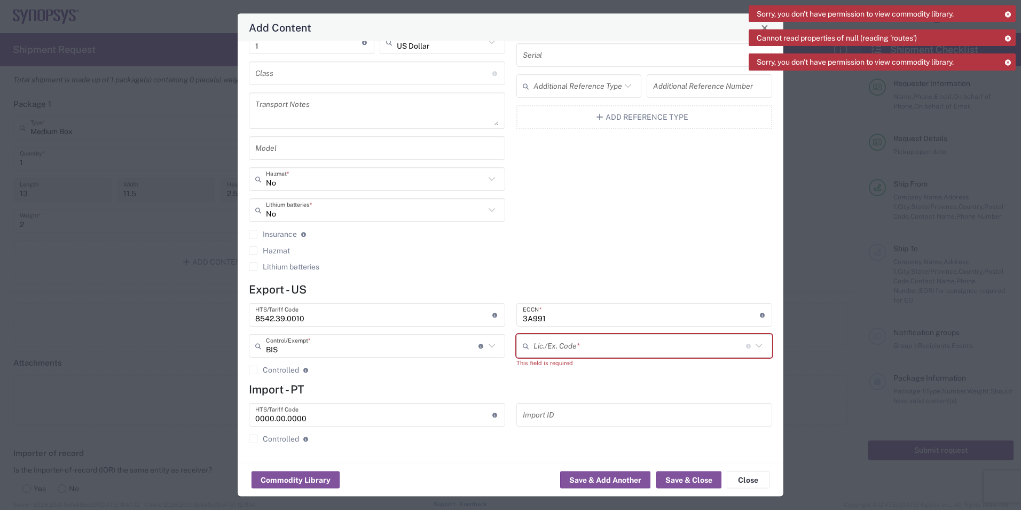
click at [552, 346] on input "text" at bounding box center [640, 346] width 213 height 19
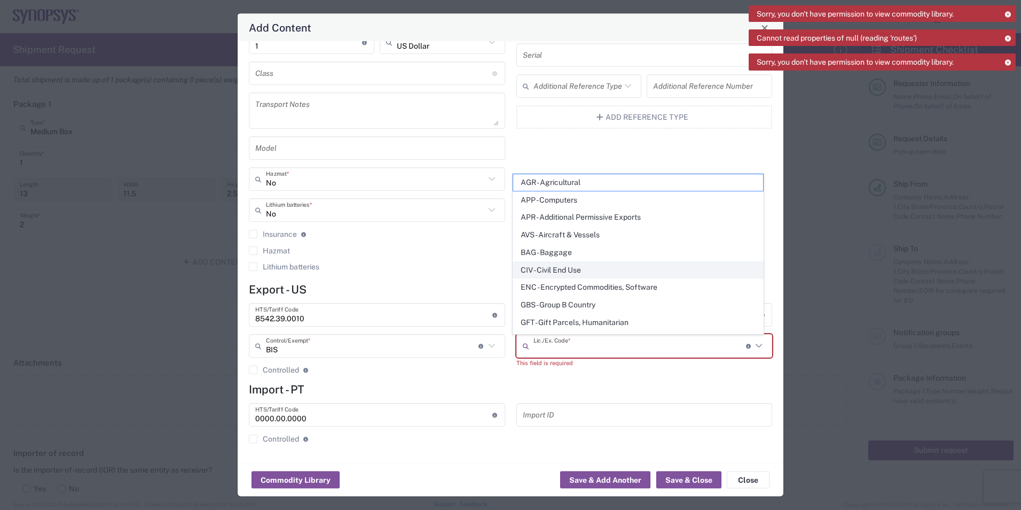
scroll to position [107, 0]
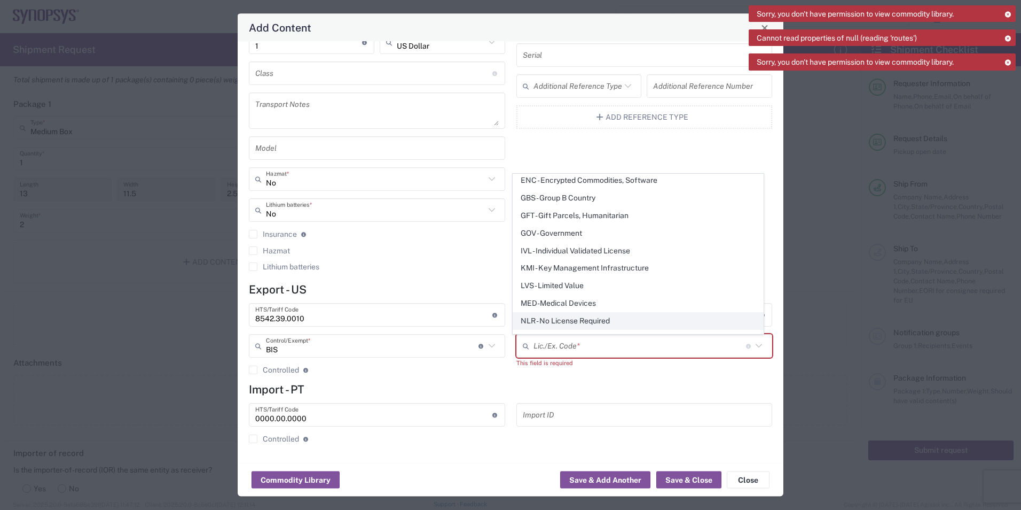
click at [557, 319] on span "NLR - No License Required" at bounding box center [638, 321] width 250 height 17
type input "NLR - No License Required"
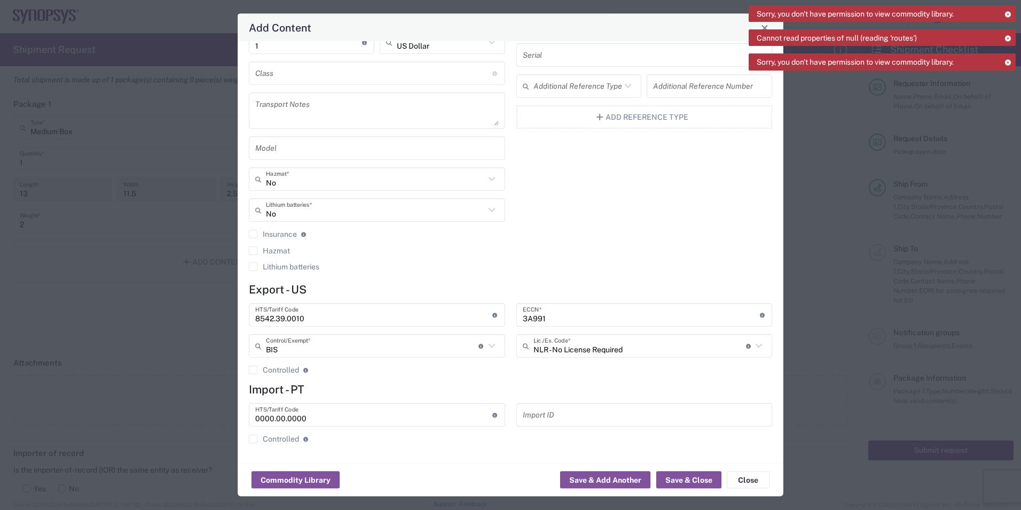
click at [391, 396] on form "Export - US 8542.39.0010 HTS/Tariff Code 10-digit U.S. import and export statis…" at bounding box center [511, 367] width 524 height 169
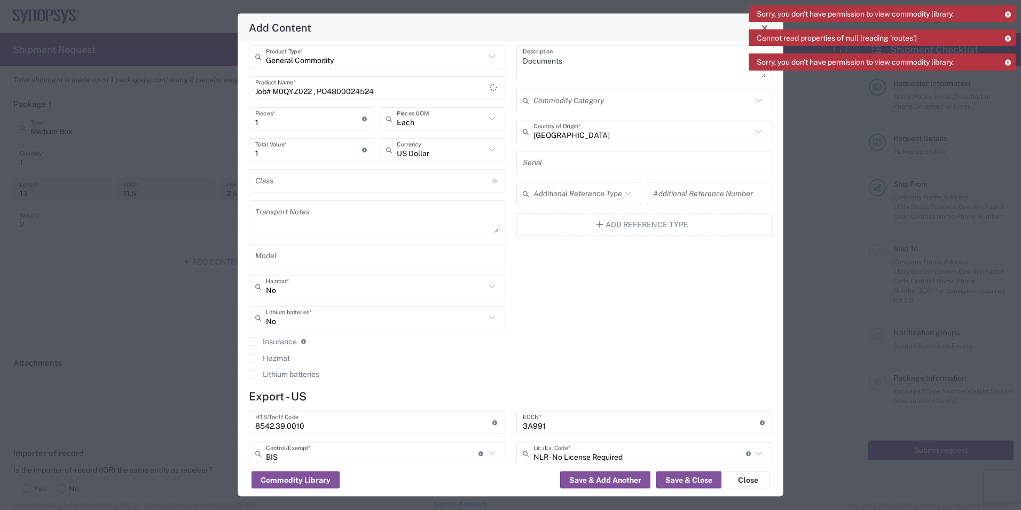
scroll to position [0, 0]
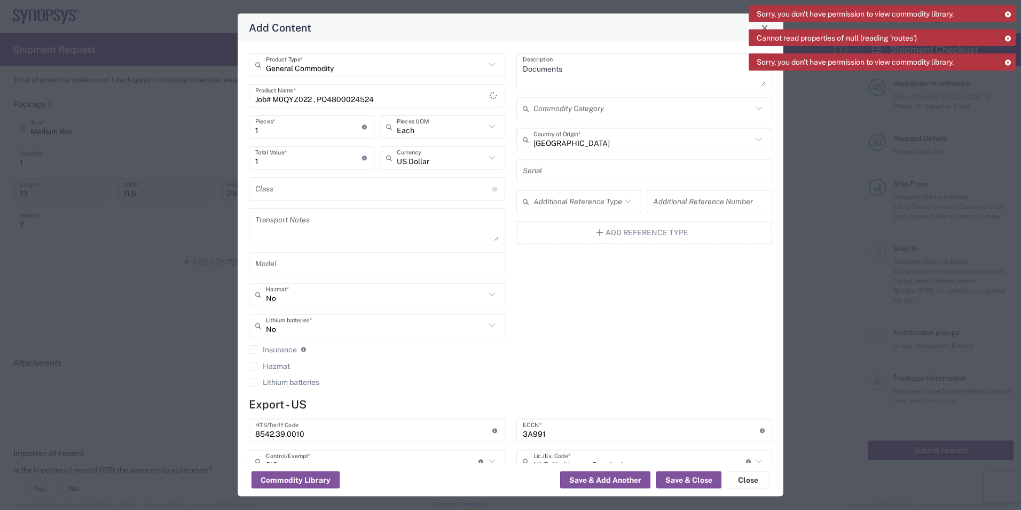
click at [541, 322] on div "Documents Description Commodity Category [GEOGRAPHIC_DATA] Country of Origin * …" at bounding box center [645, 223] width 268 height 341
click at [678, 479] on button "Save & Close" at bounding box center [689, 479] width 65 height 17
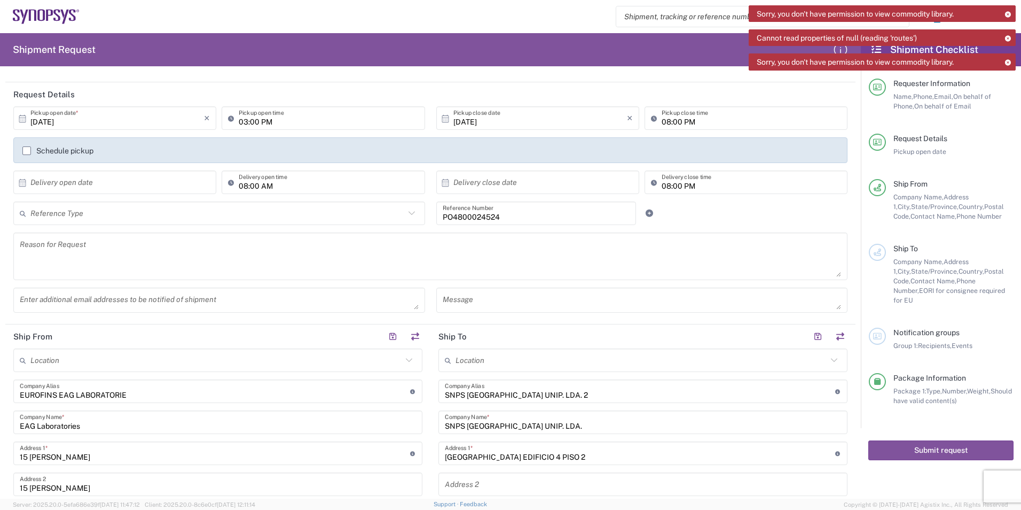
scroll to position [53, 0]
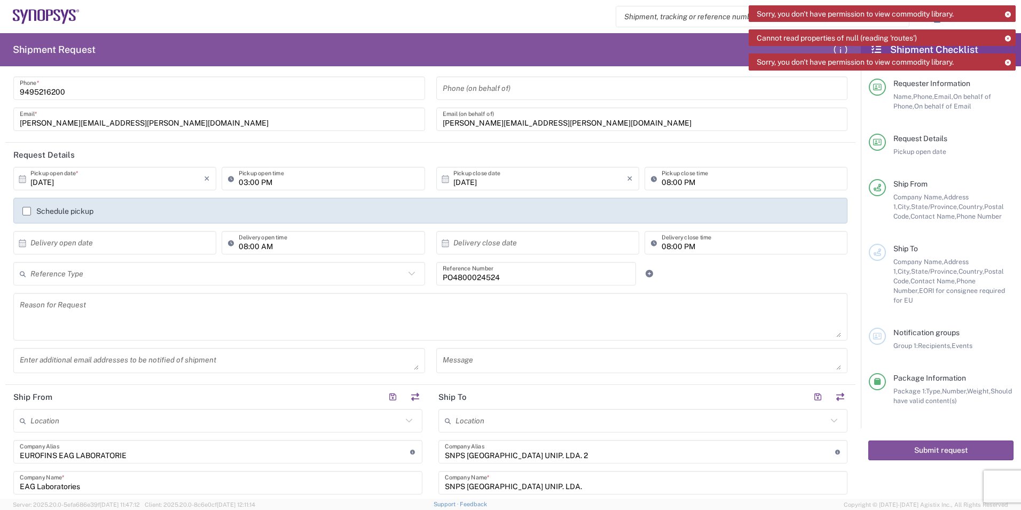
click at [148, 276] on agx-dropdown-input "Reference Type Customer Ref Department Invoice Number Purchase Order RMA" at bounding box center [219, 274] width 412 height 24
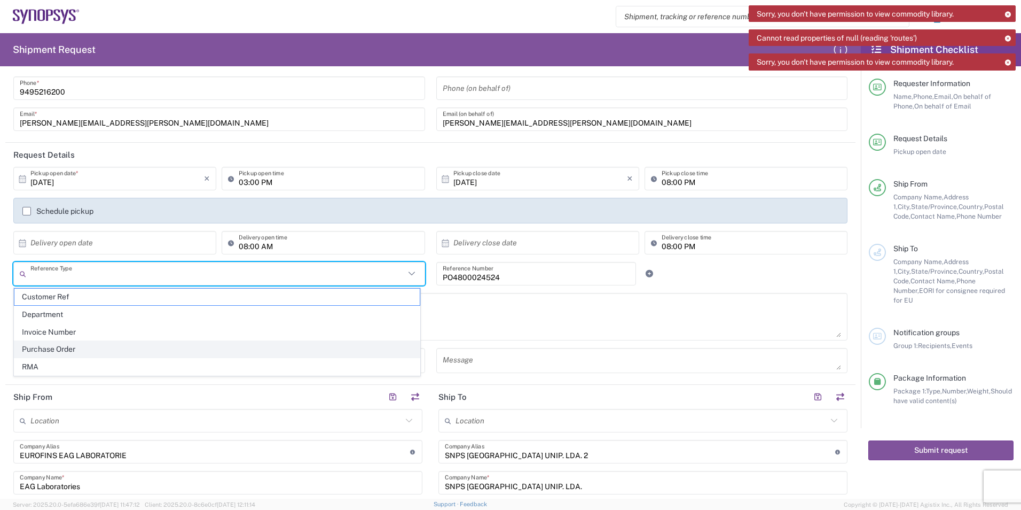
click at [91, 348] on span "Purchase Order" at bounding box center [216, 349] width 405 height 17
type input "Purchase Order"
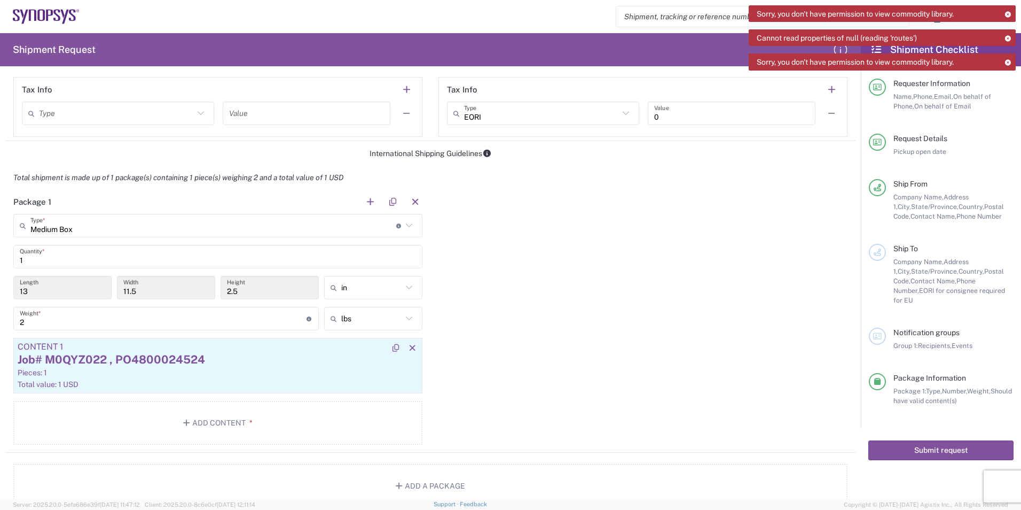
scroll to position [908, 0]
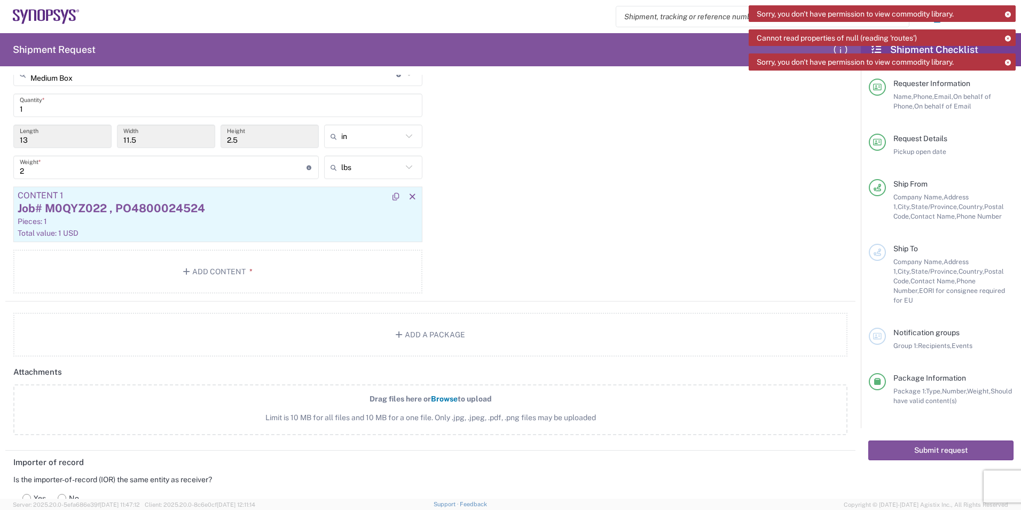
click at [230, 223] on div "Pieces: 1" at bounding box center [218, 221] width 401 height 10
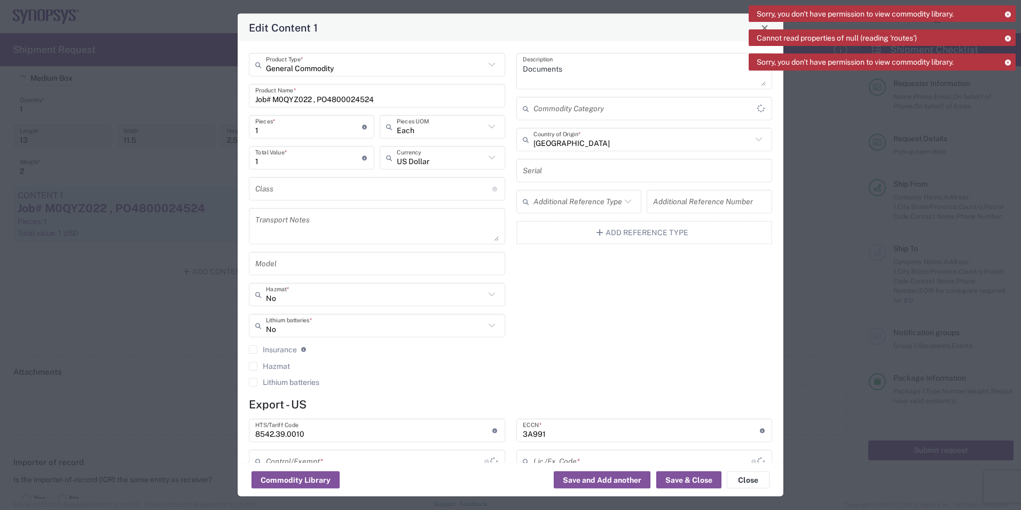
type input "BIS"
type input "NLR - No License Required"
click at [321, 222] on textarea at bounding box center [377, 226] width 244 height 30
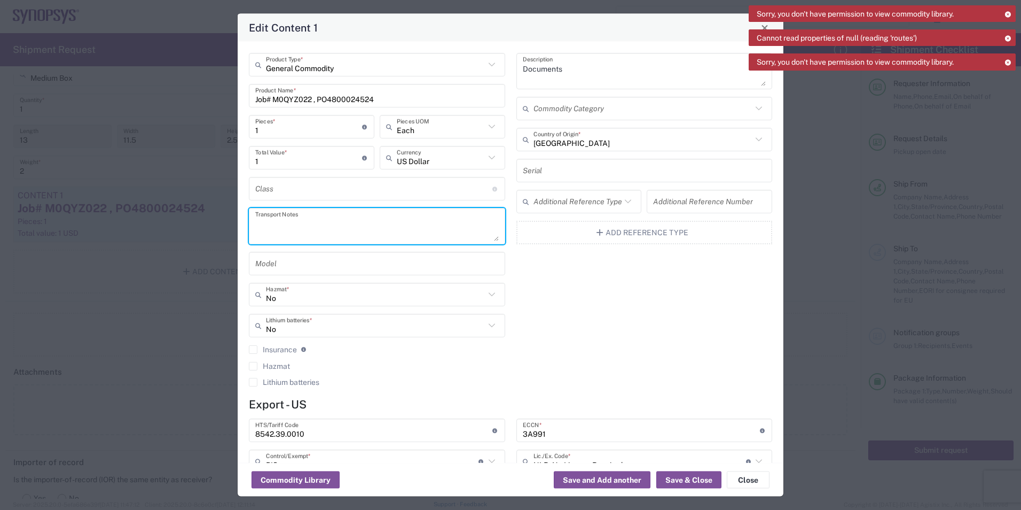
paste textarea "for C20G_n442 units"
type textarea "for C20G_n442 units"
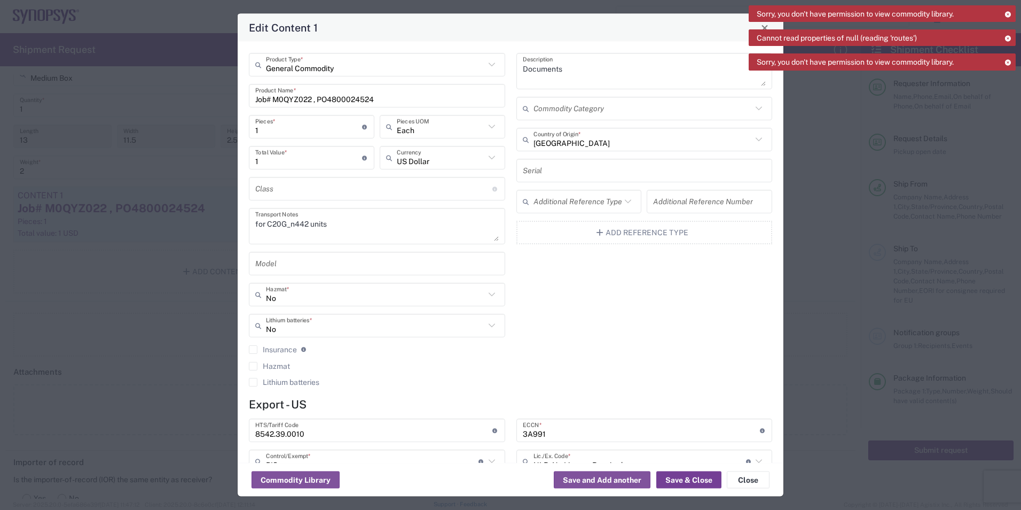
click at [692, 479] on button "Save & Close" at bounding box center [689, 479] width 65 height 17
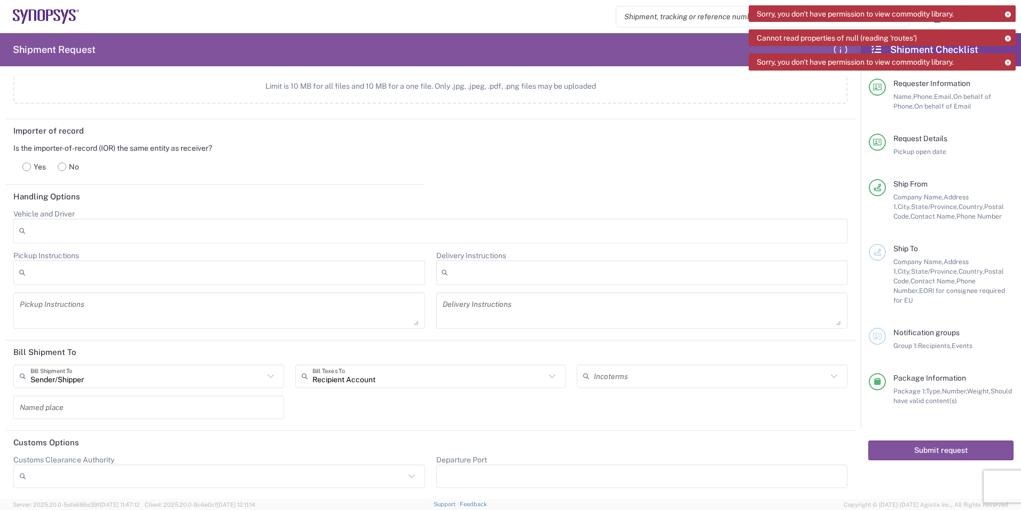
scroll to position [1240, 0]
click at [974, 442] on button "Submit request" at bounding box center [941, 450] width 145 height 20
